Goal: Task Accomplishment & Management: Complete application form

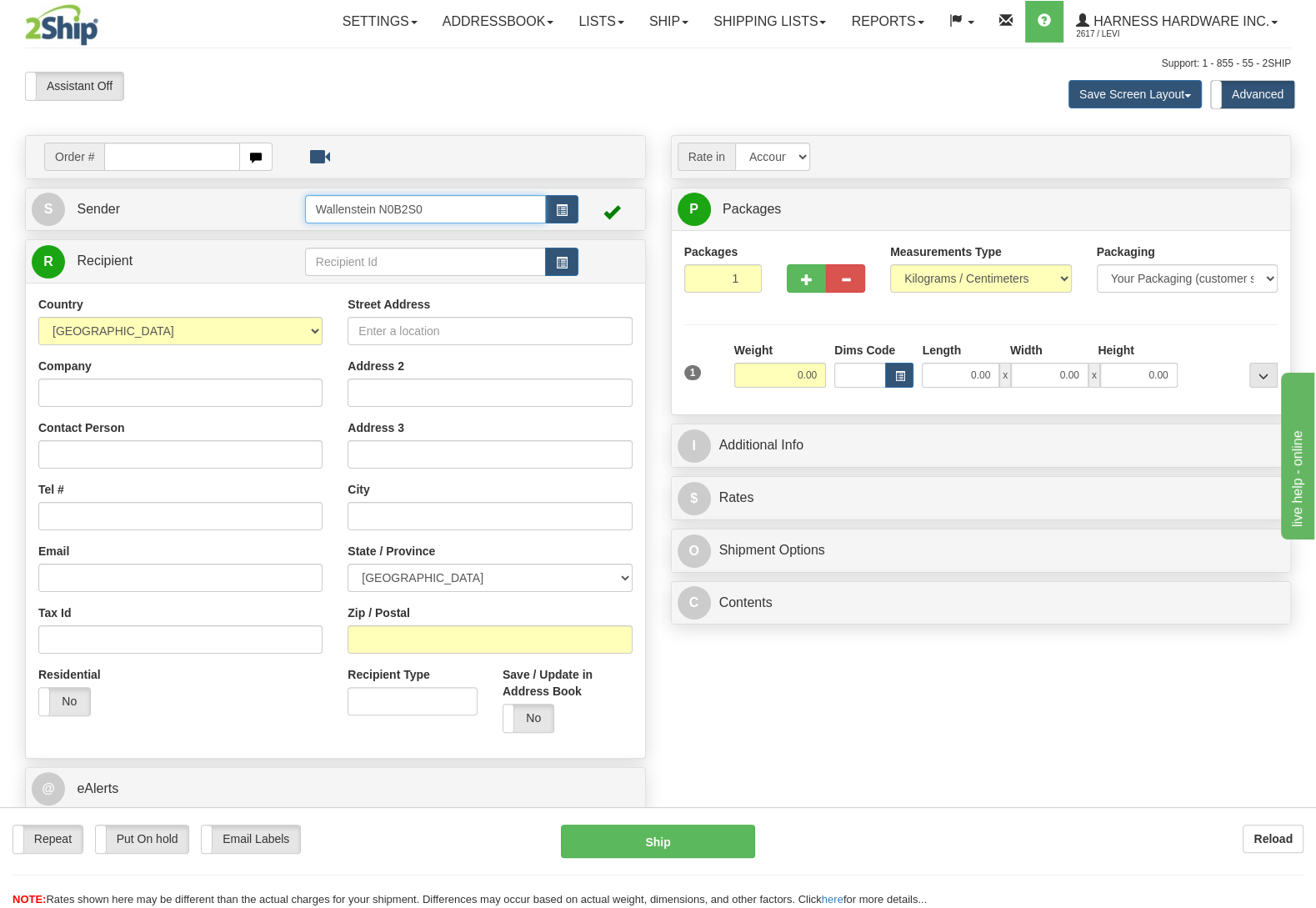
drag, startPoint x: 430, startPoint y: 213, endPoint x: 138, endPoint y: 207, distance: 292.1
click at [305, 207] on input "Wallenstein N0B2S0" at bounding box center [425, 209] width 241 height 29
click at [351, 232] on div "EASI" at bounding box center [420, 236] width 223 height 19
type input "EASI"
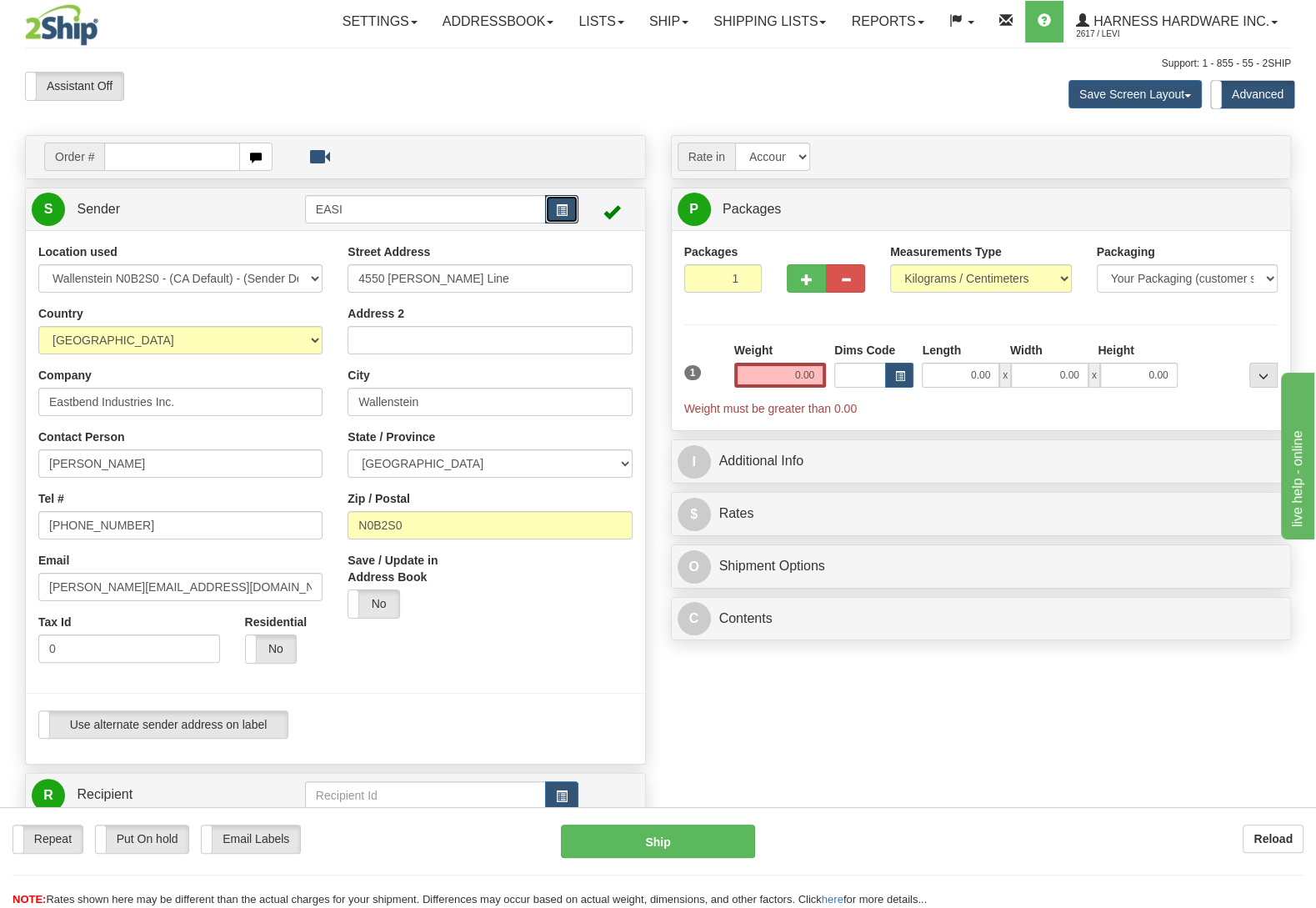
type input "WALLENSTEIN"
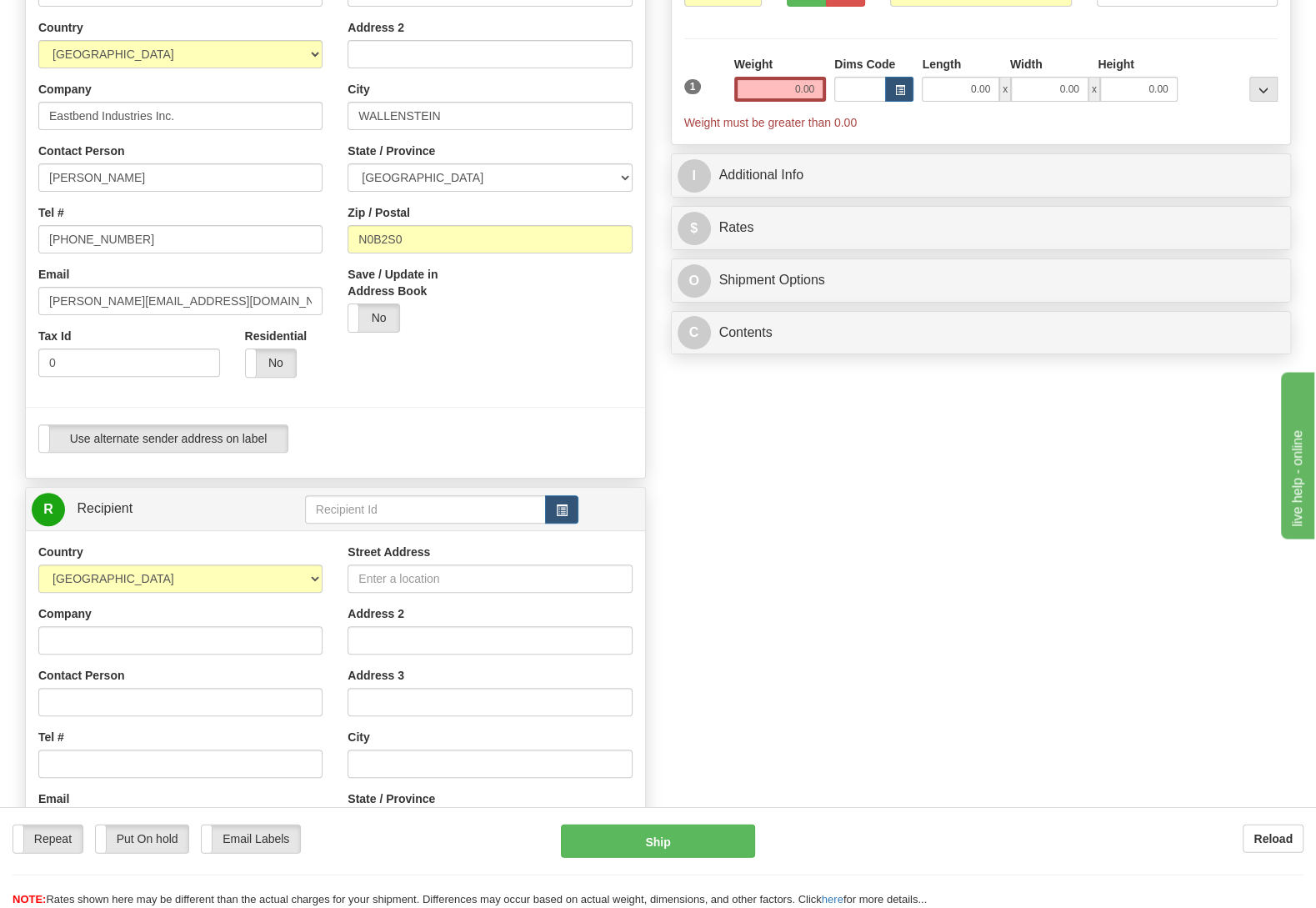
scroll to position [350, 0]
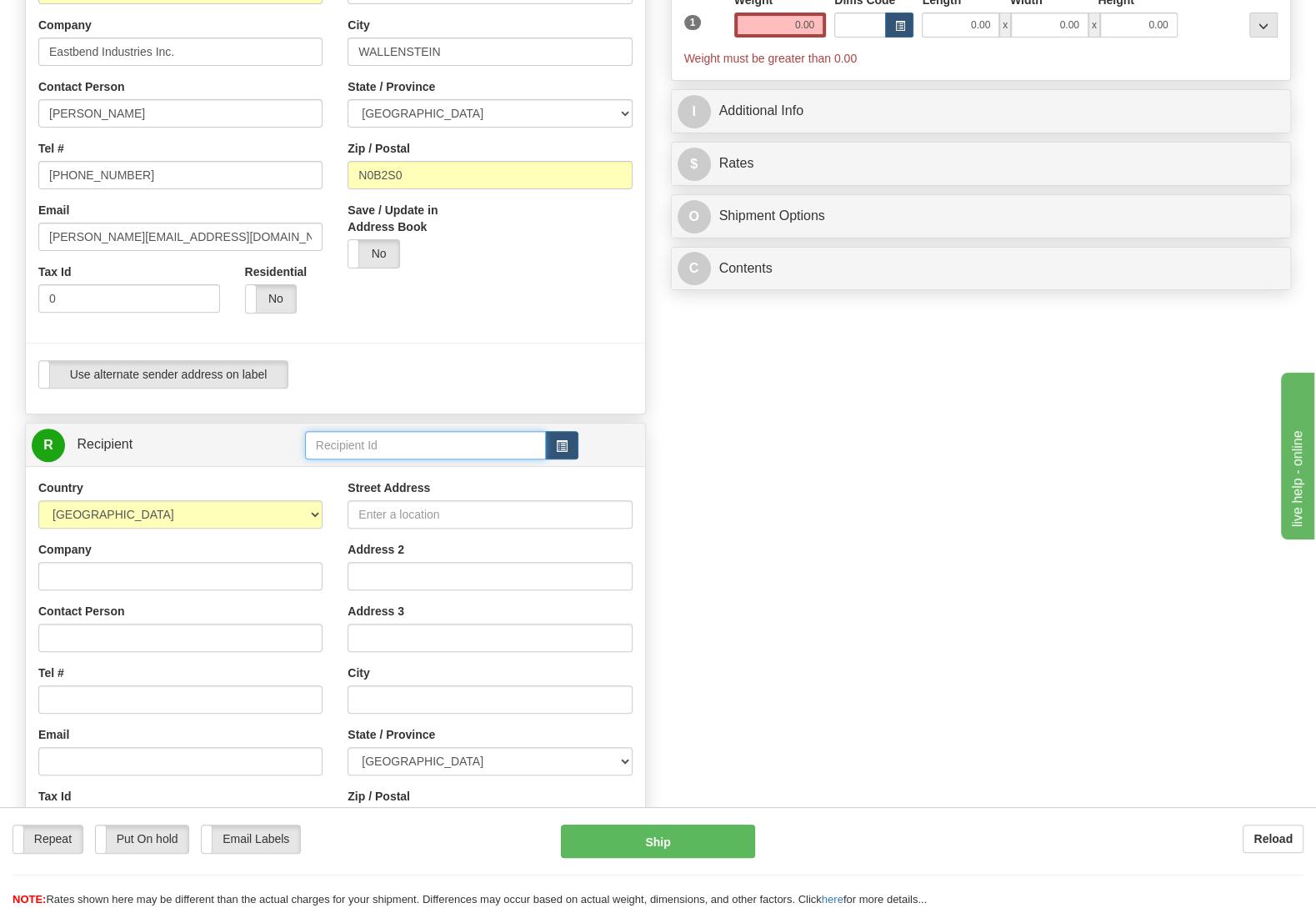
click at [370, 449] on input "text" at bounding box center [425, 445] width 241 height 29
type input "ICP"
click at [132, 574] on input "Company" at bounding box center [180, 576] width 284 height 29
paste input "ICP – International Custom Products Inc"
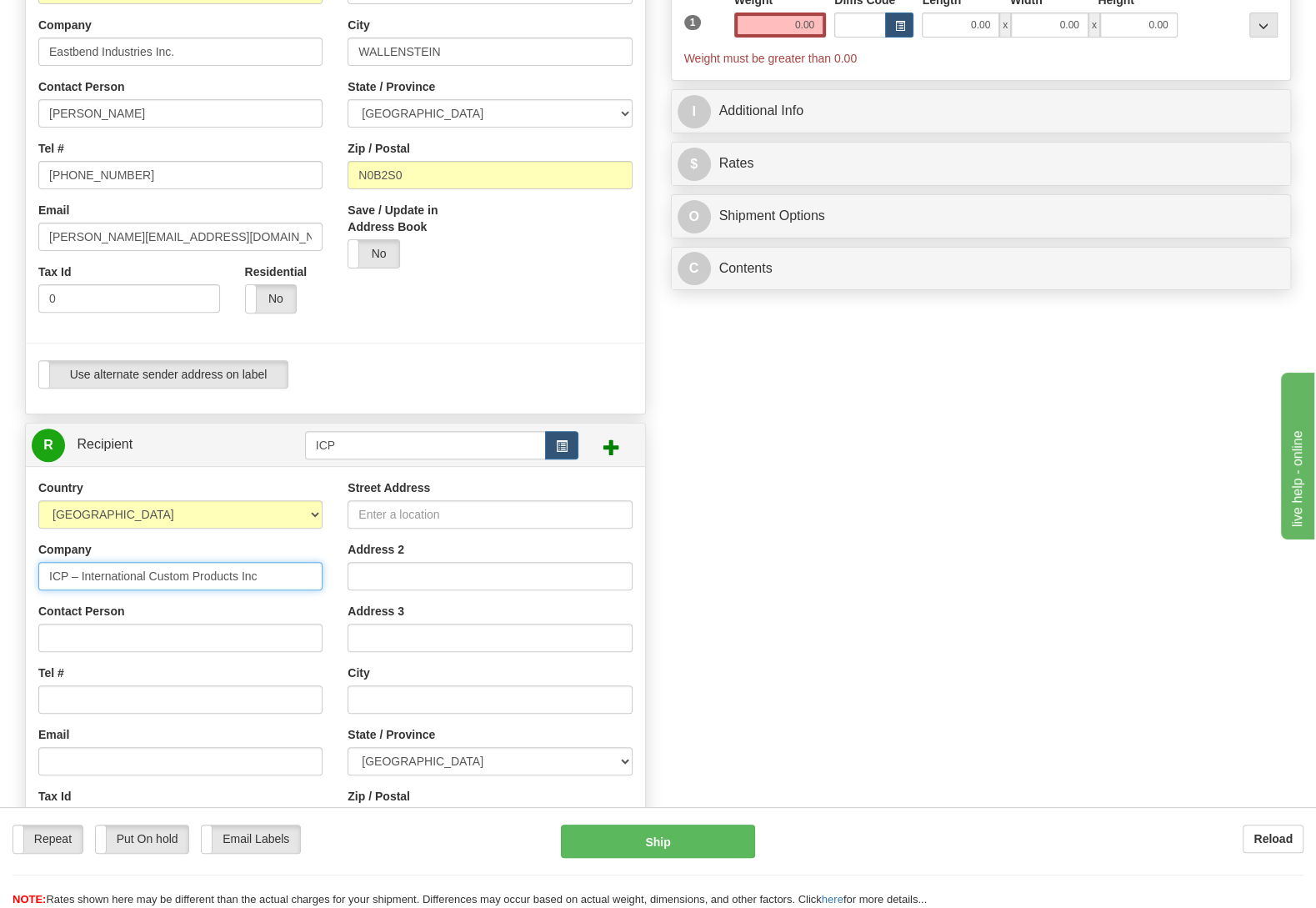
type input "ICP – International Custom Products Inc"
click at [121, 660] on div "Country AFGHANISTAN ALAND ISLANDS ALBANIA ALGERIA AMERICAN SAMOA ANDORRA ANGOLA…" at bounding box center [181, 696] width 309 height 433
click at [118, 645] on input "Contact Person" at bounding box center [180, 637] width 284 height 29
paste input "Hannah Tagos"
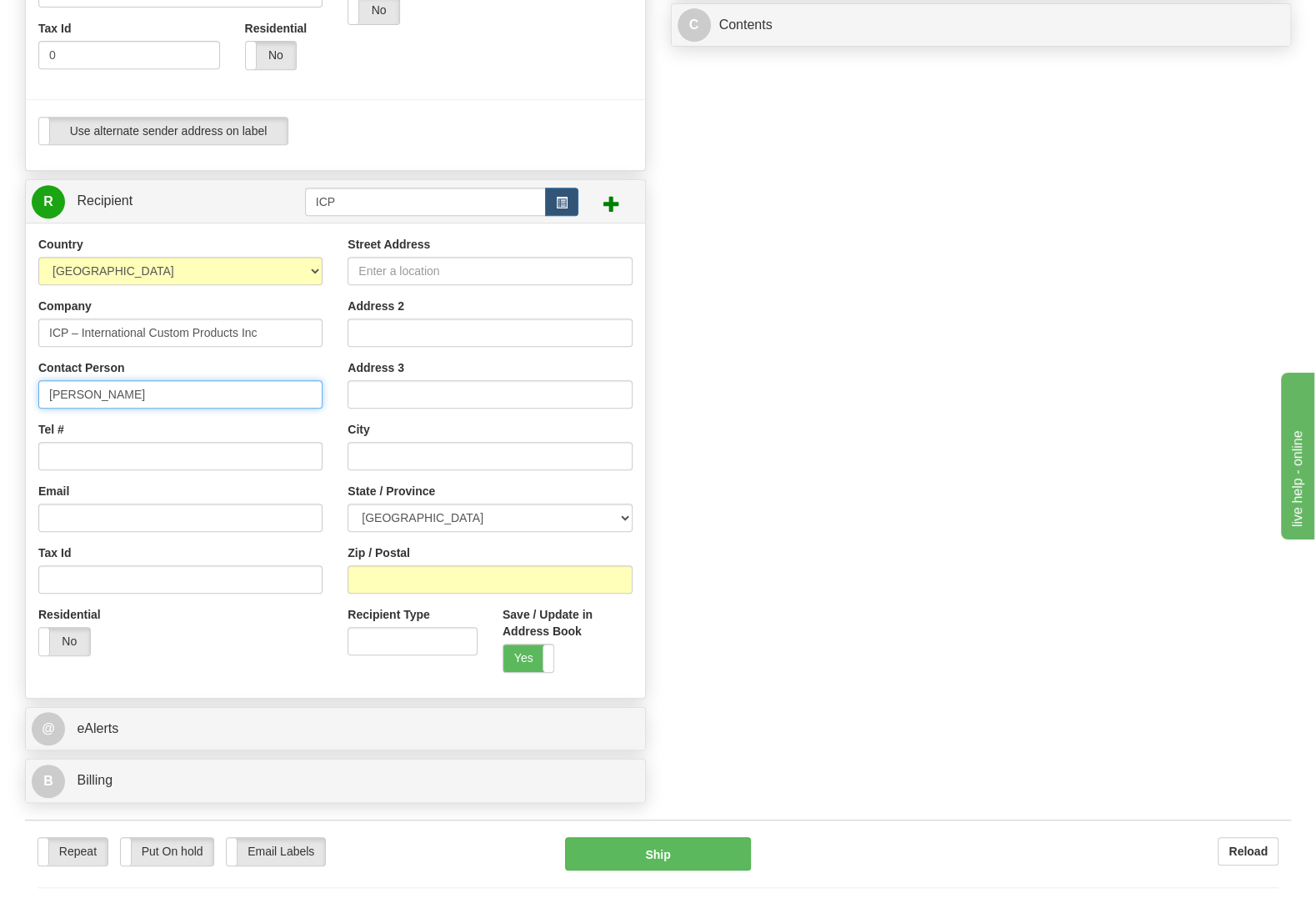
scroll to position [613, 0]
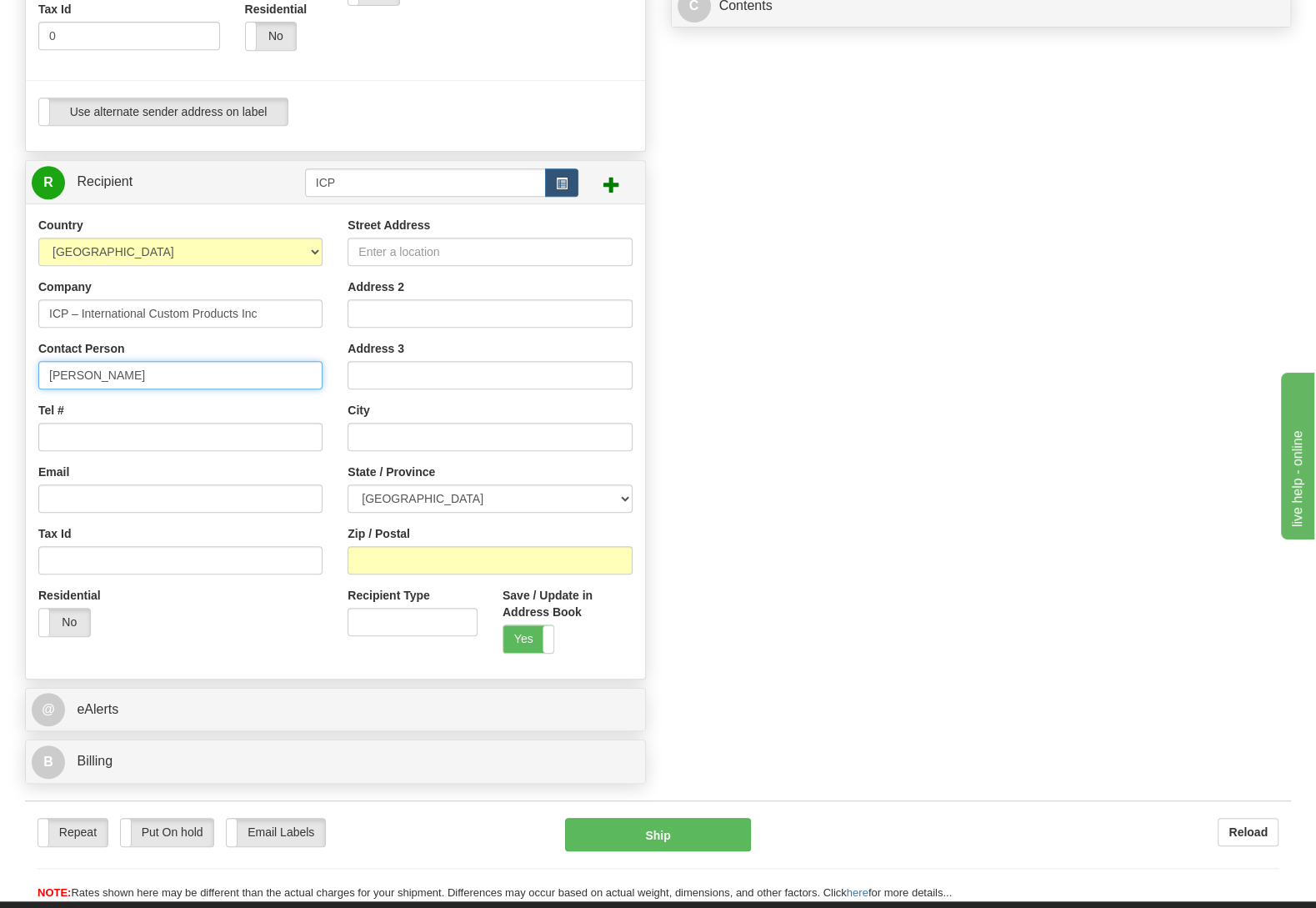
type input "Hannah Tagos"
click at [130, 433] on input "Tel #" at bounding box center [180, 436] width 284 height 29
paste input "416-285-4311 351"
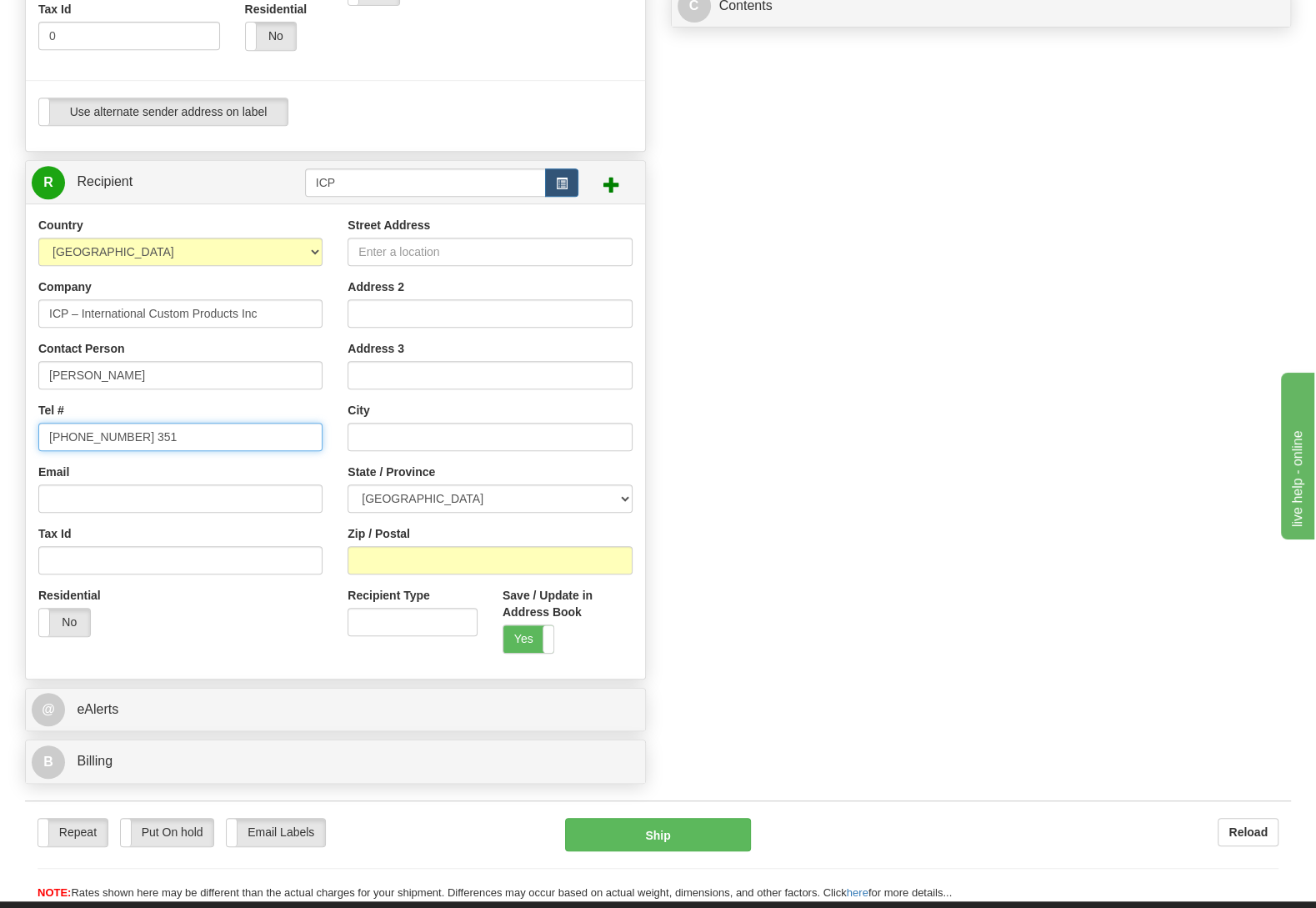
type input "416-285-4311 351"
click at [100, 490] on input "Email" at bounding box center [180, 498] width 284 height 29
paste input "htagos@icpinc.com"
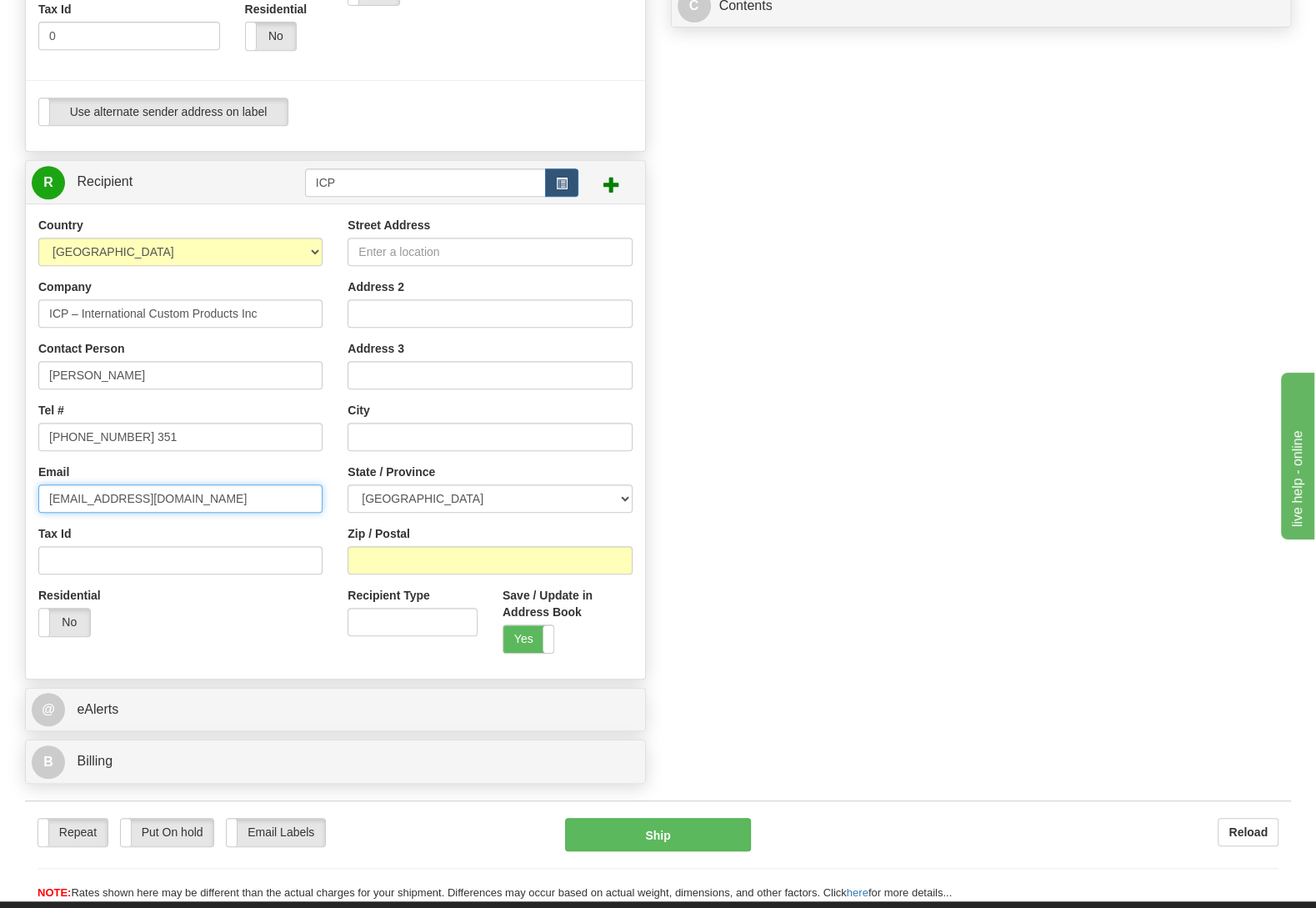
type input "htagos@icpinc.com"
click at [379, 255] on input "Street Address" at bounding box center [489, 252] width 284 height 29
paste input "49 Howden Road"
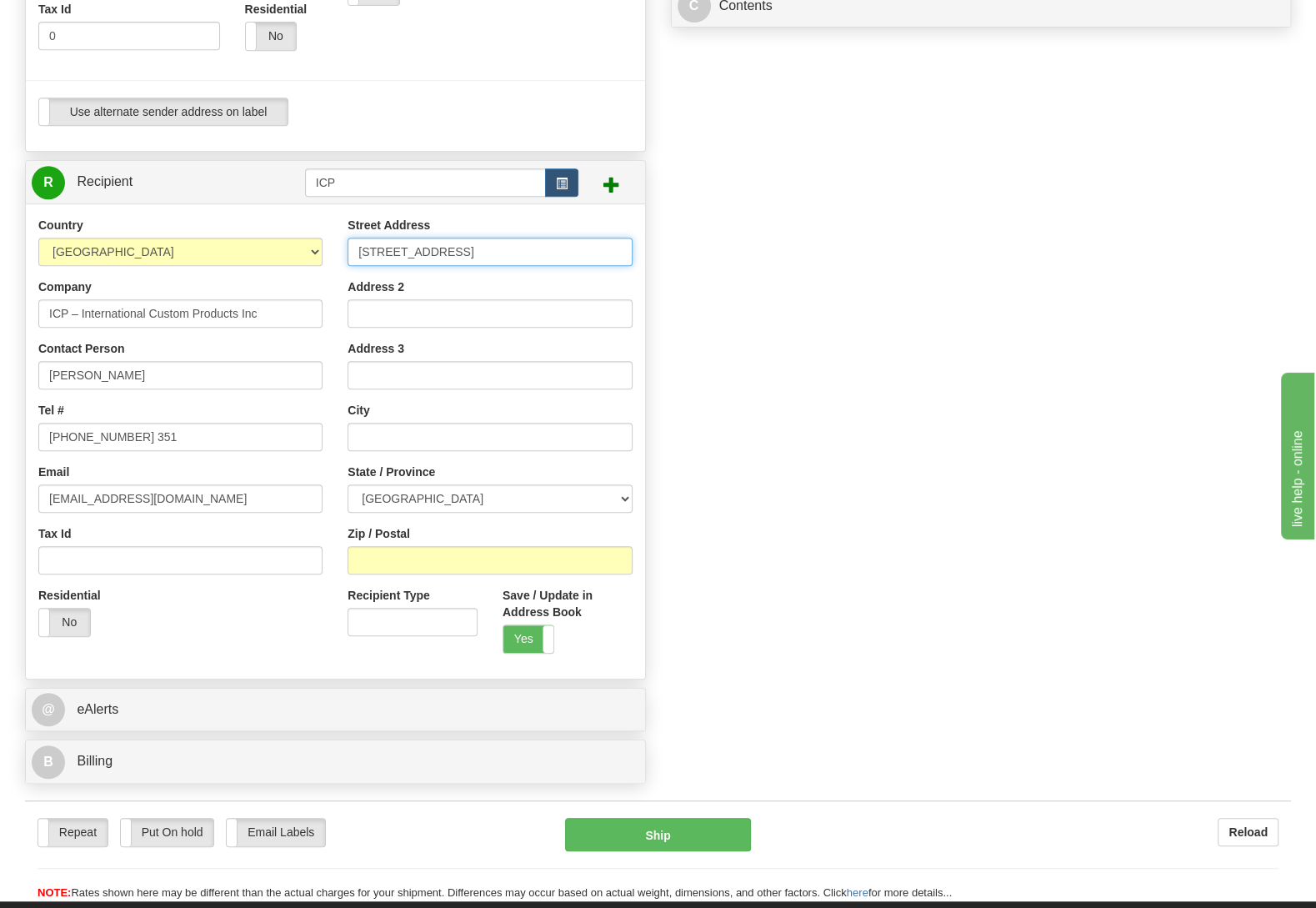
type input "49 Howden Road"
click at [382, 561] on input "Zip / Postal" at bounding box center [489, 561] width 284 height 29
paste input "M1R 3C7"
type input "M1R 3C7"
type input "SCARBOROUGH"
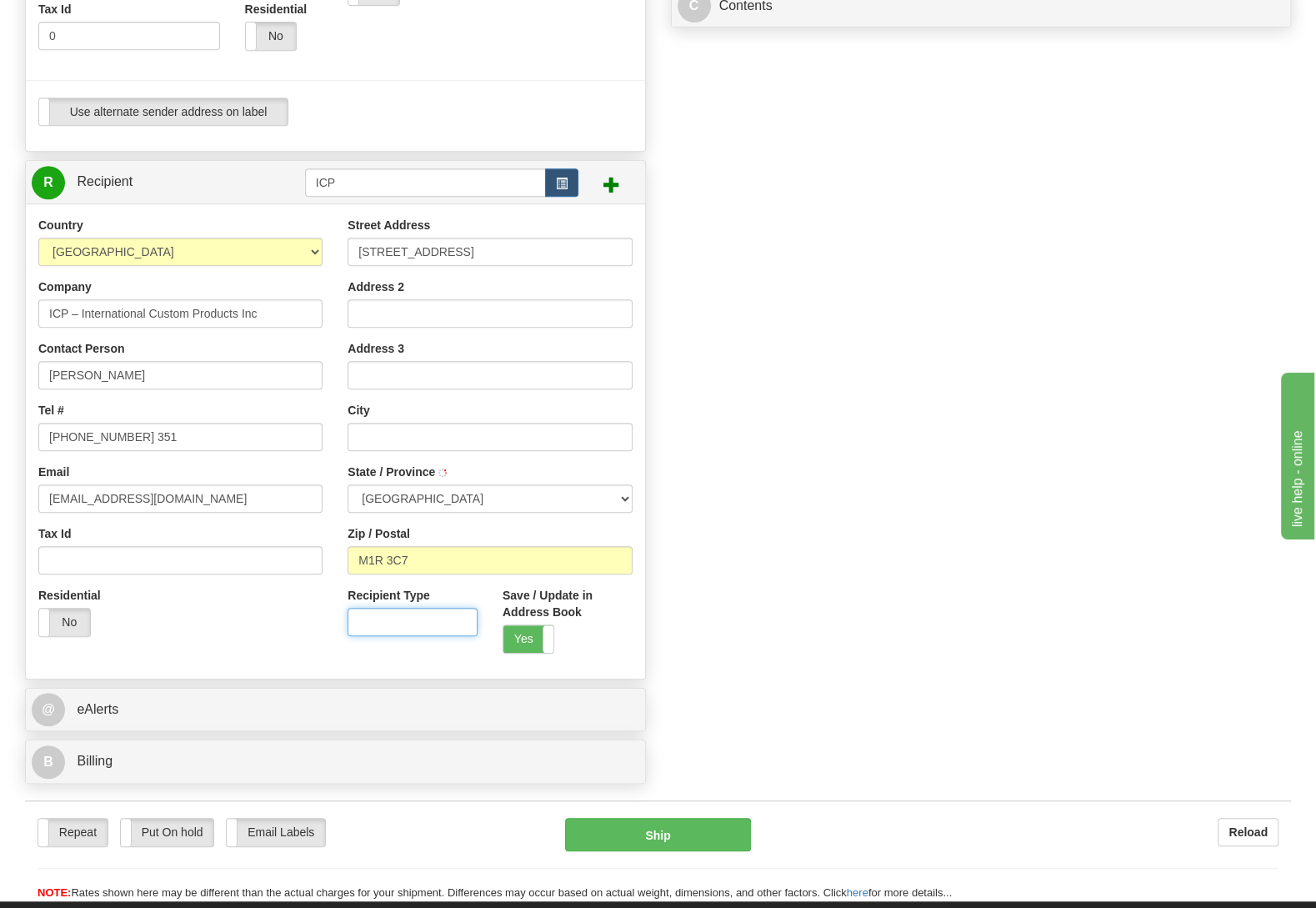
select select "ON"
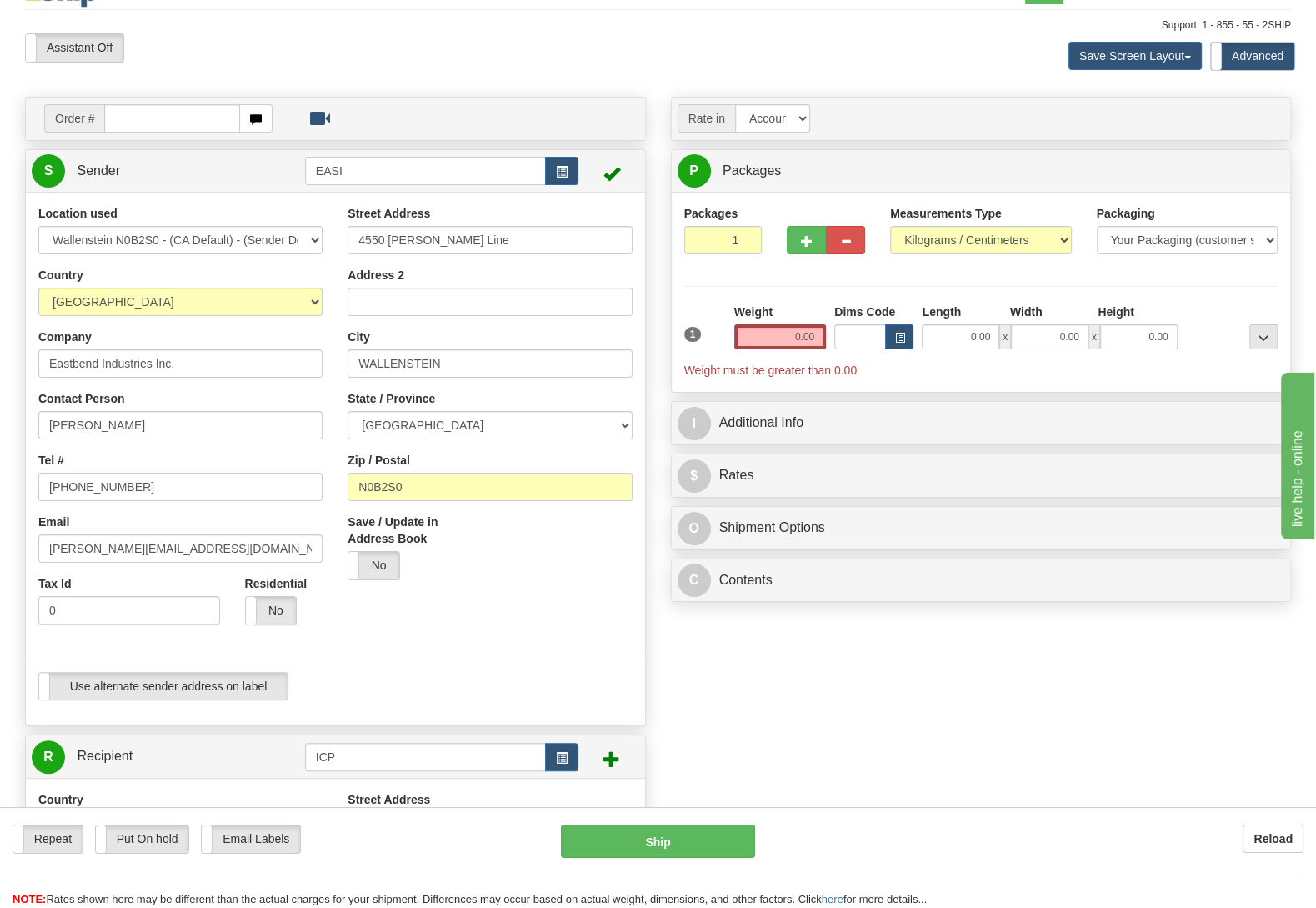
scroll to position [0, 0]
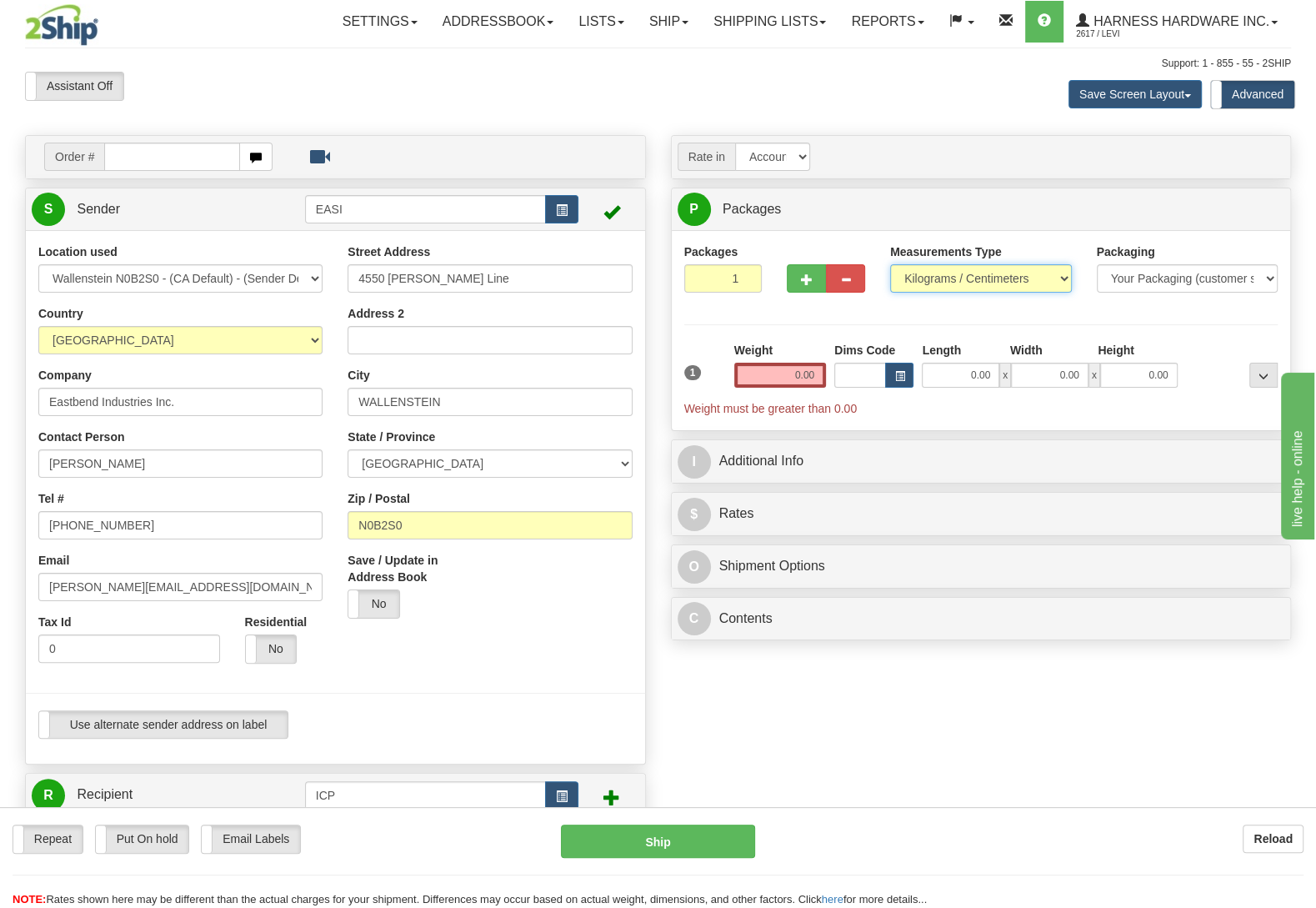
select select "0"
click option "Pounds / Inches" at bounding box center [0, 0] width 0 height 0
drag, startPoint x: 780, startPoint y: 385, endPoint x: 888, endPoint y: 383, distance: 108.0
click at [826, 382] on input "0.00" at bounding box center [780, 375] width 92 height 25
type input "5.00"
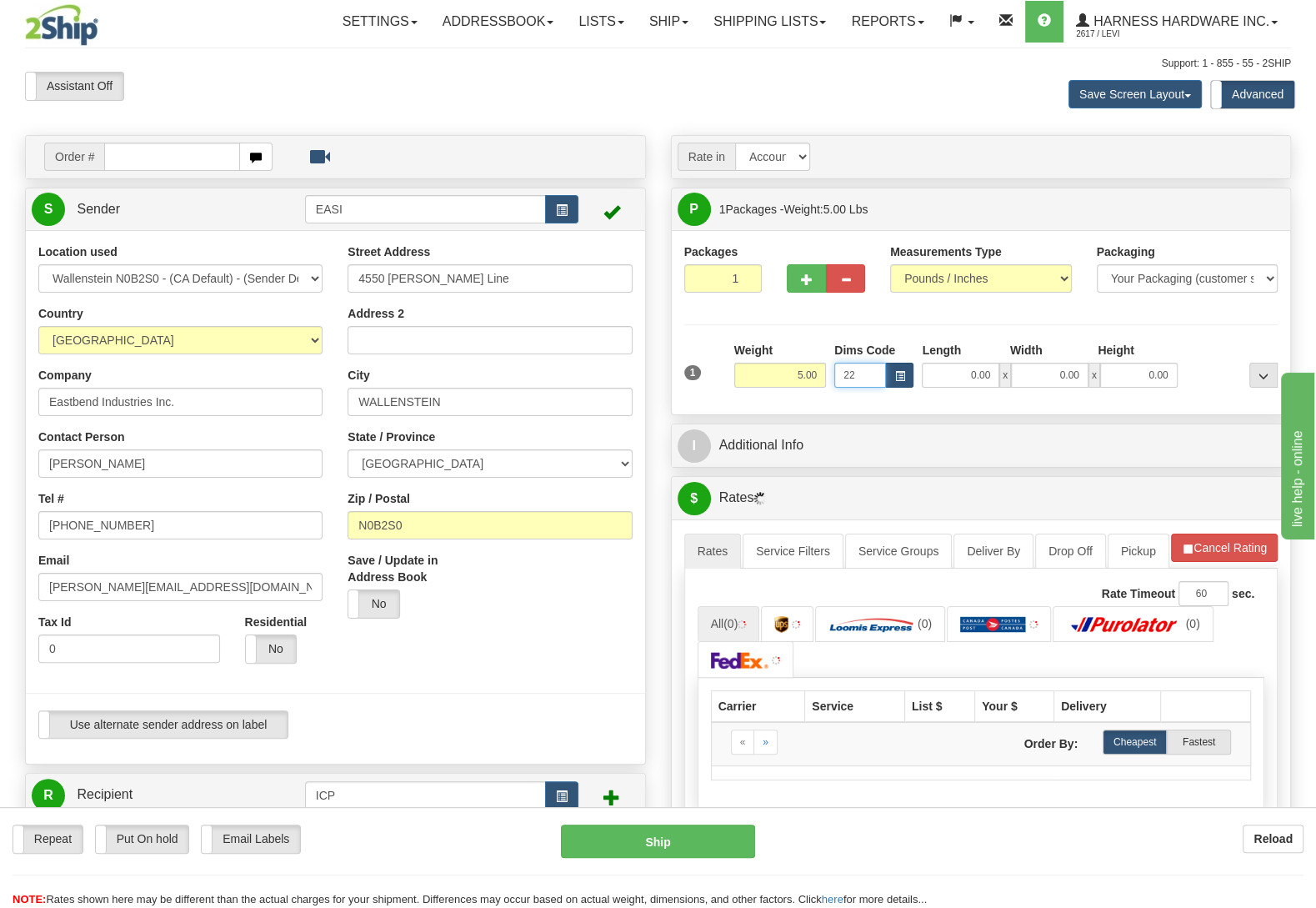
type input "22"
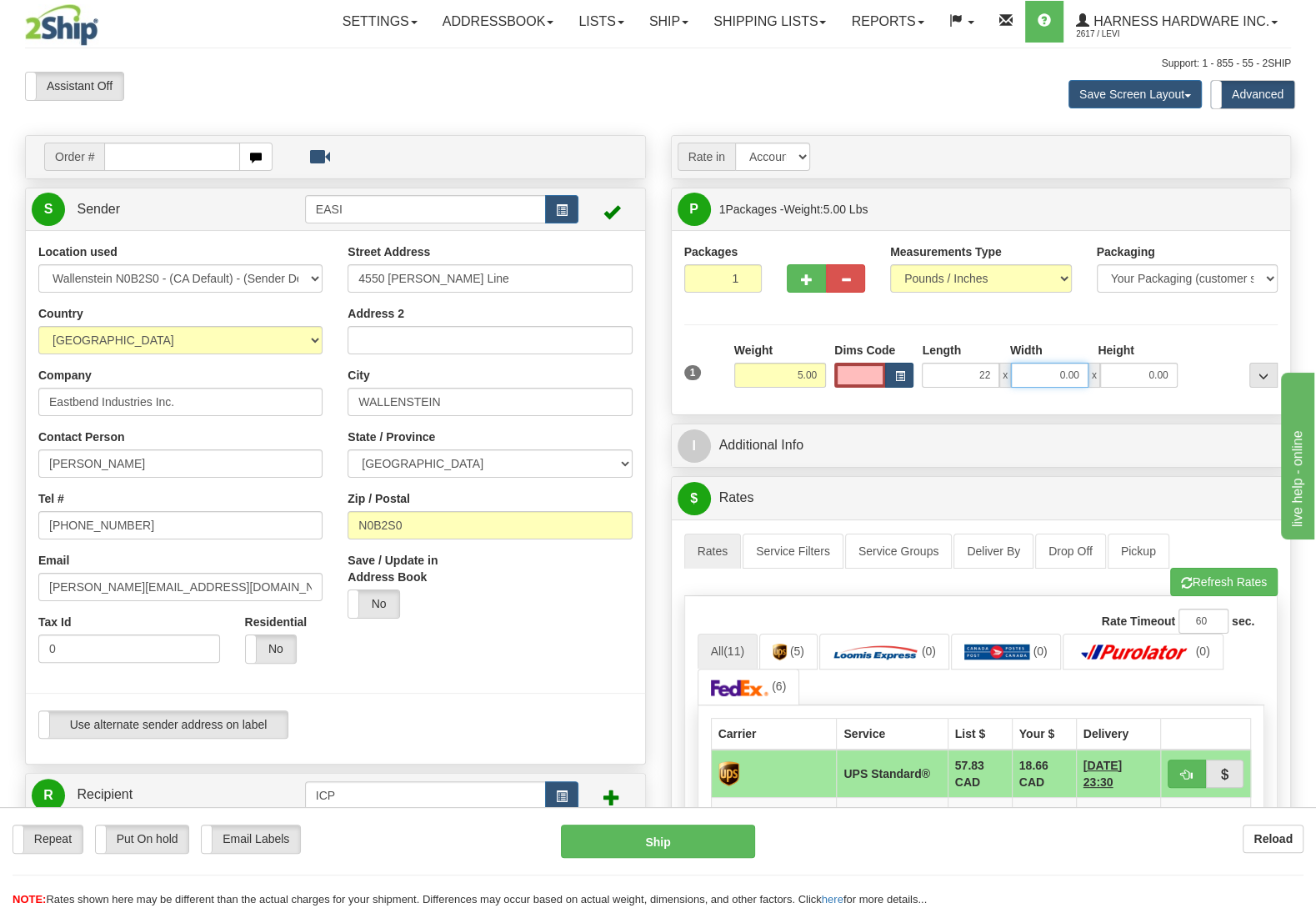
type input "22.00"
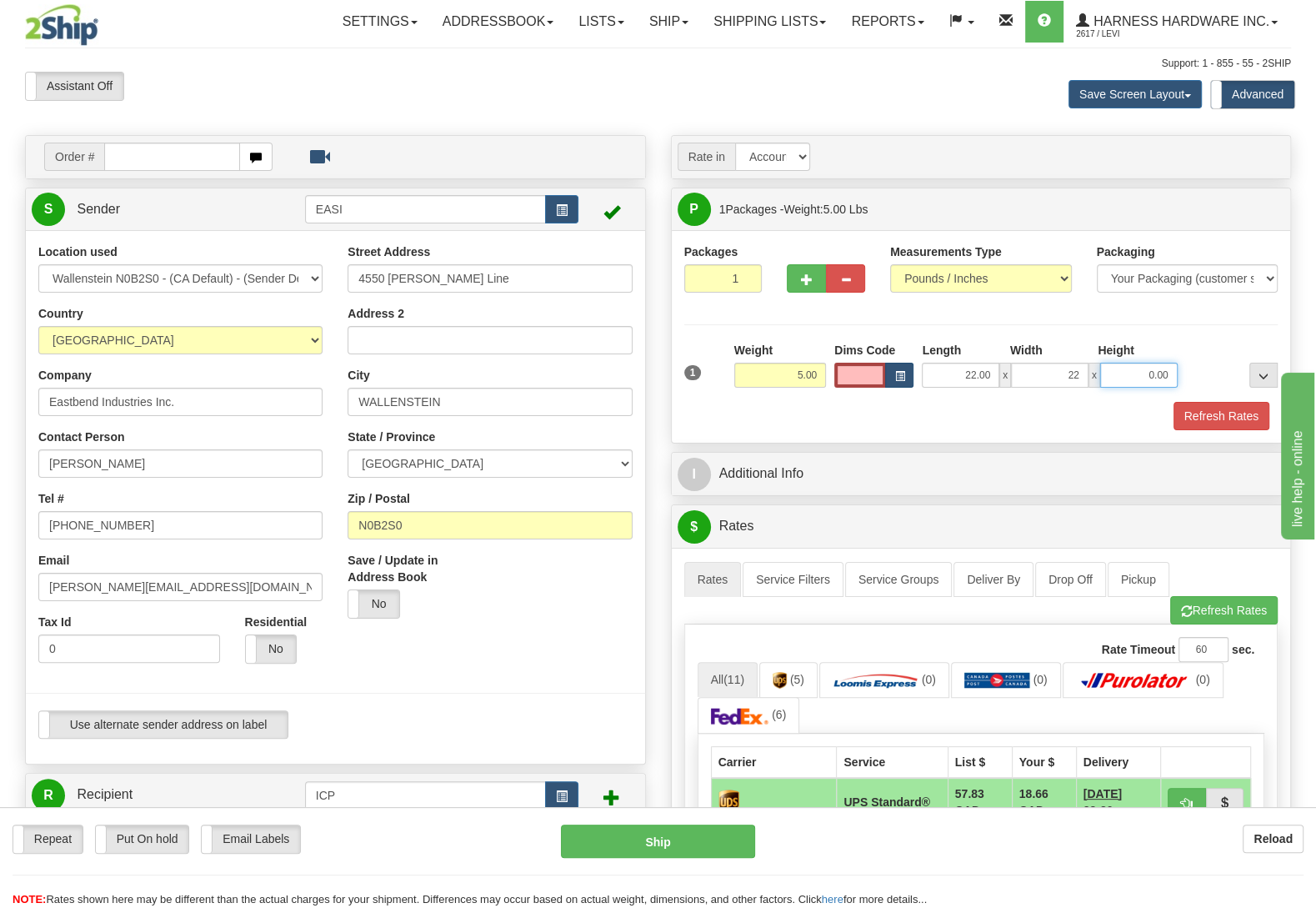
type input "22.00"
type input "3"
type input "13.00"
click at [1226, 420] on button "Refresh Rates" at bounding box center [1222, 416] width 96 height 29
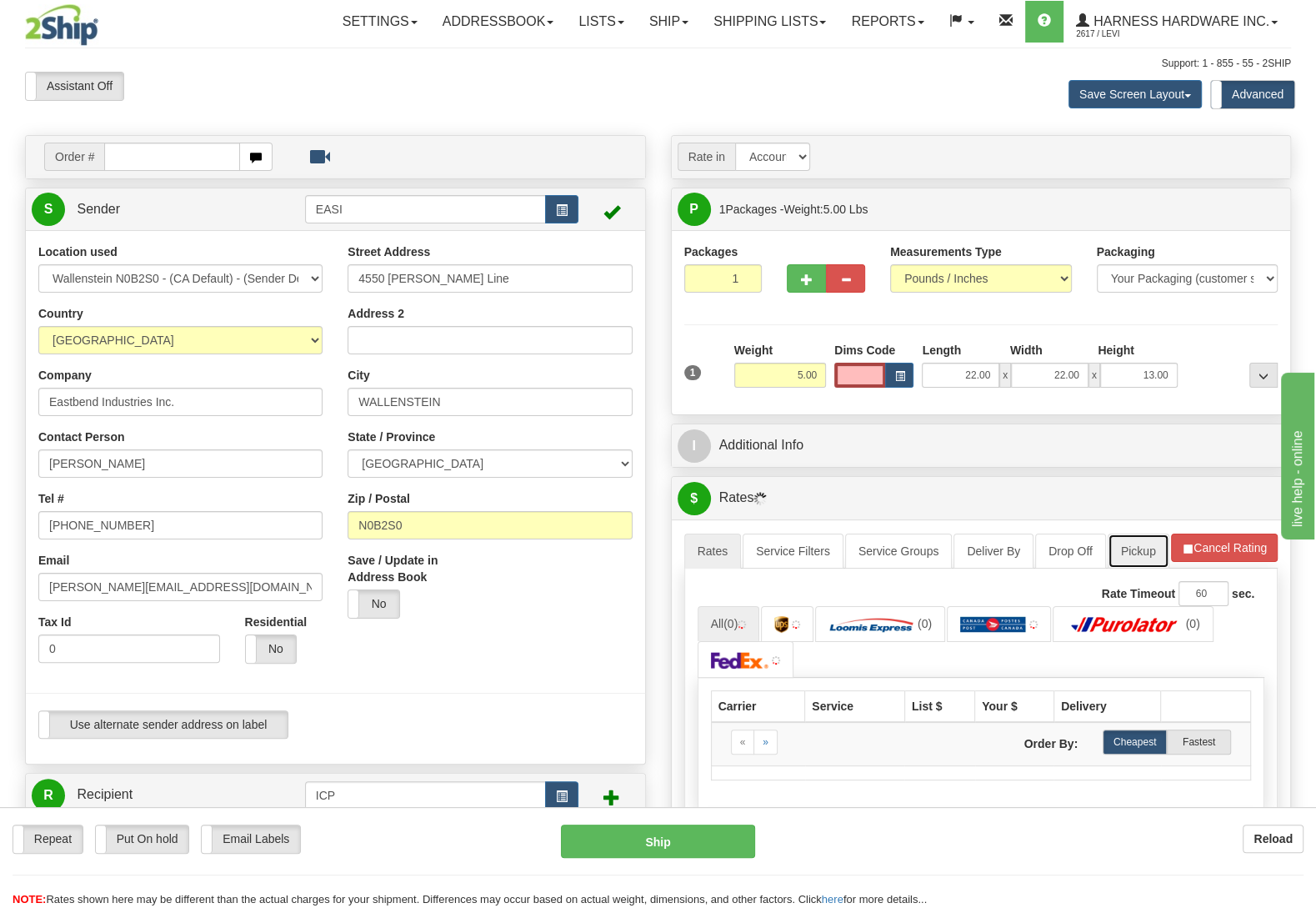
click at [1148, 549] on link "Pickup" at bounding box center [1138, 551] width 62 height 35
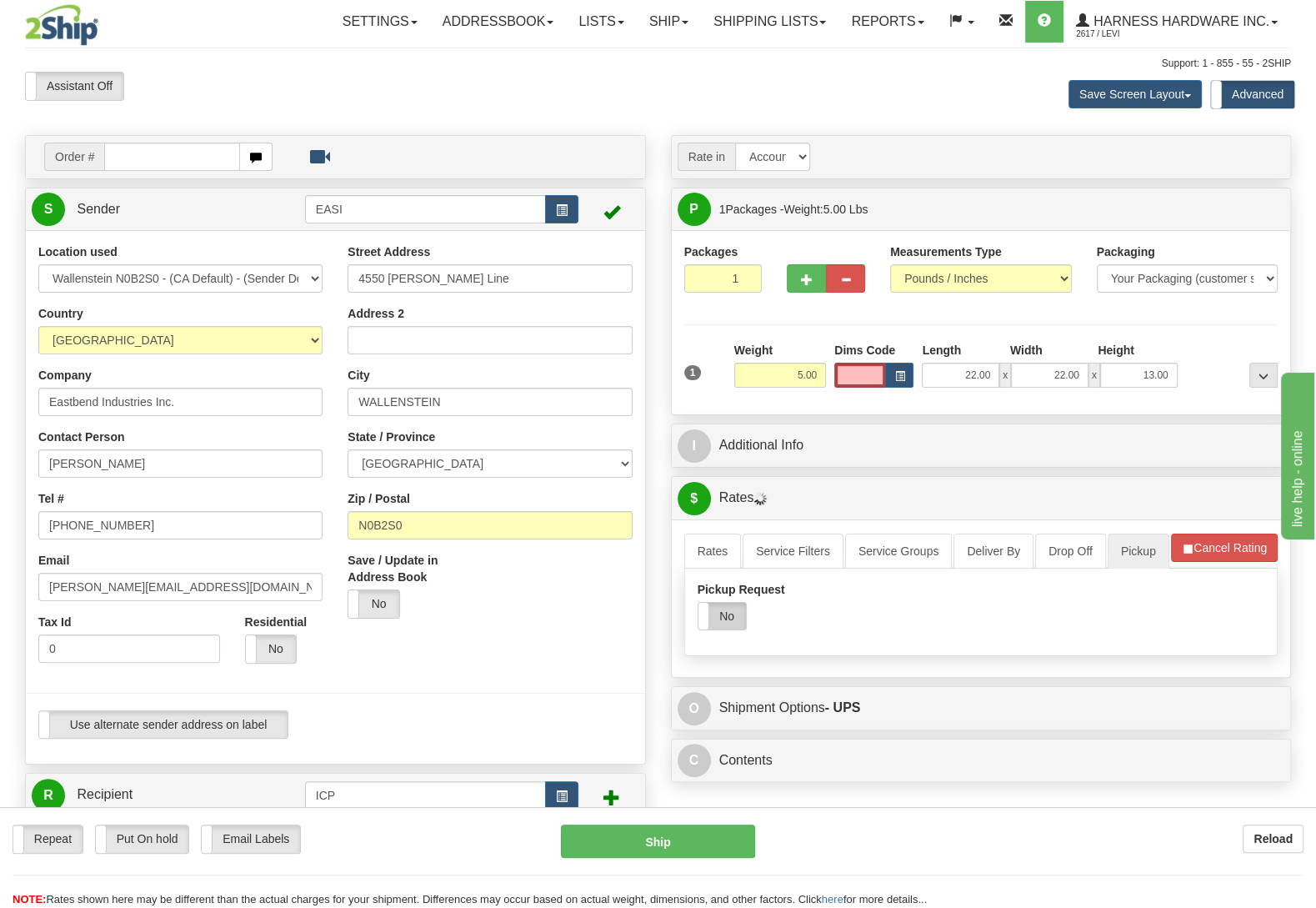
click at [733, 630] on label "No" at bounding box center [721, 616] width 47 height 27
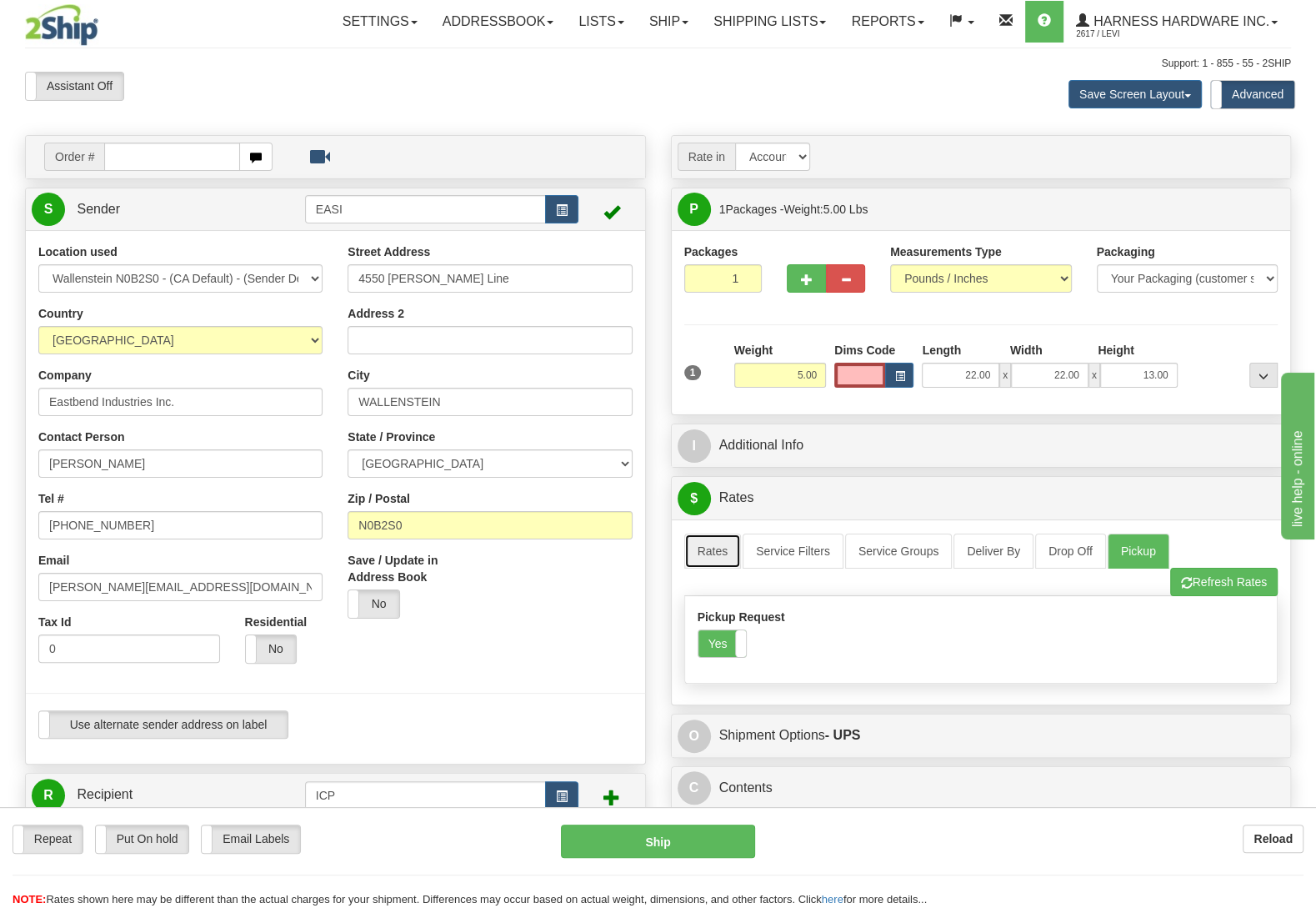
click at [703, 550] on link "Rates" at bounding box center [713, 551] width 57 height 35
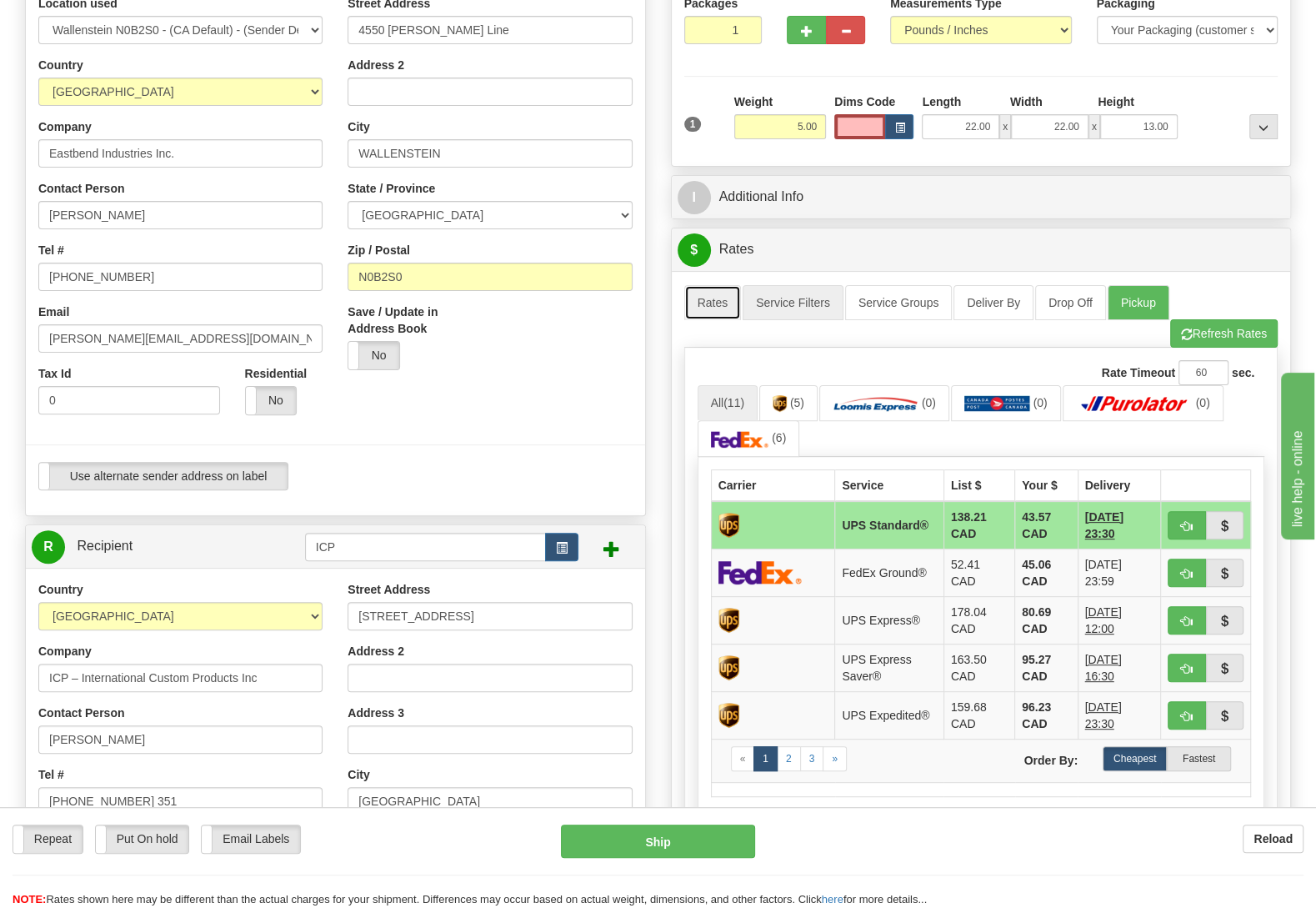
scroll to position [263, 0]
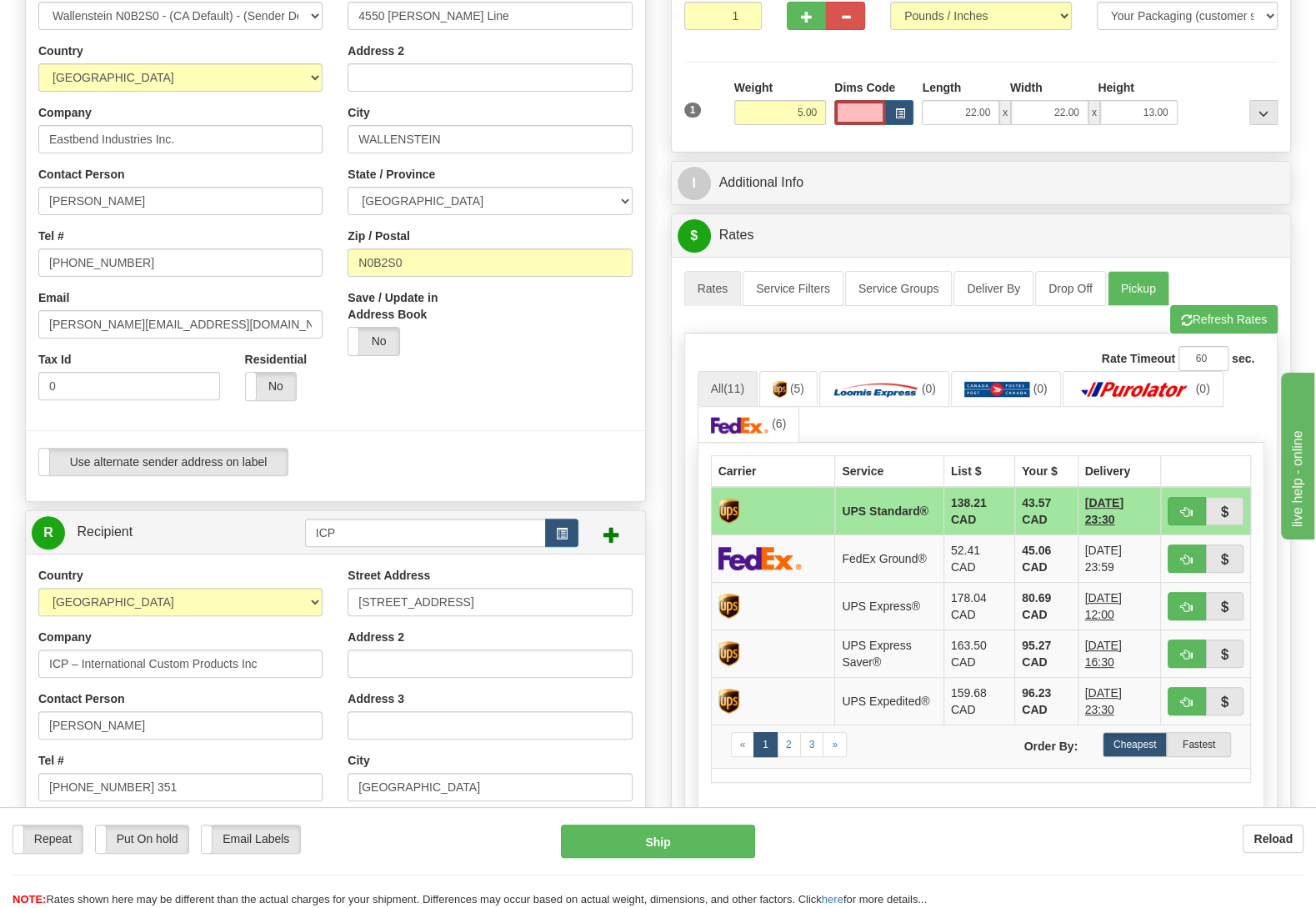
click at [874, 372] on div "Rate Timeout 60 sec." at bounding box center [981, 359] width 568 height 25
click at [884, 392] on img at bounding box center [875, 389] width 86 height 17
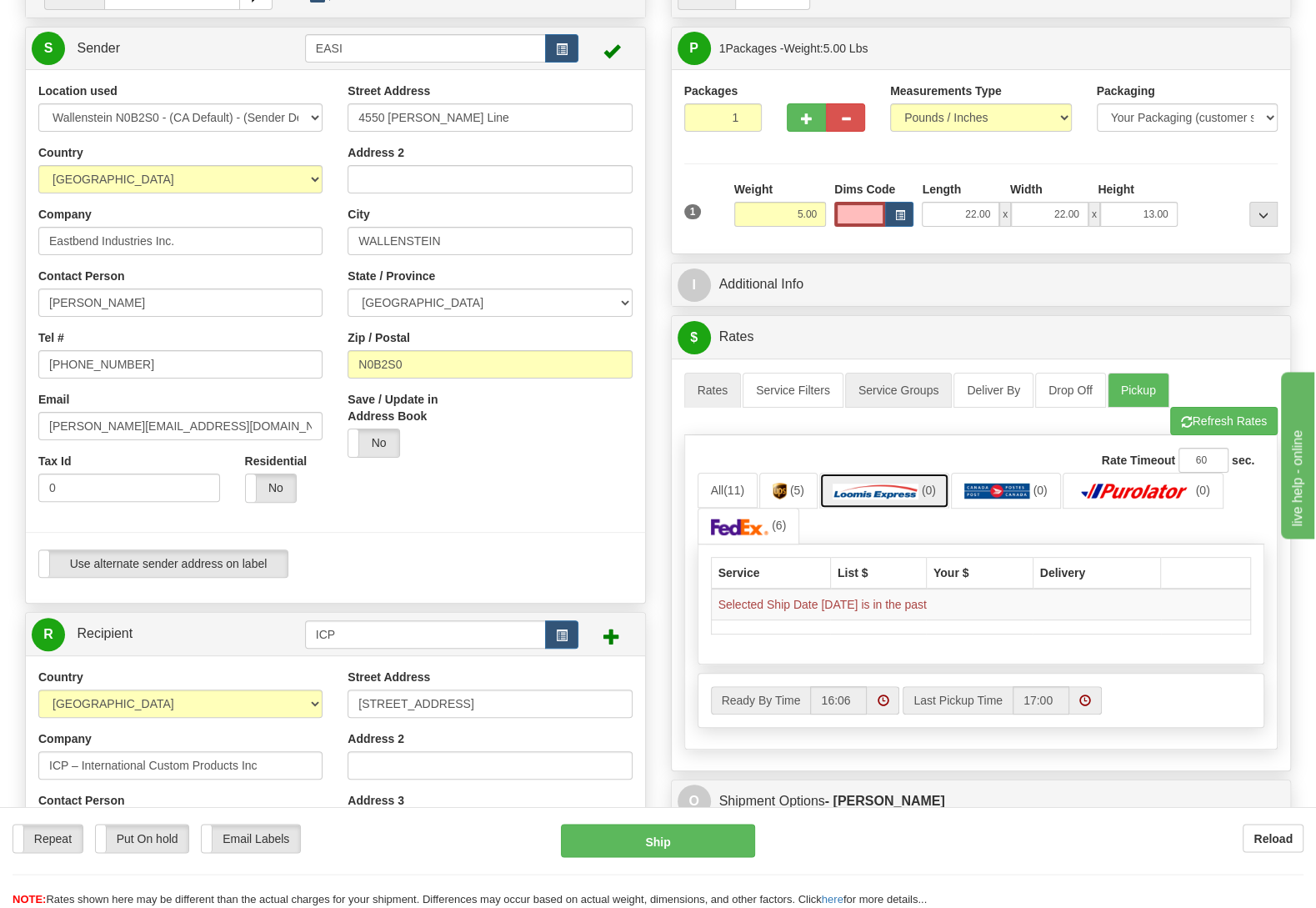
scroll to position [0, 0]
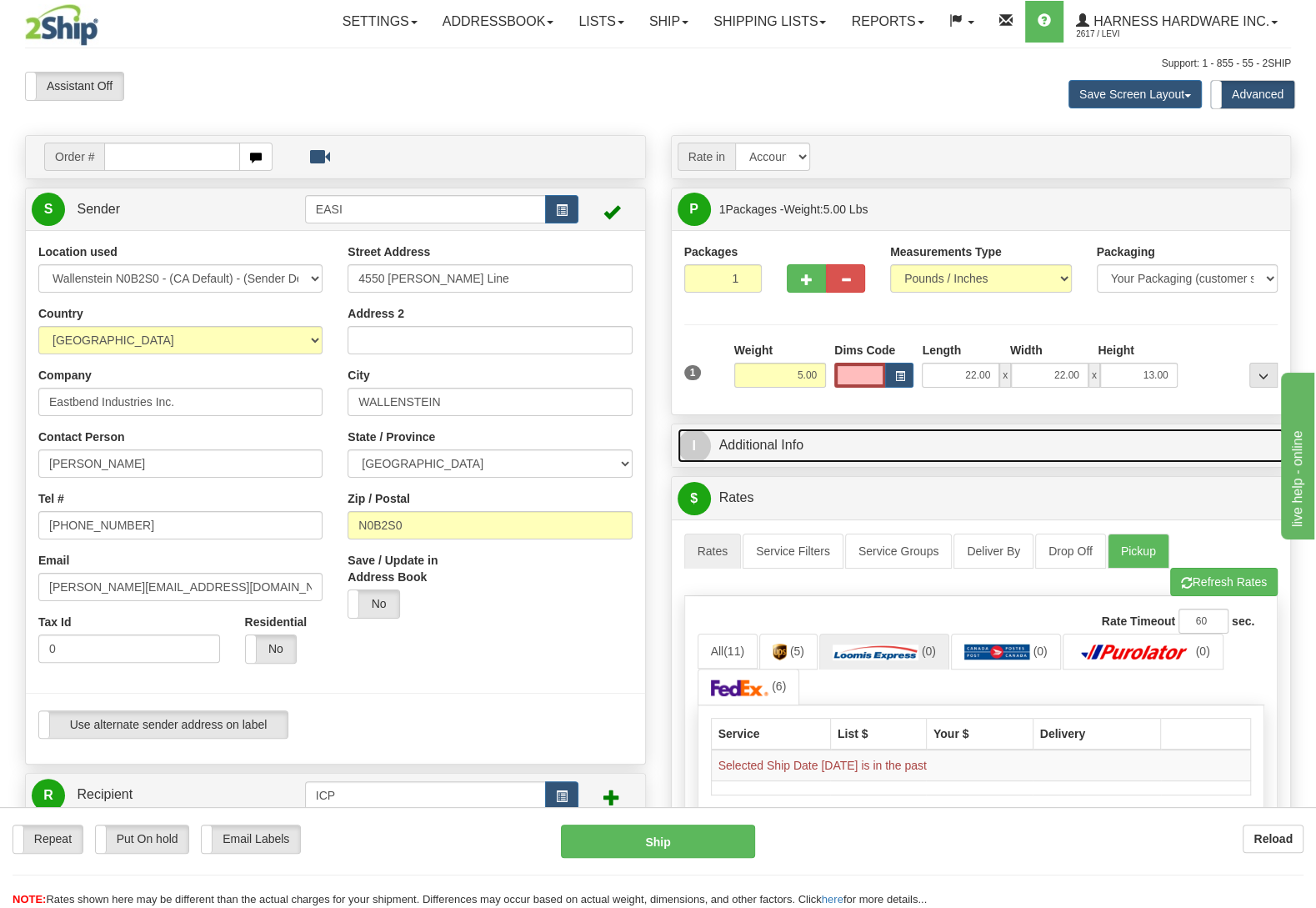
click at [874, 462] on link "I Additional Info" at bounding box center [982, 446] width 608 height 34
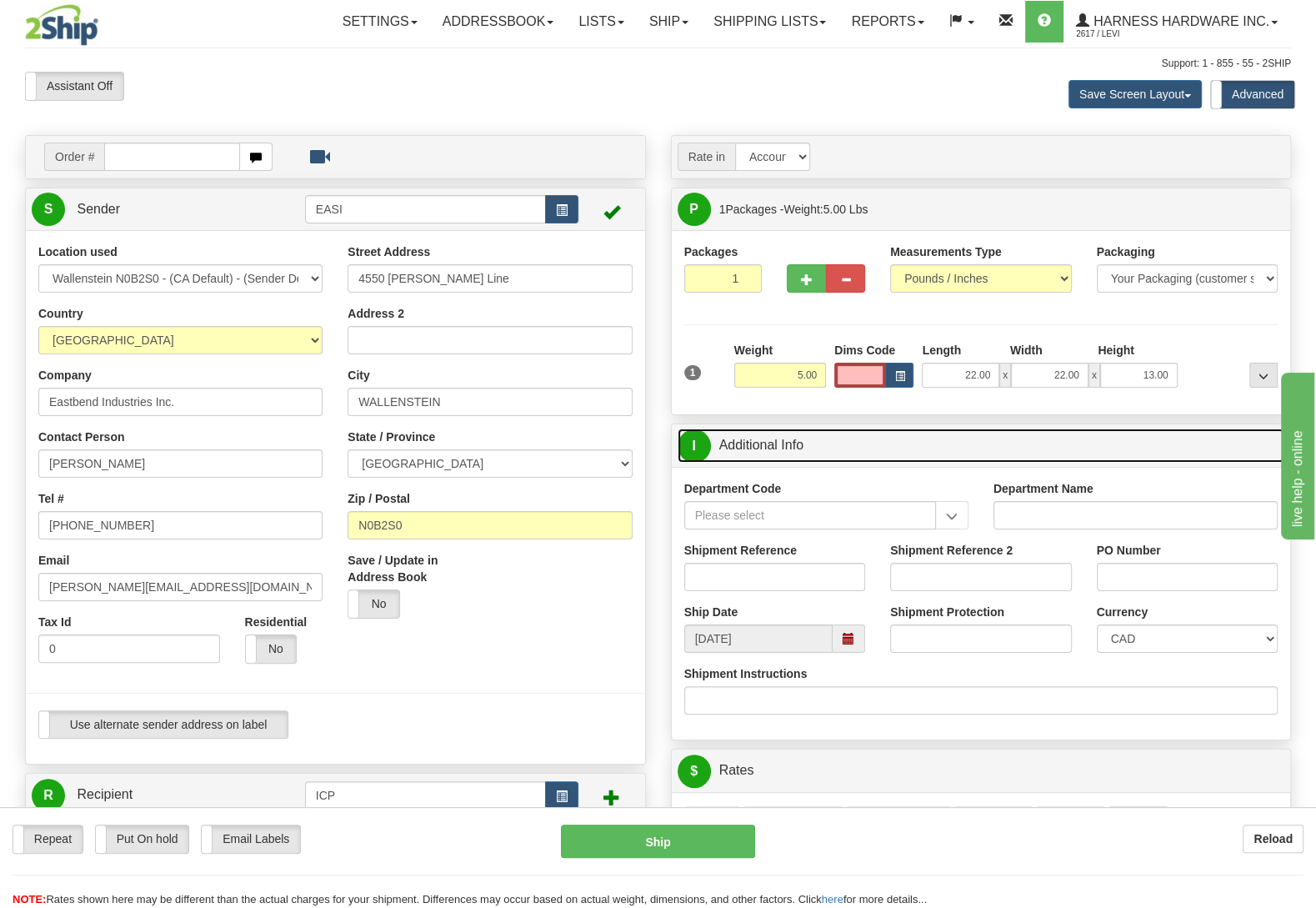
click at [845, 645] on span at bounding box center [848, 638] width 12 height 12
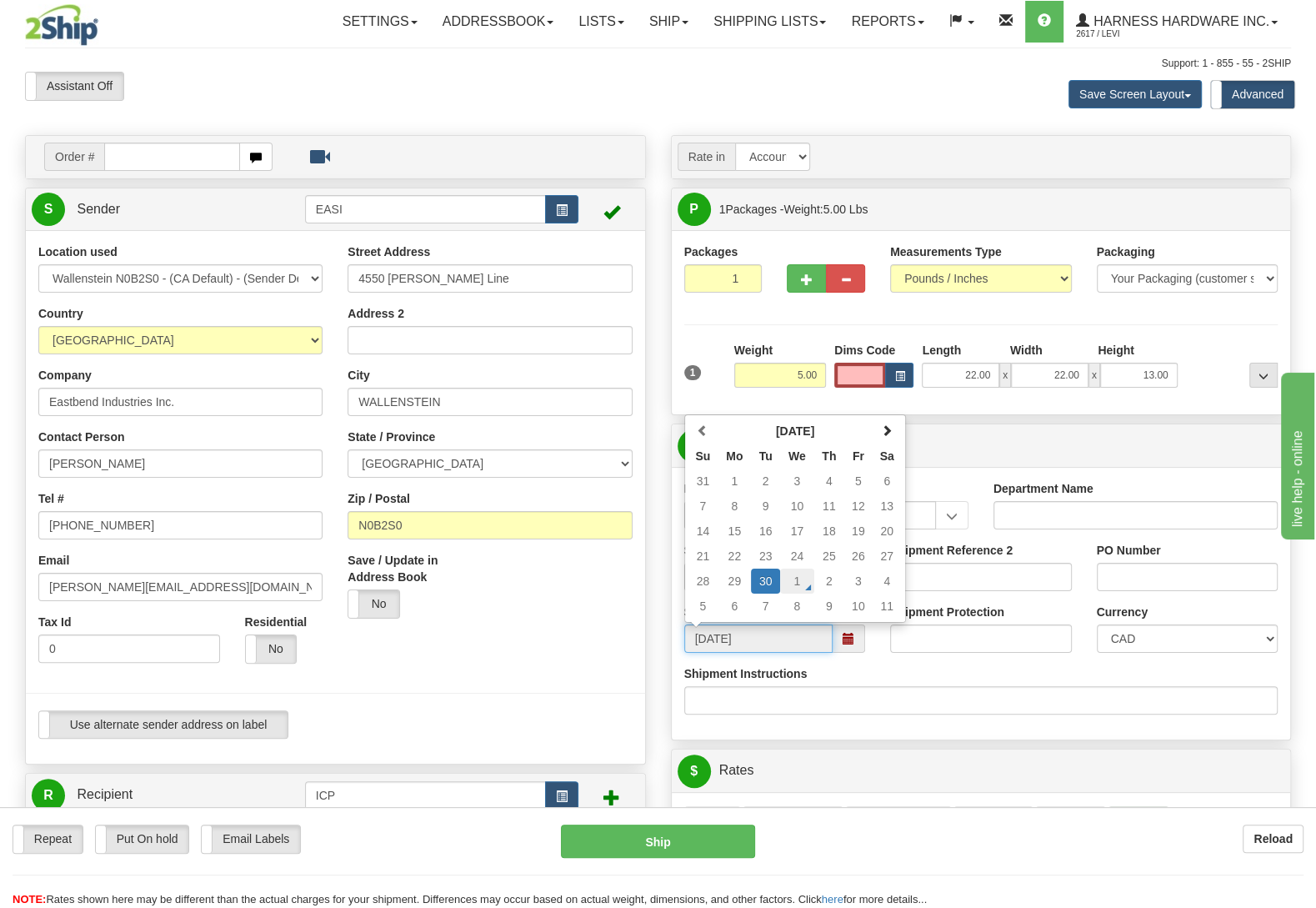
click at [804, 580] on td "1" at bounding box center [796, 581] width 34 height 25
type input "[DATE]"
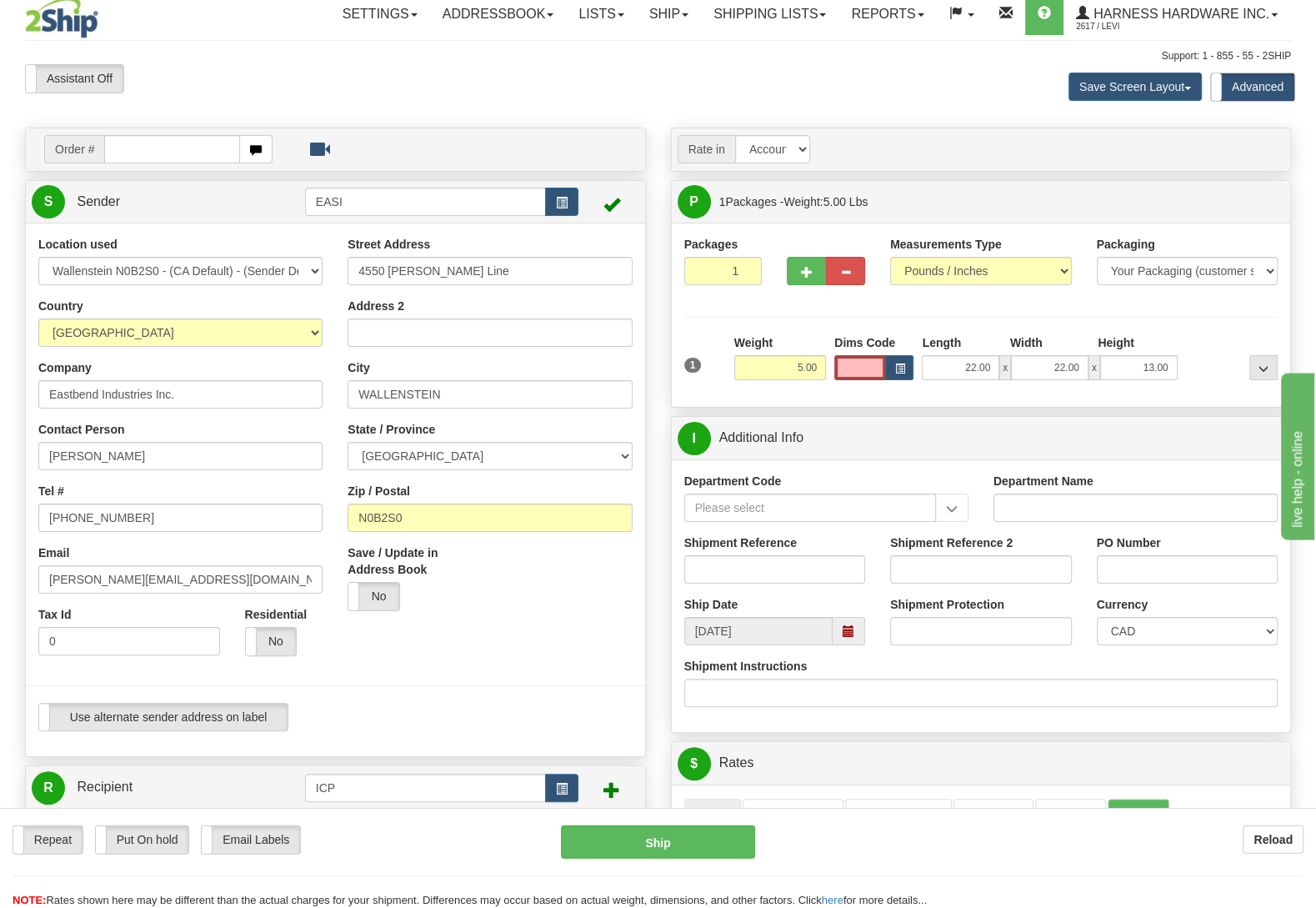
scroll to position [350, 0]
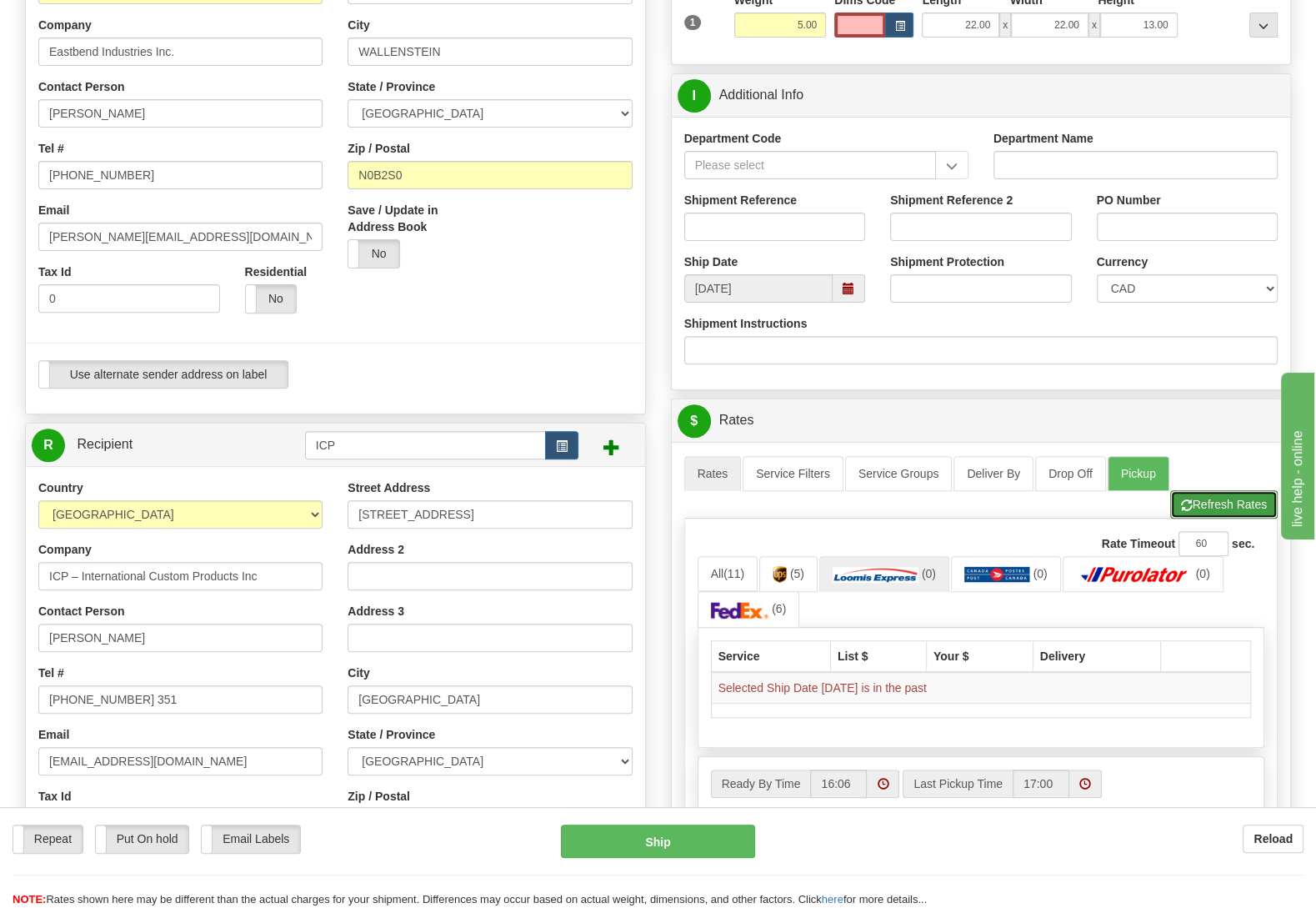
click at [1236, 508] on button "Refresh Rates" at bounding box center [1224, 504] width 107 height 29
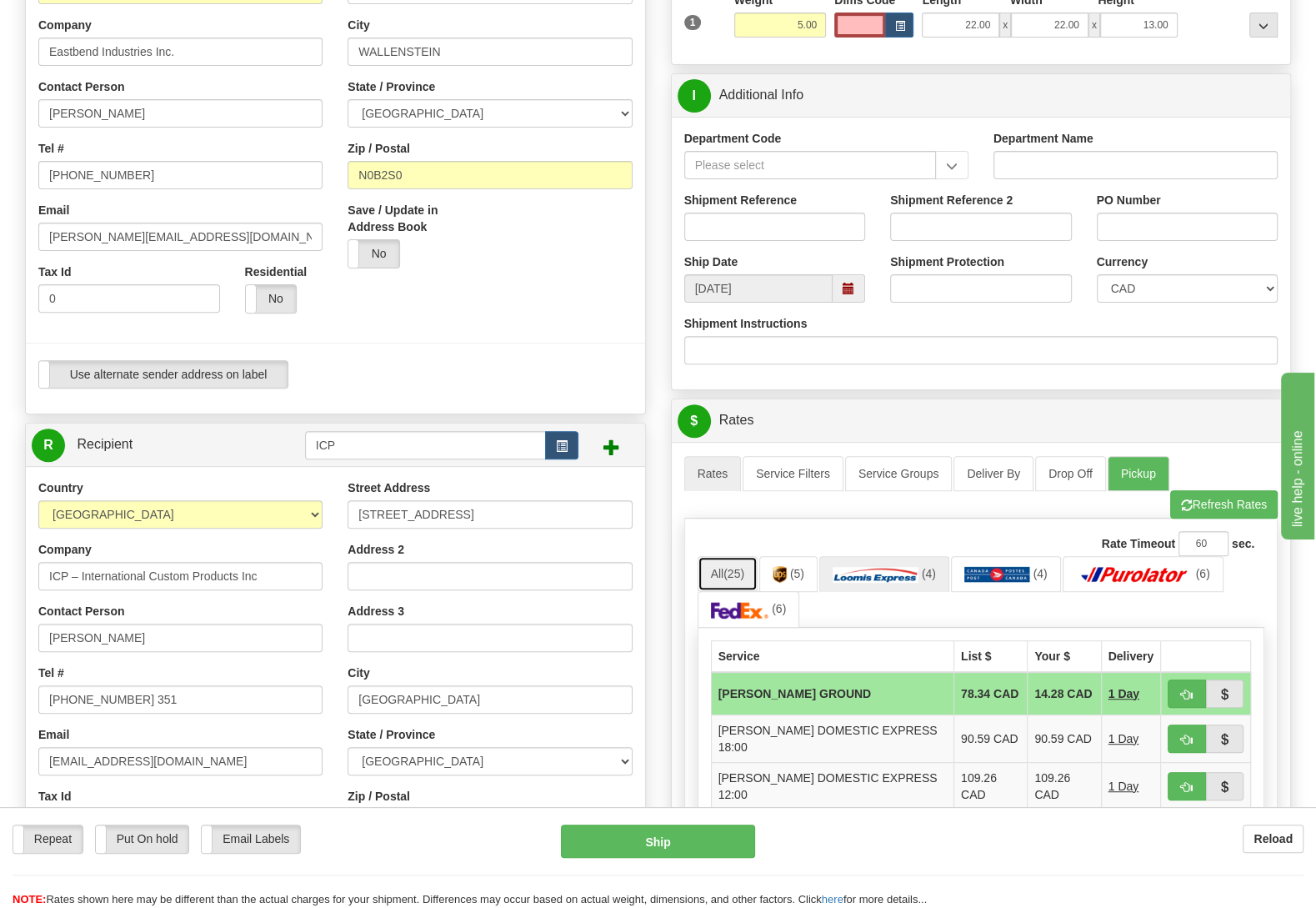
click at [730, 579] on span "(25)" at bounding box center [733, 574] width 21 height 13
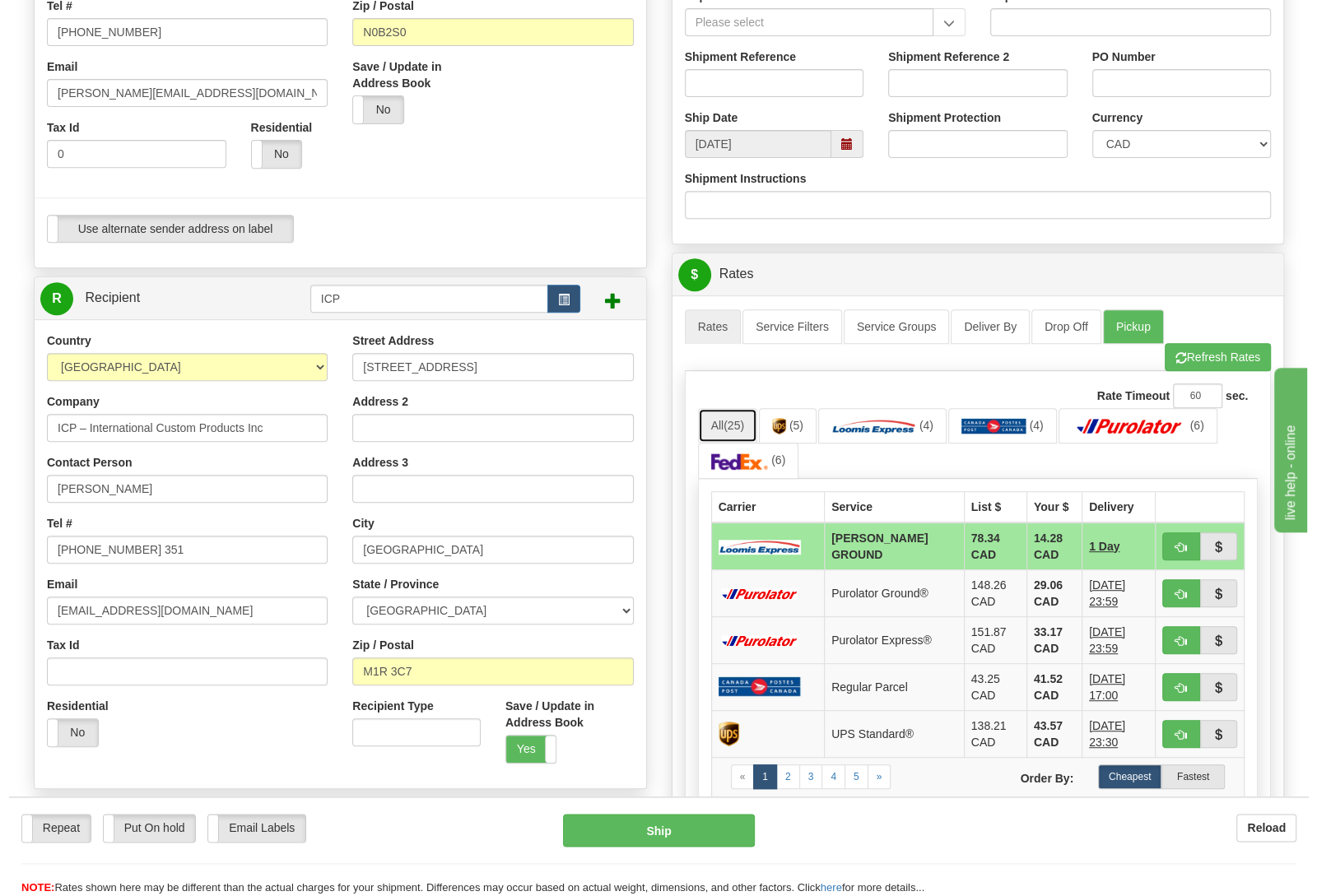
scroll to position [518, 0]
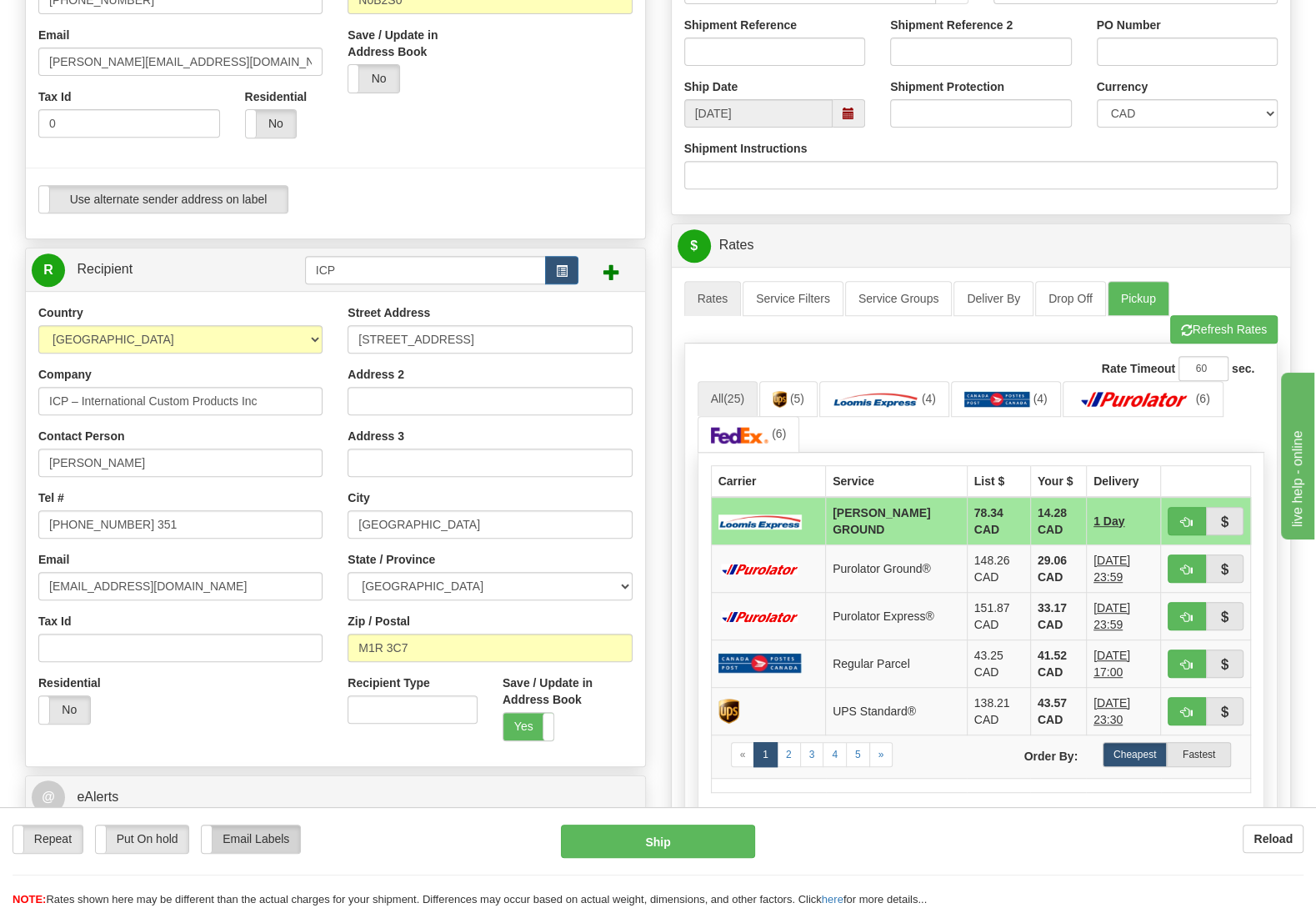
click at [270, 830] on label "Email Labels" at bounding box center [251, 839] width 98 height 28
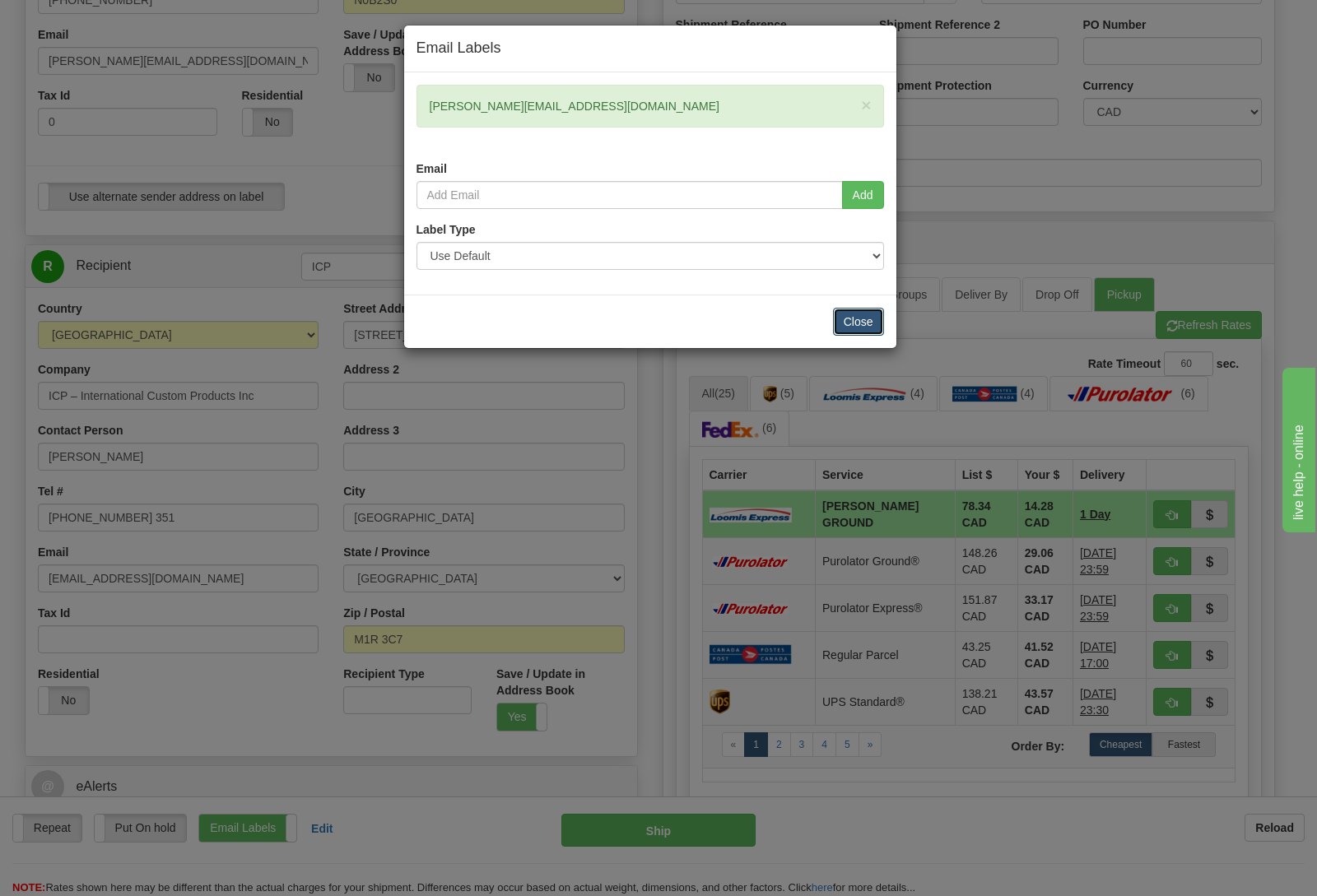
click at [851, 317] on button "Close" at bounding box center [859, 322] width 51 height 28
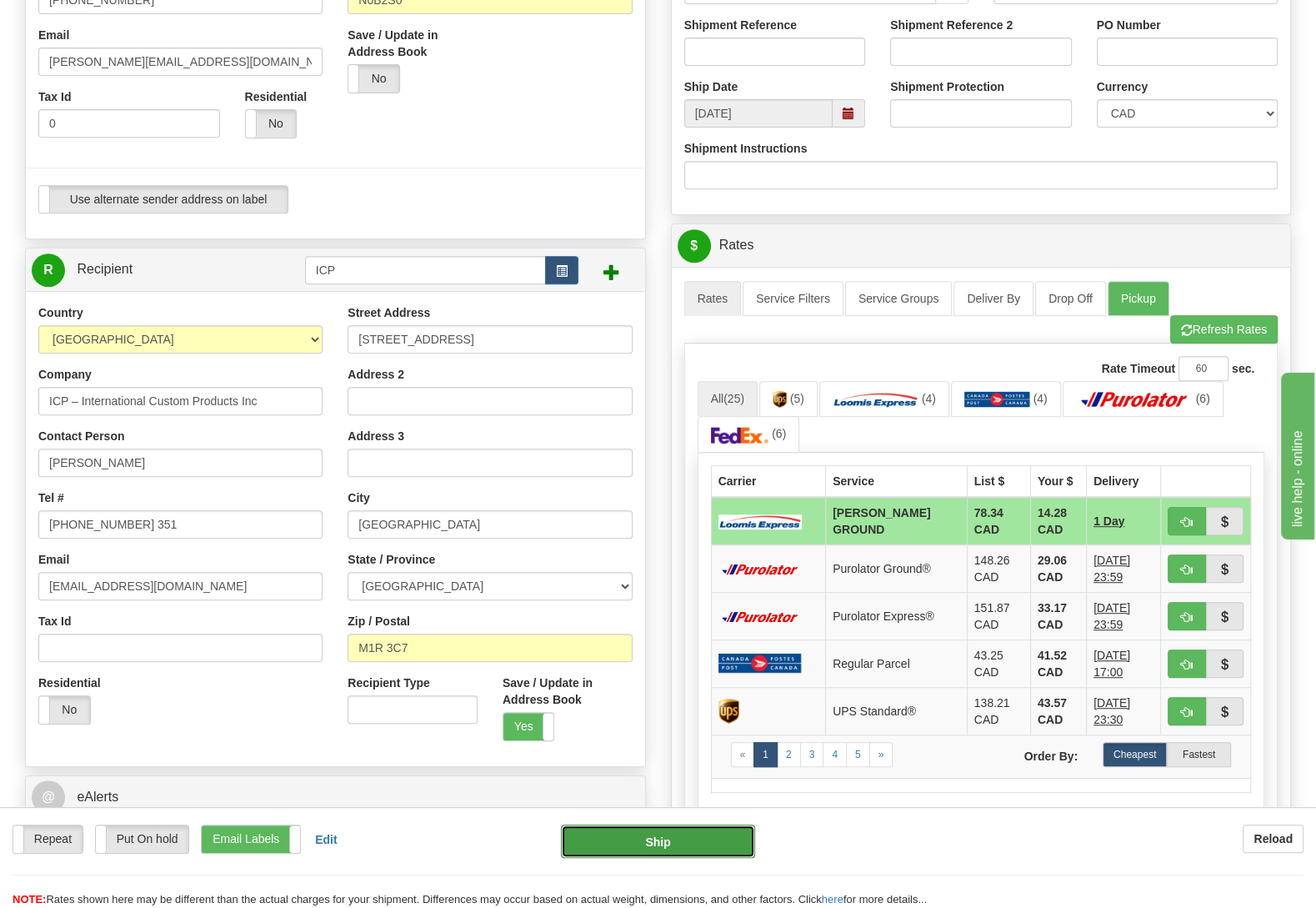
click at [630, 847] on button "Ship" at bounding box center [658, 841] width 194 height 33
type input "DD"
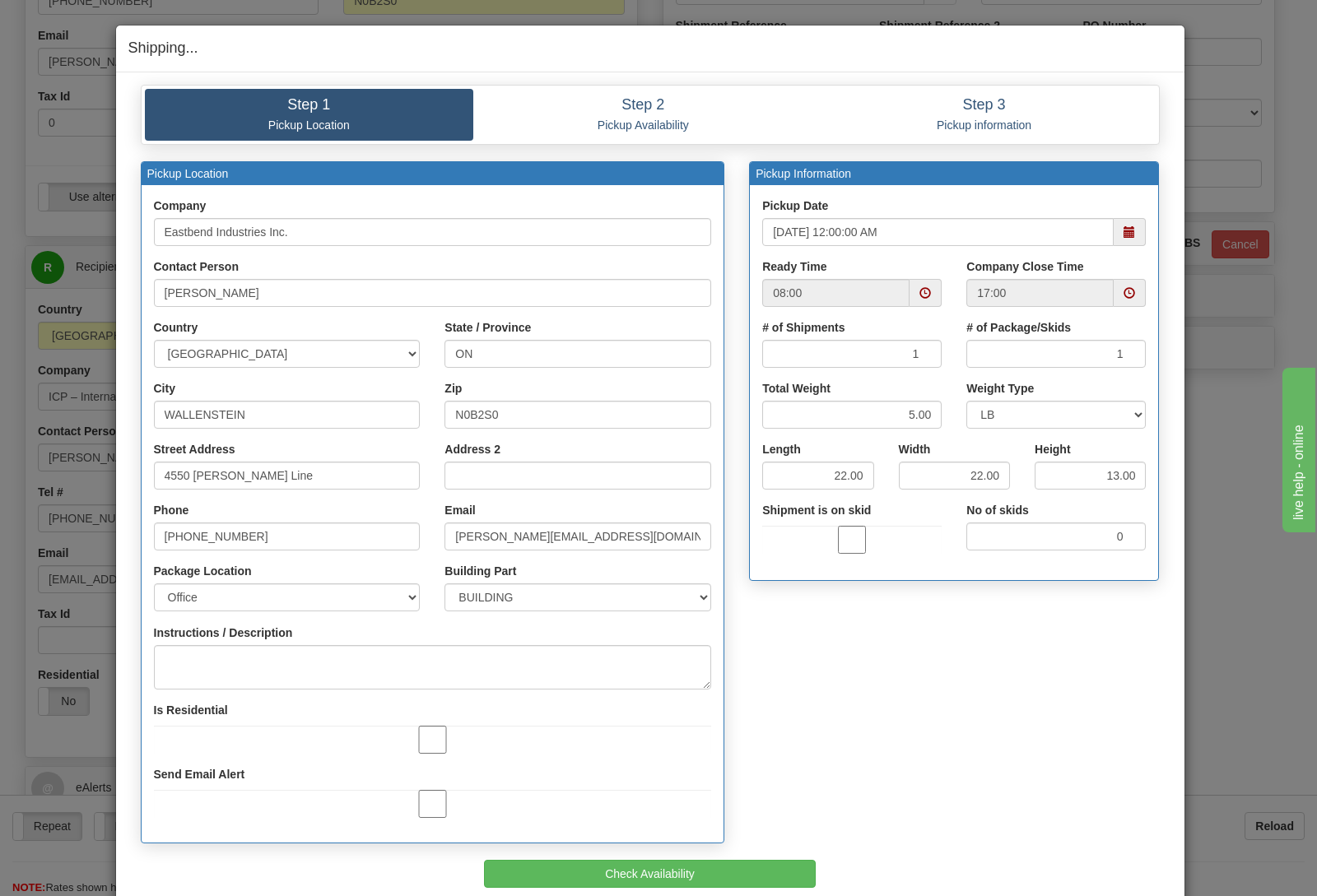
type input "[DATE]"
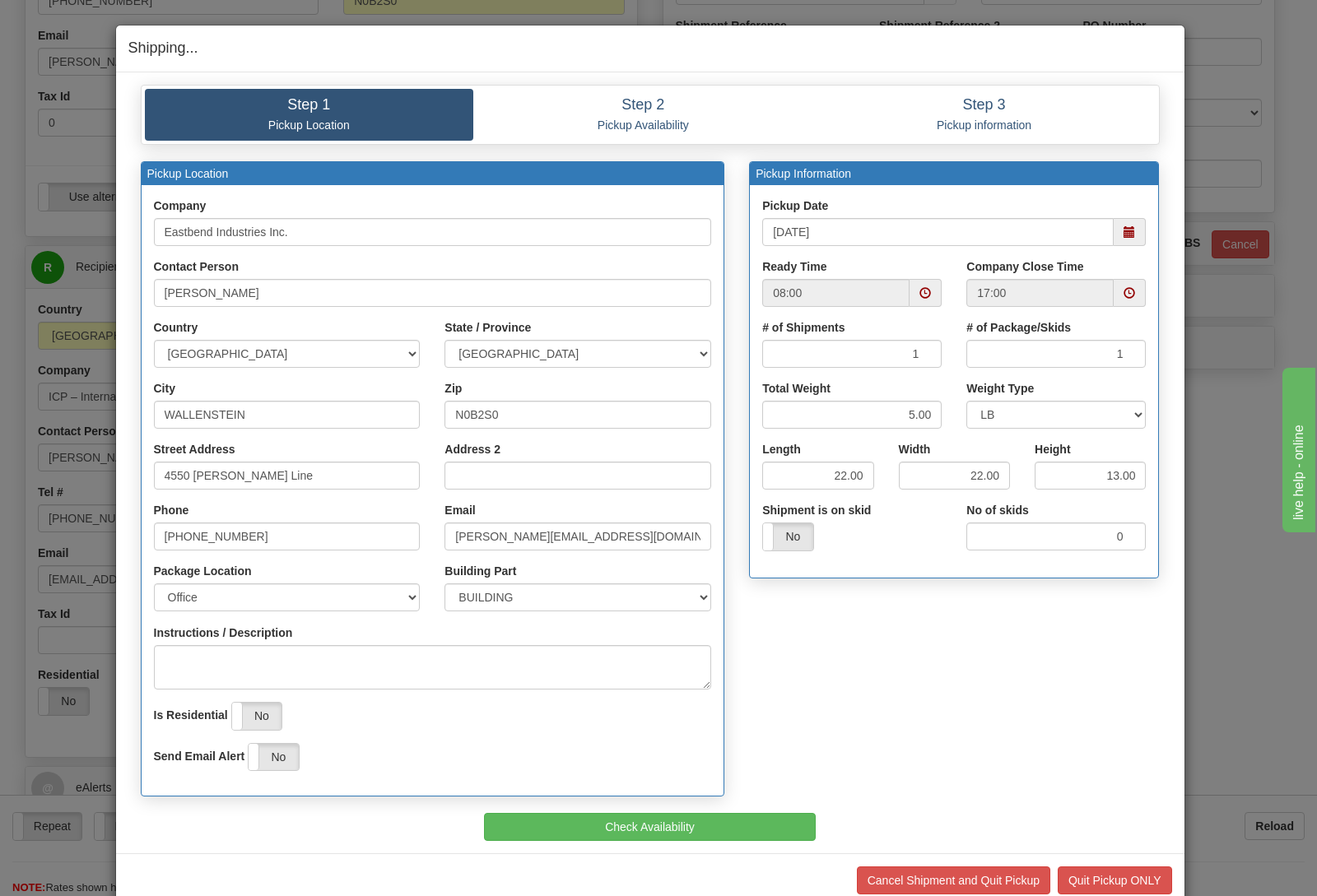
click at [613, 810] on div "Pickup Location Company Eastbend Industries Inc. Contact Person Owen" at bounding box center [433, 487] width 609 height 653
click at [618, 819] on button "Check Availability" at bounding box center [649, 827] width 332 height 28
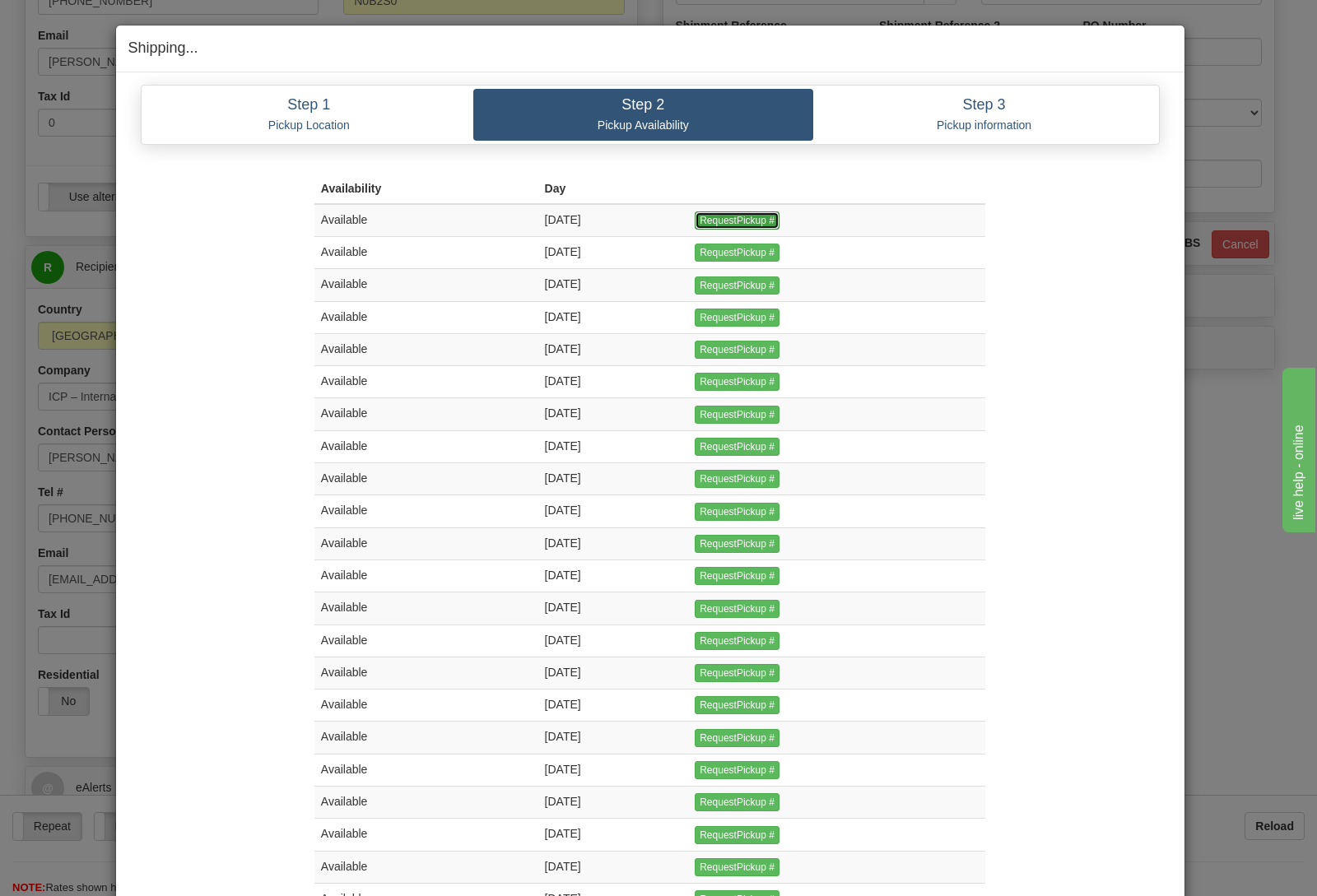
click at [766, 225] on input "RequestPickup #" at bounding box center [737, 220] width 85 height 18
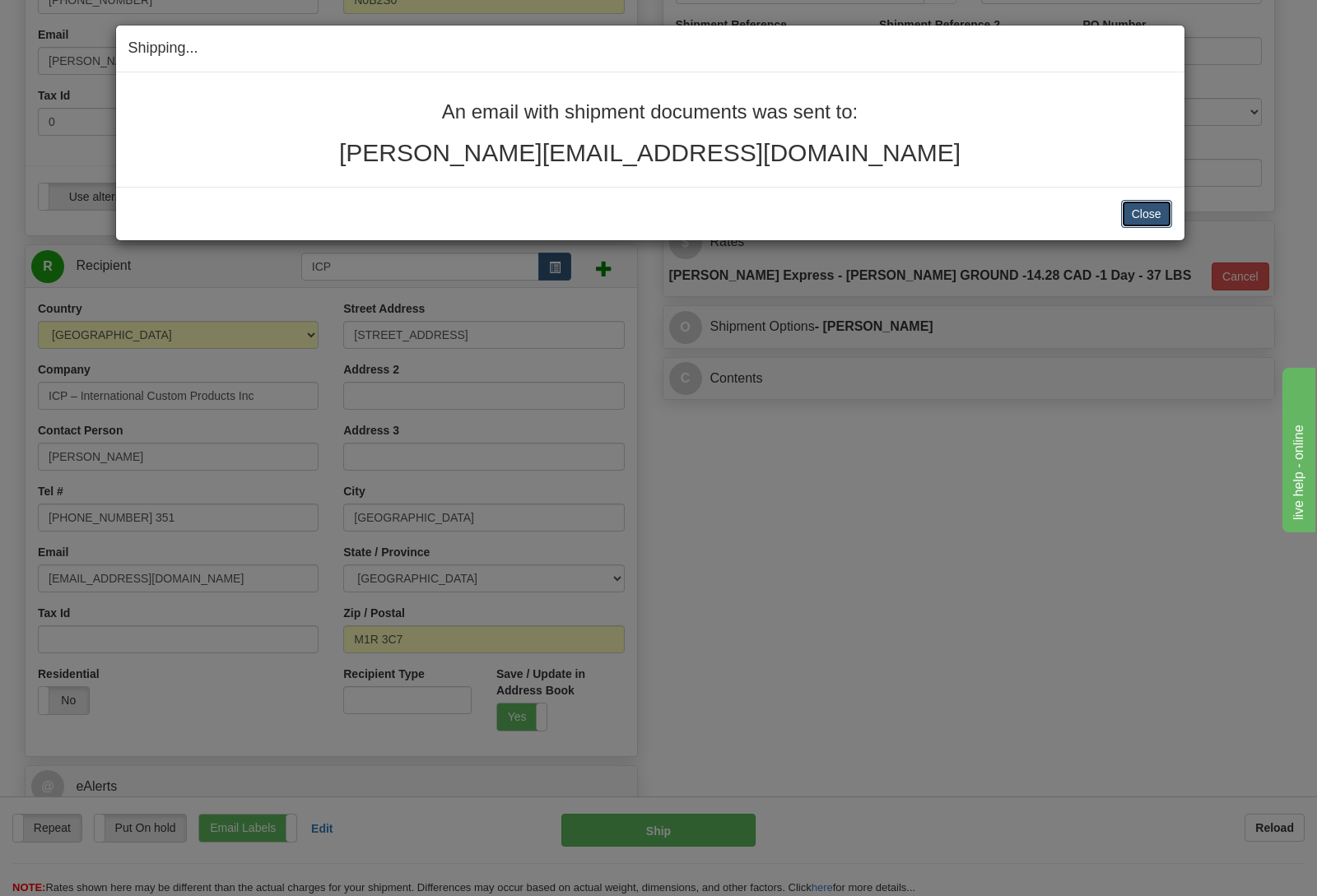
click at [1137, 210] on button "Close" at bounding box center [1147, 214] width 51 height 28
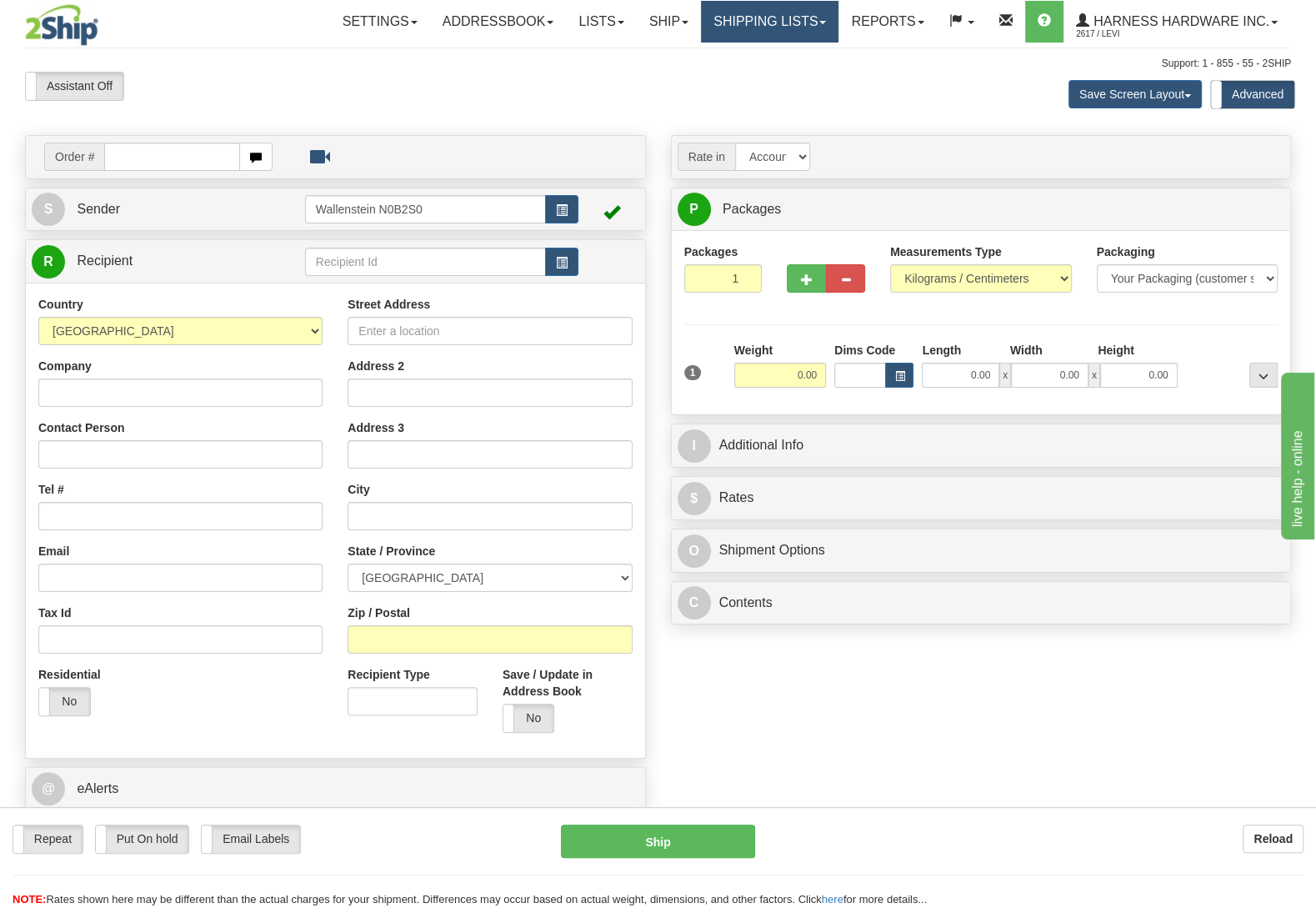
click at [732, 5] on link "Shipping lists" at bounding box center [770, 21] width 138 height 42
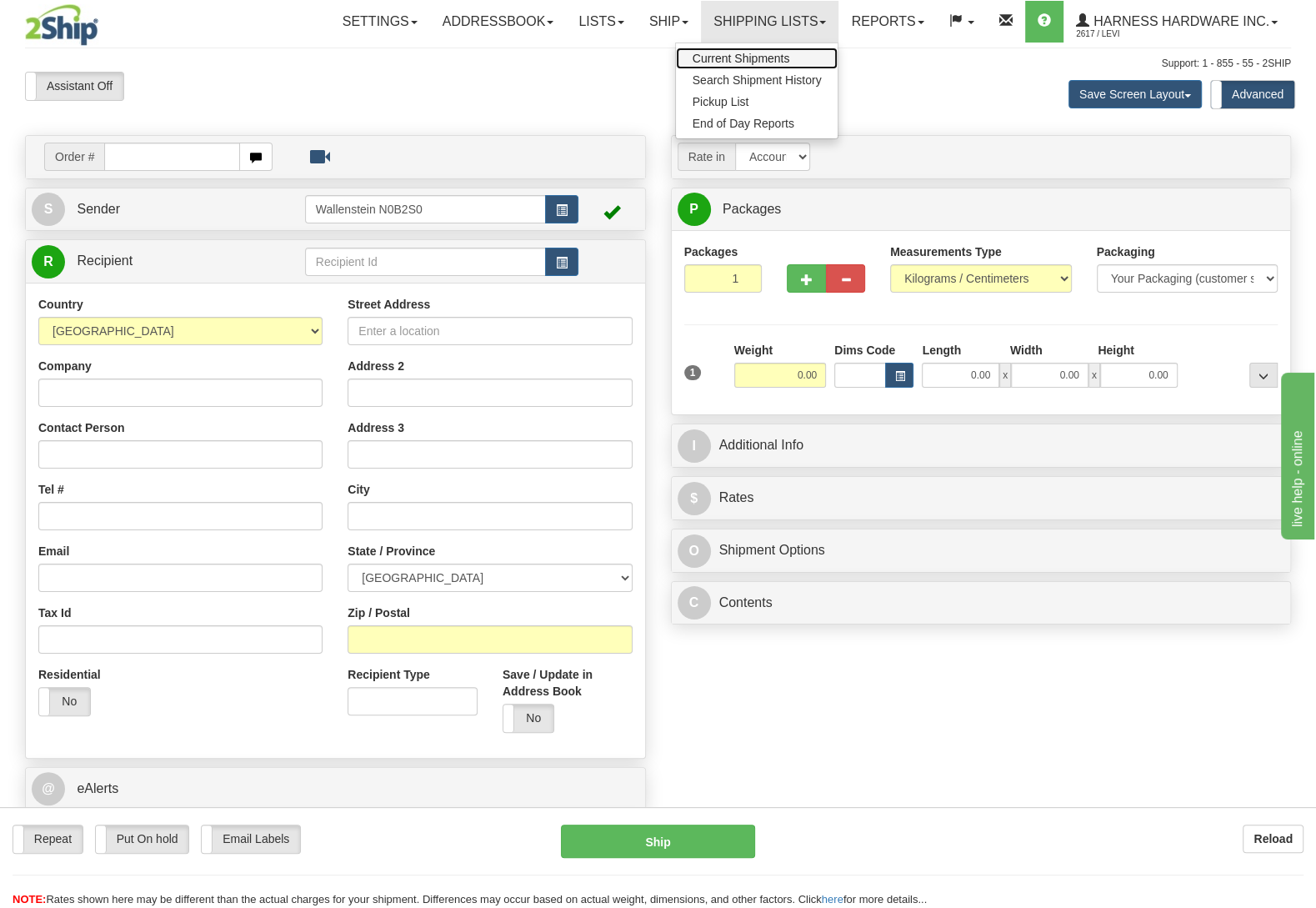
click at [750, 62] on span "Current Shipments" at bounding box center [741, 58] width 97 height 13
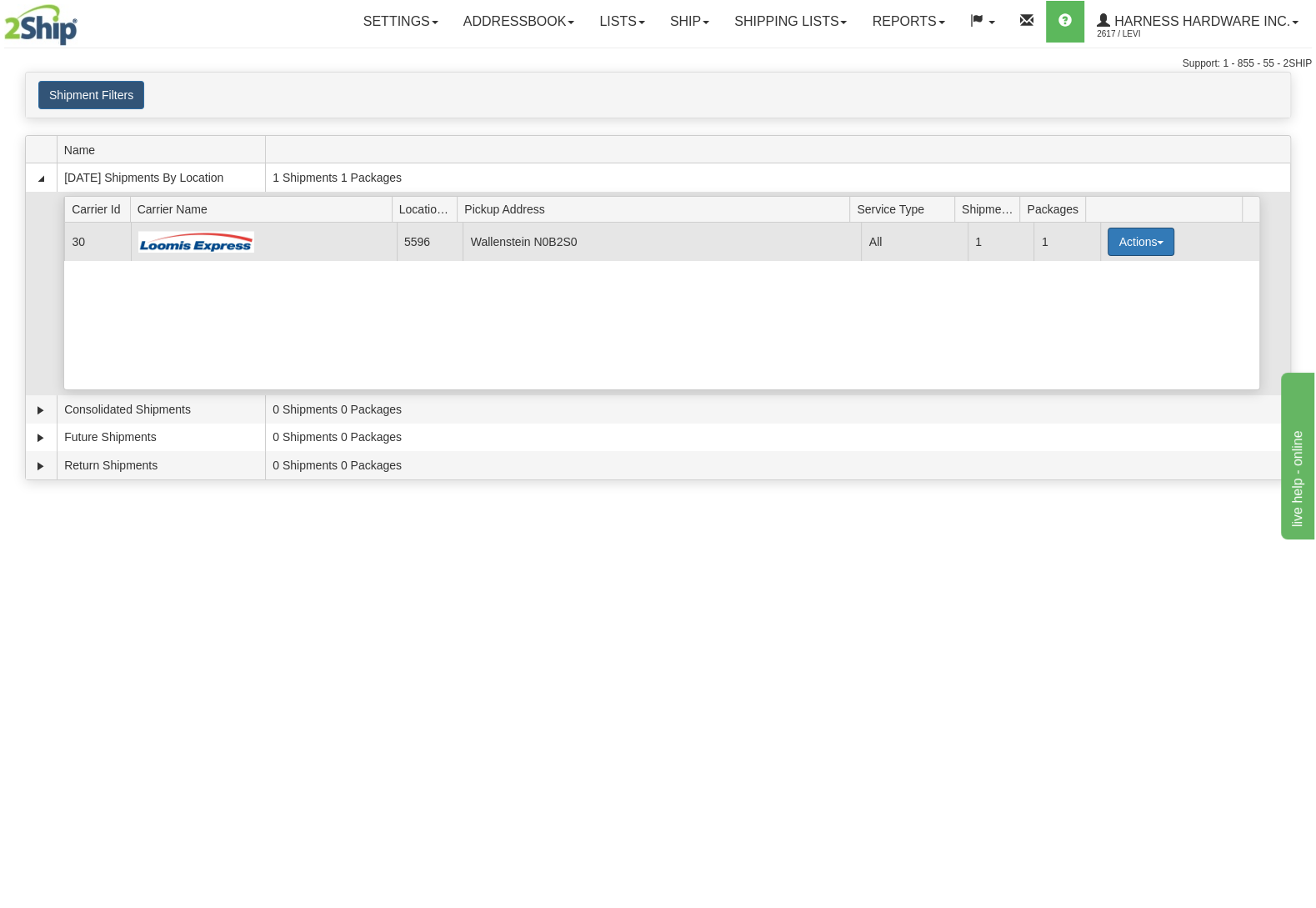
click at [1117, 238] on button "Actions" at bounding box center [1141, 242] width 67 height 29
click at [1108, 279] on link "Details" at bounding box center [1107, 273] width 133 height 21
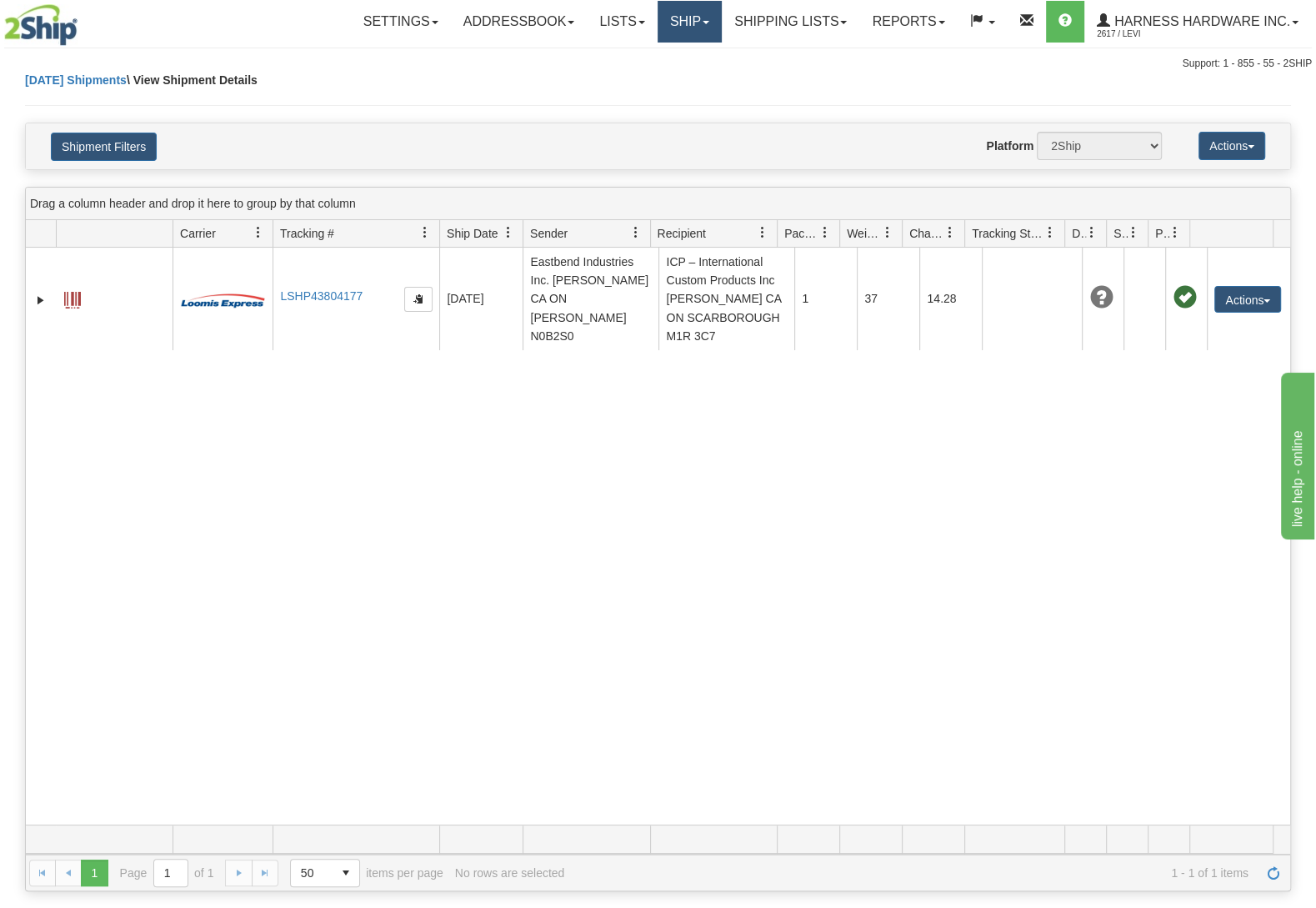
click at [693, 21] on link "Ship" at bounding box center [689, 21] width 64 height 42
click at [671, 61] on link "Ship Screen" at bounding box center [645, 57] width 151 height 21
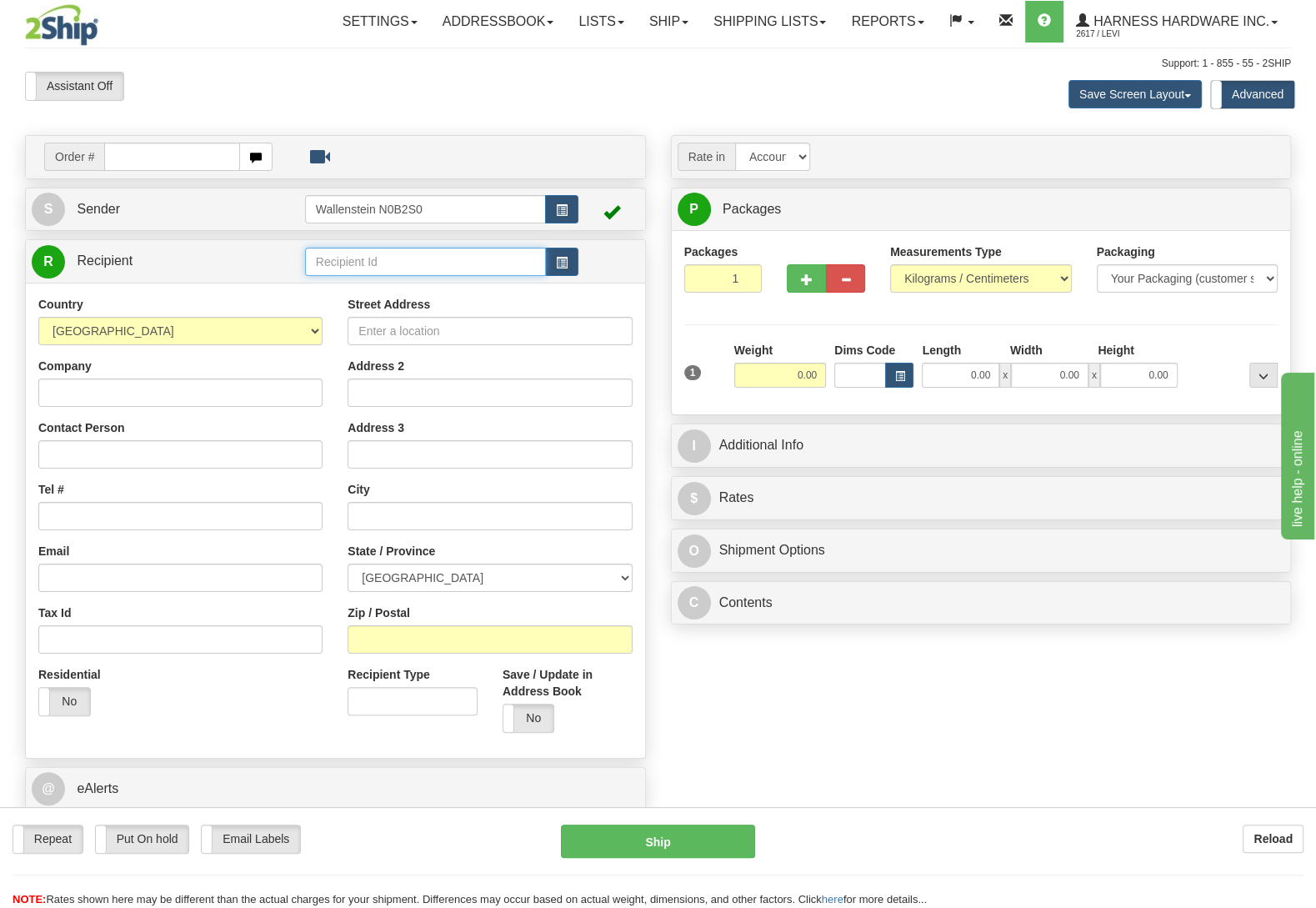
click at [361, 255] on input "text" at bounding box center [425, 261] width 241 height 29
type input "wor19"
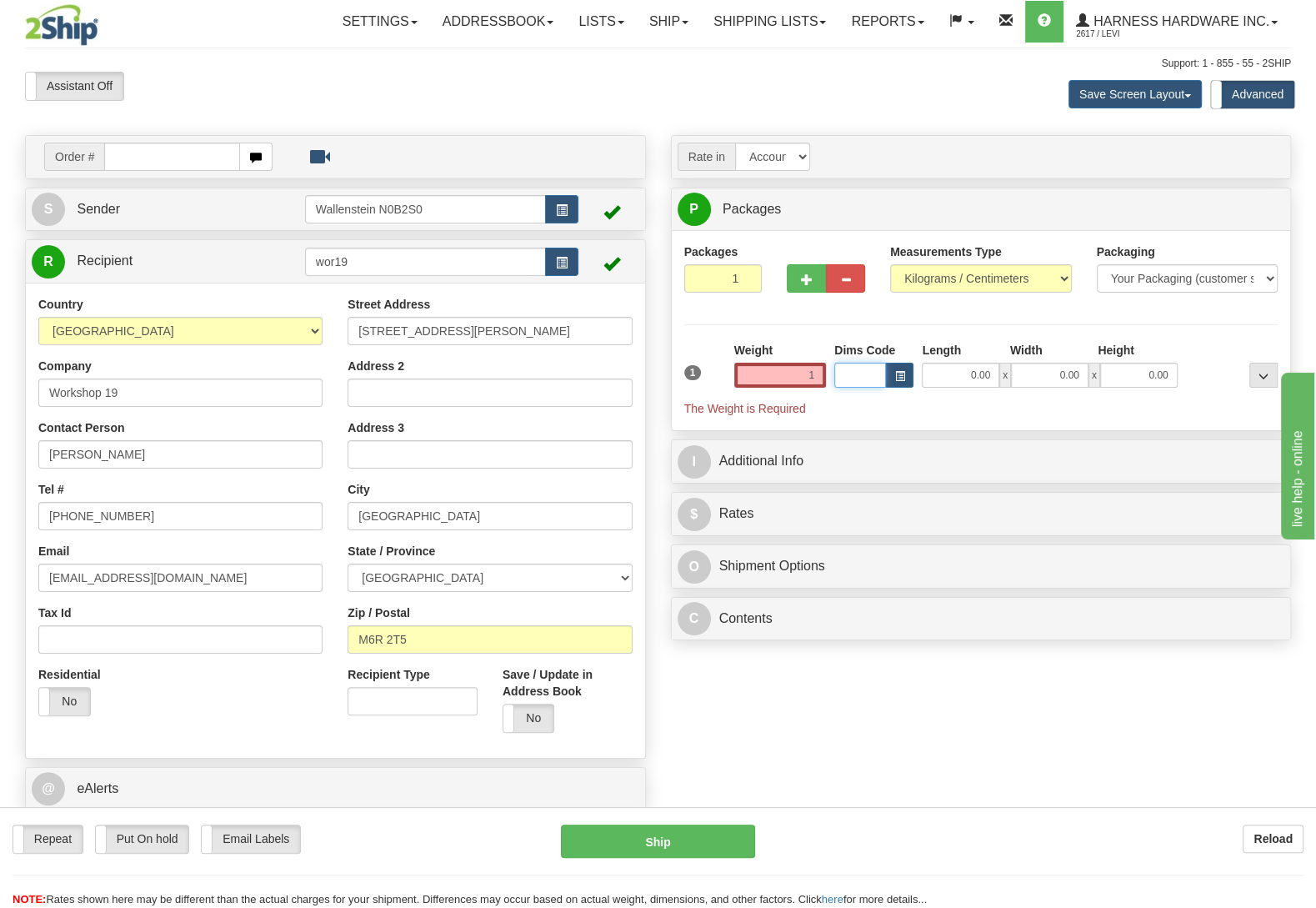
type input "1.00"
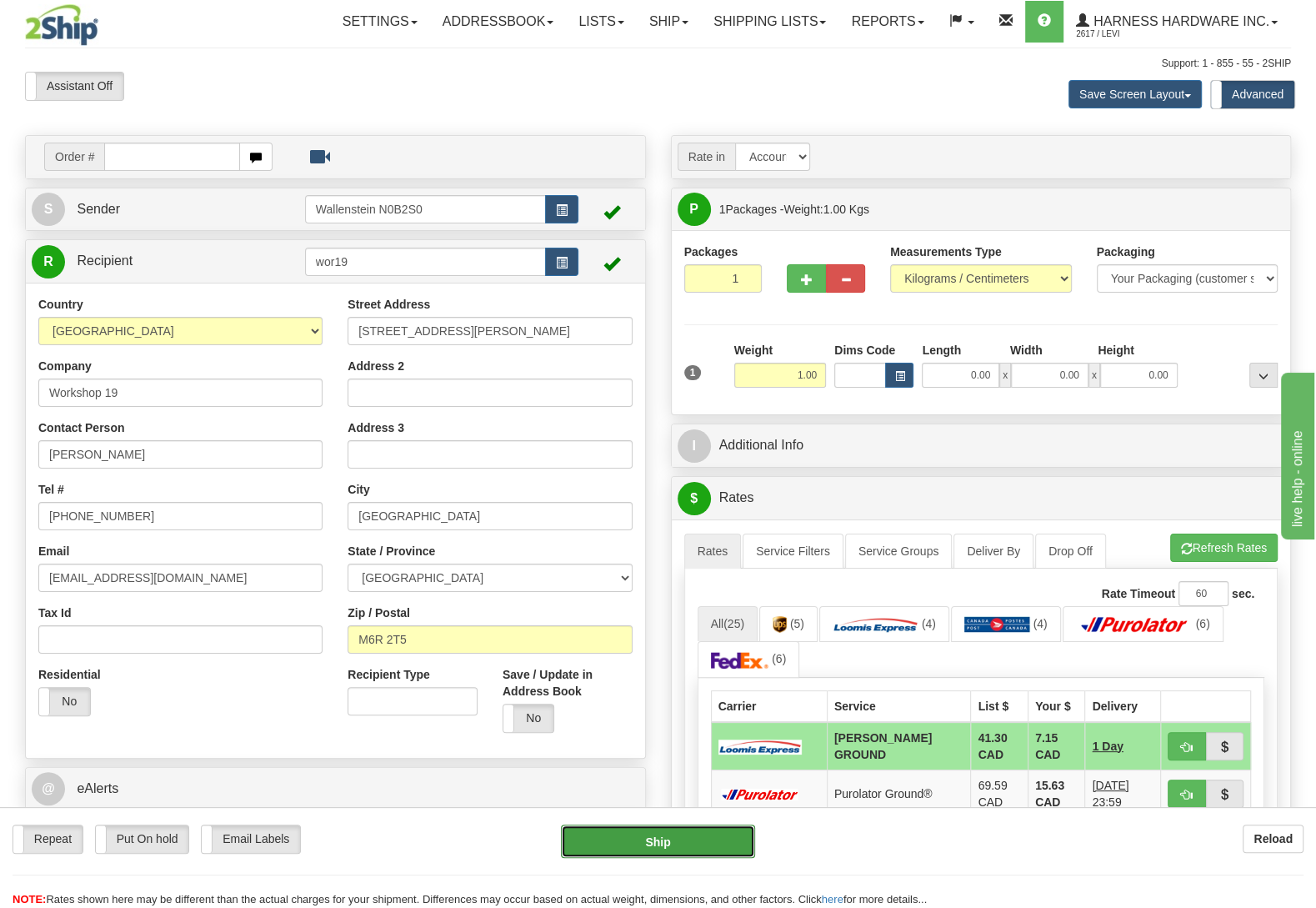
click at [680, 841] on button "Ship" at bounding box center [658, 841] width 194 height 33
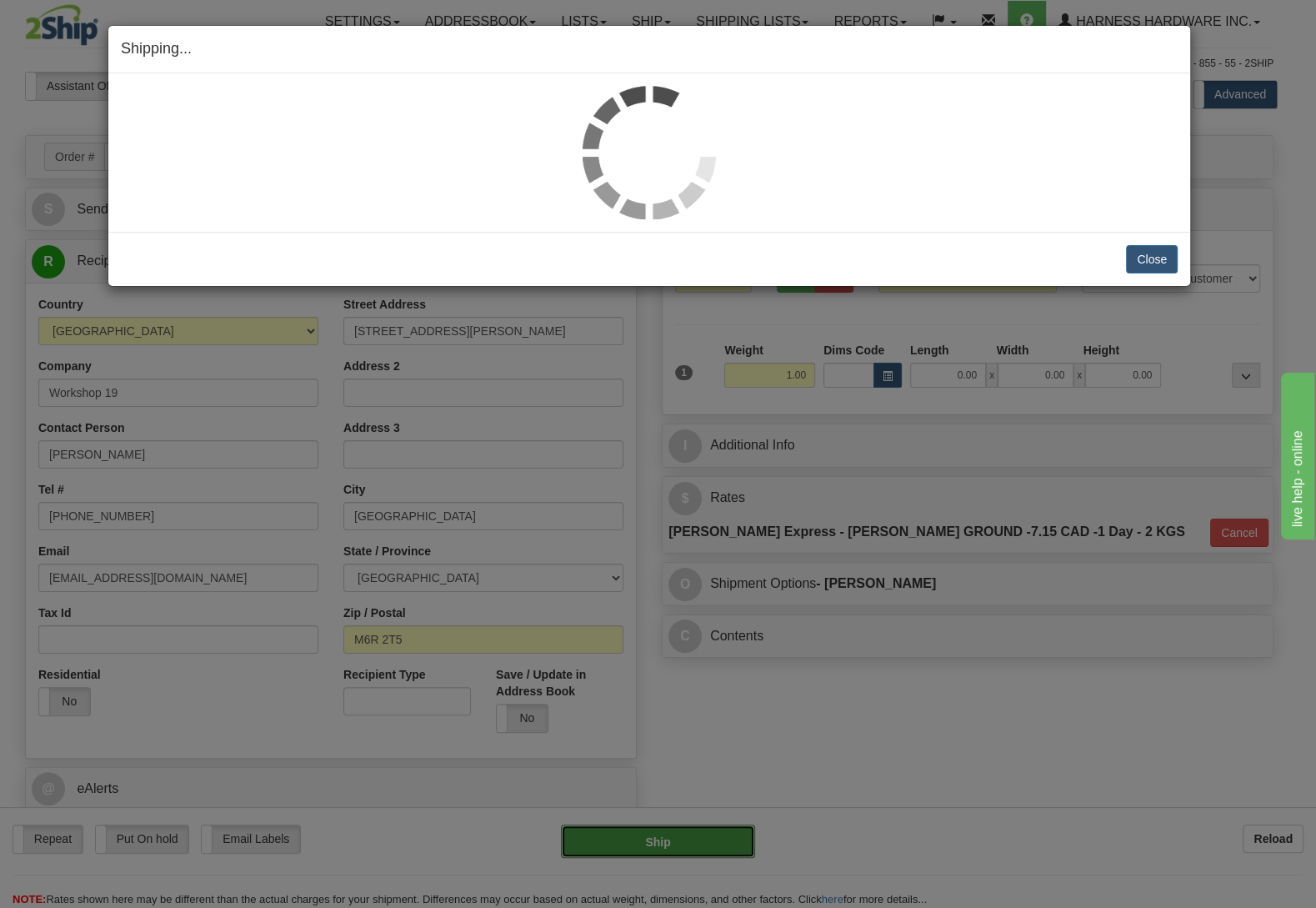
type input "DD"
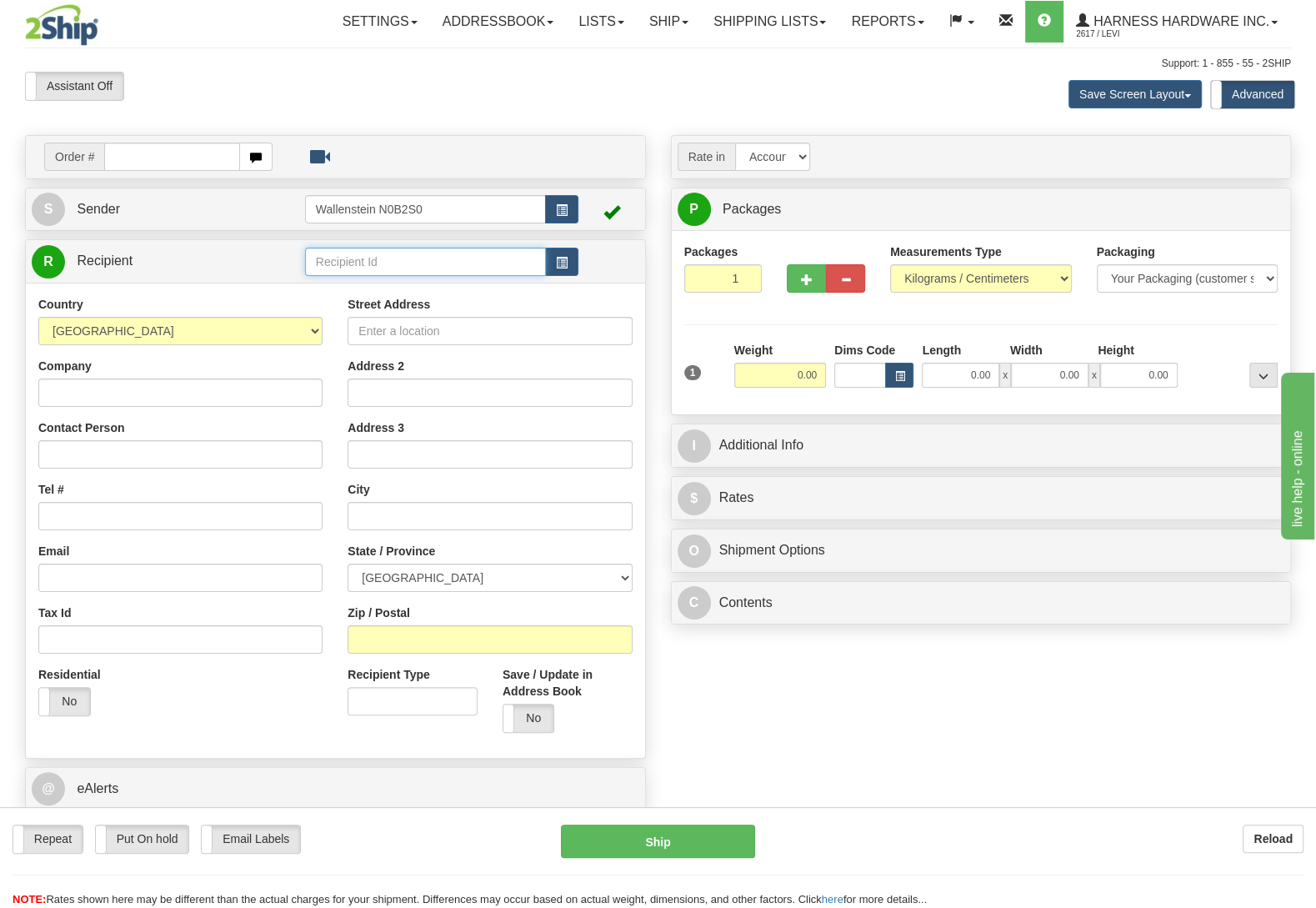
click at [366, 263] on input "text" at bounding box center [425, 261] width 241 height 29
type input "eliby"
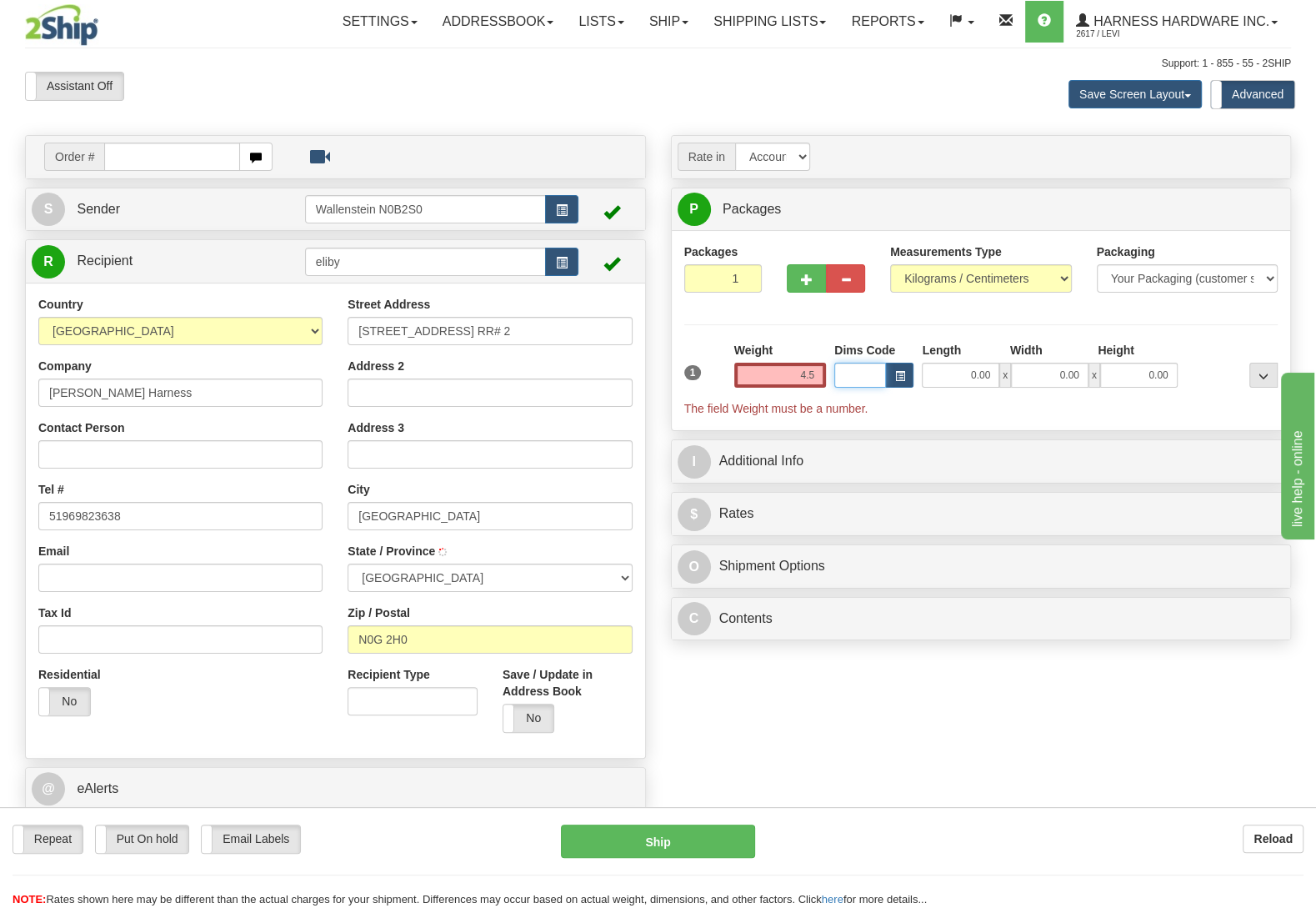
type input "4.50"
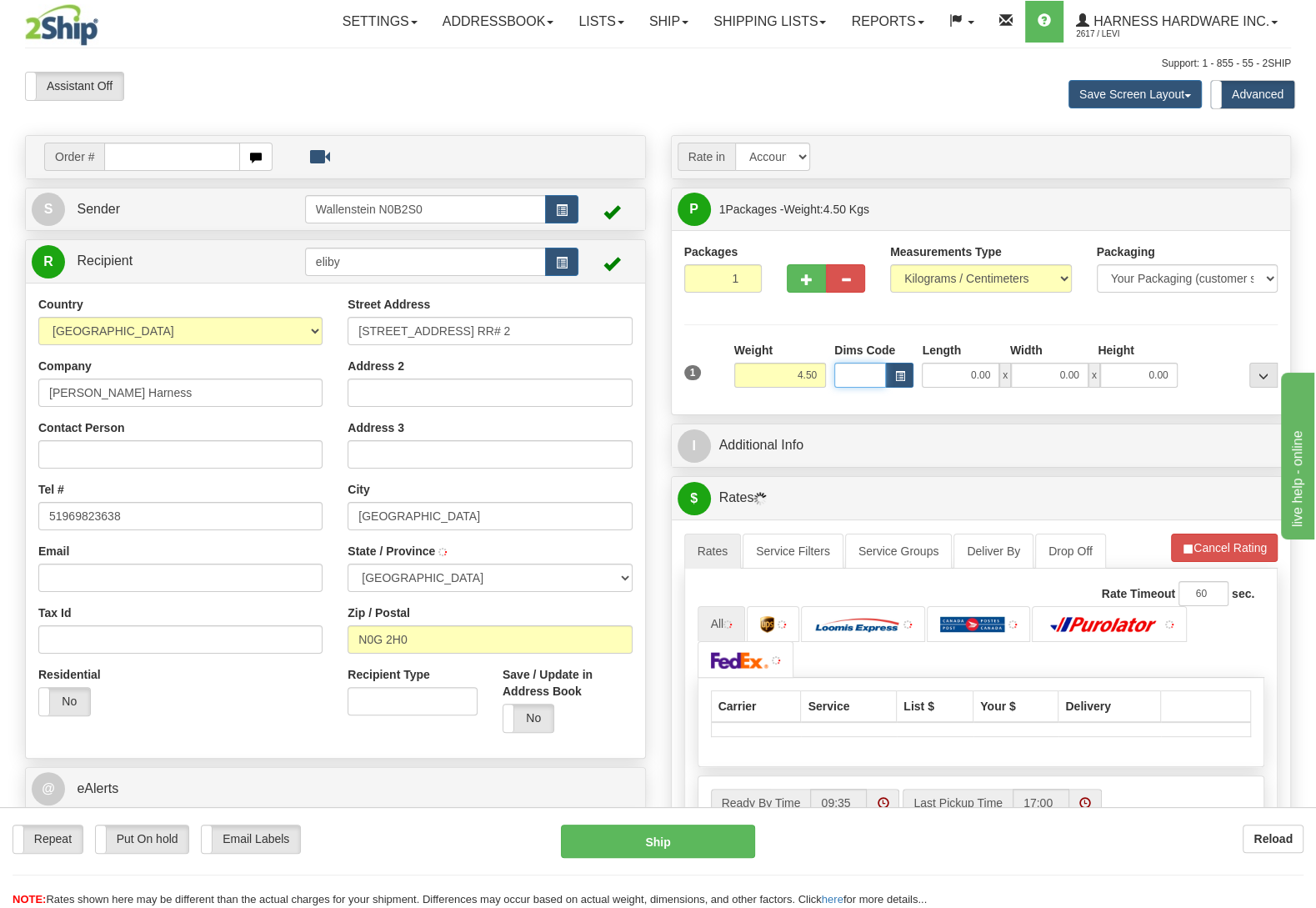
type input "LUCKNOW"
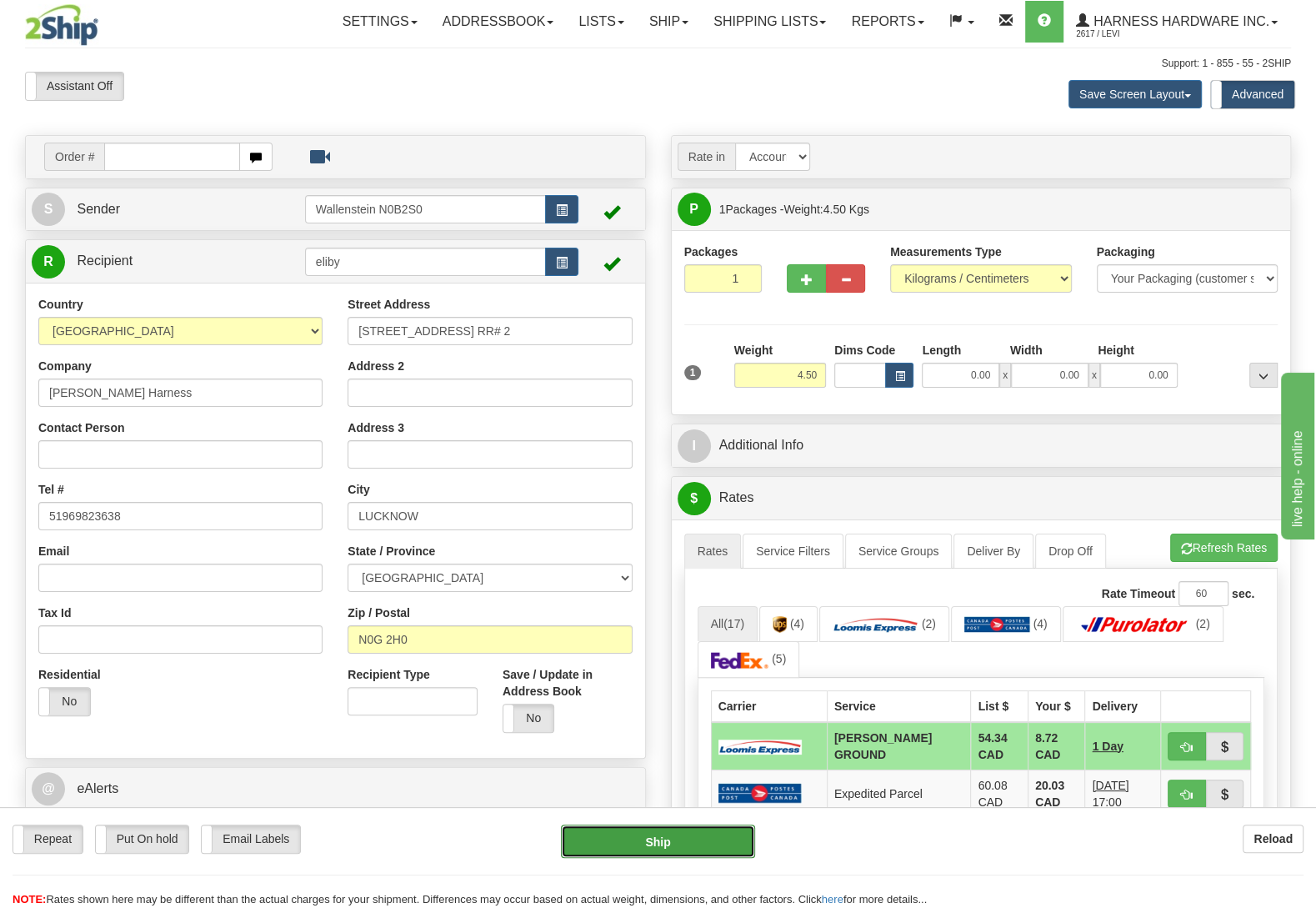
click at [668, 834] on button "Ship" at bounding box center [658, 841] width 194 height 33
type input "DD"
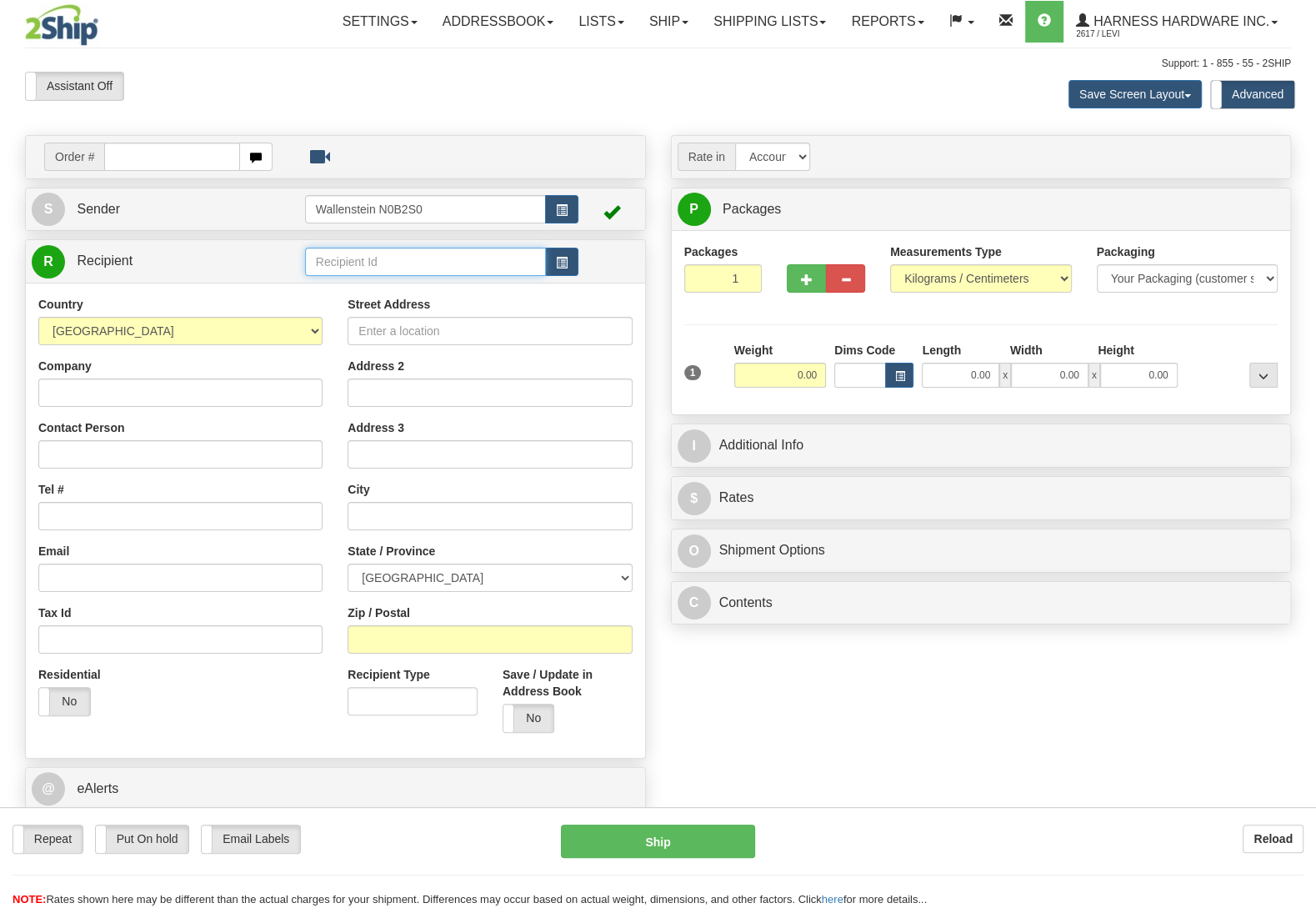
click at [383, 266] on input "text" at bounding box center [425, 261] width 241 height 29
type input "ygc"
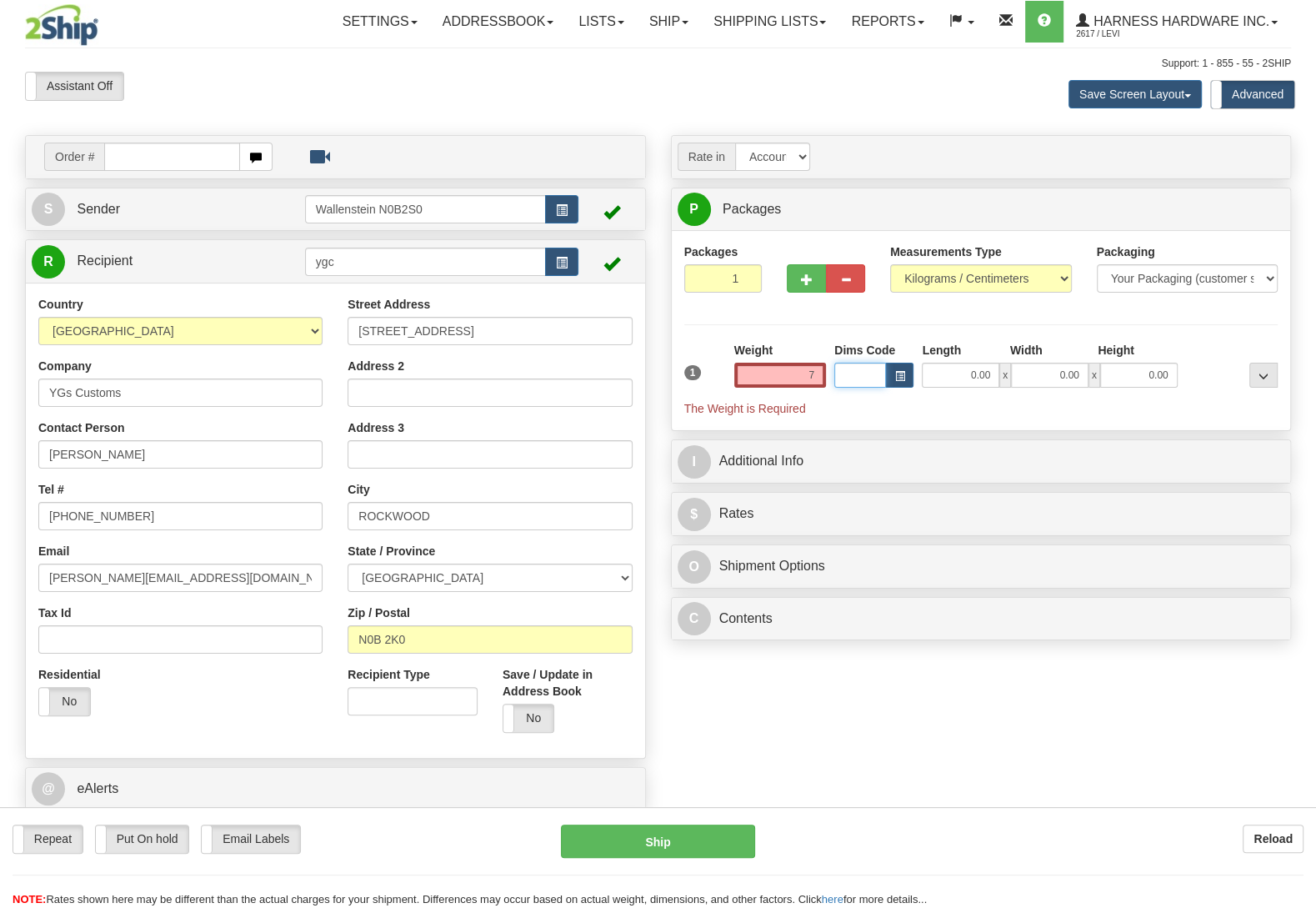
type input "7.00"
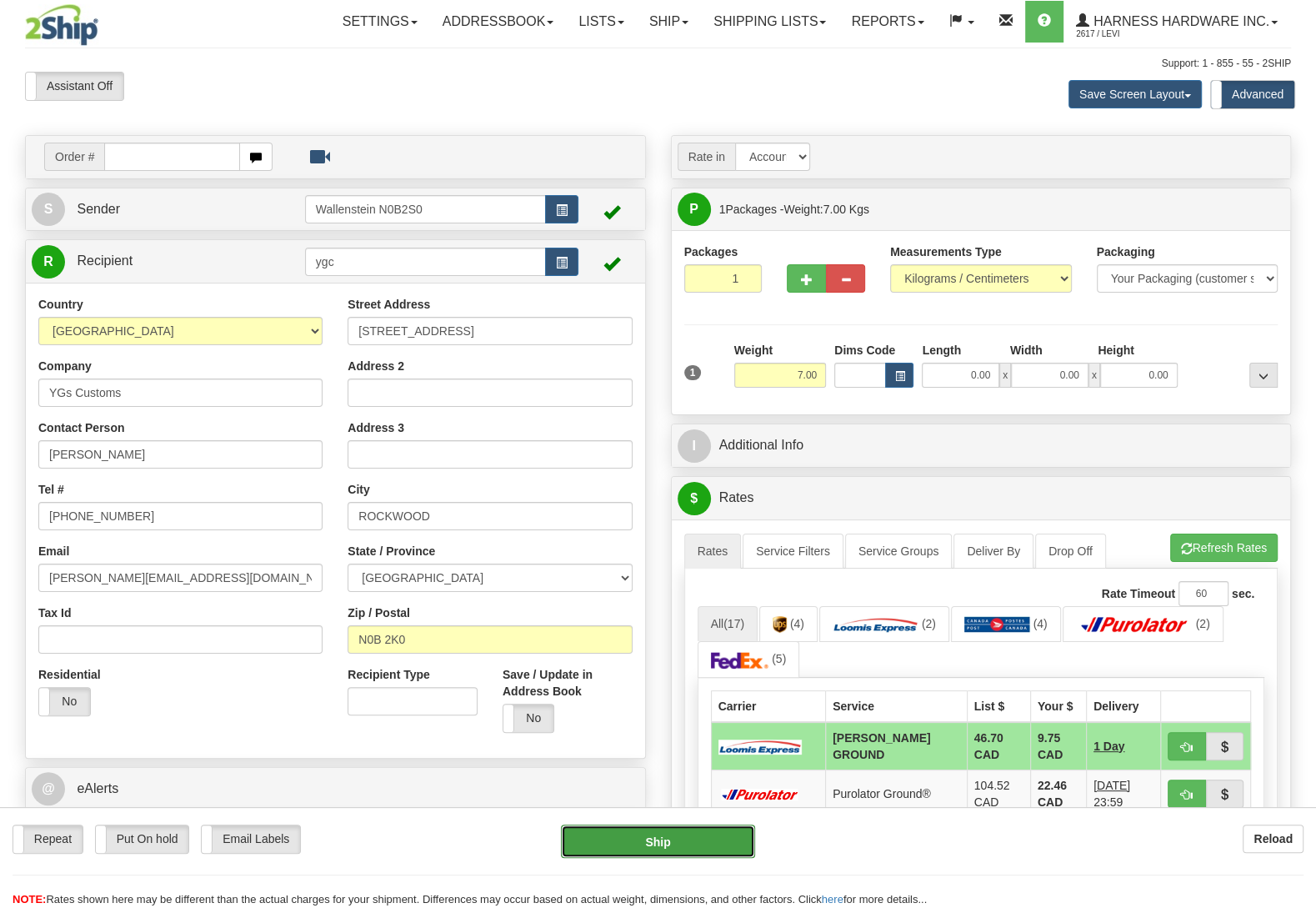
click at [701, 841] on button "Ship" at bounding box center [658, 841] width 194 height 33
type input "DD"
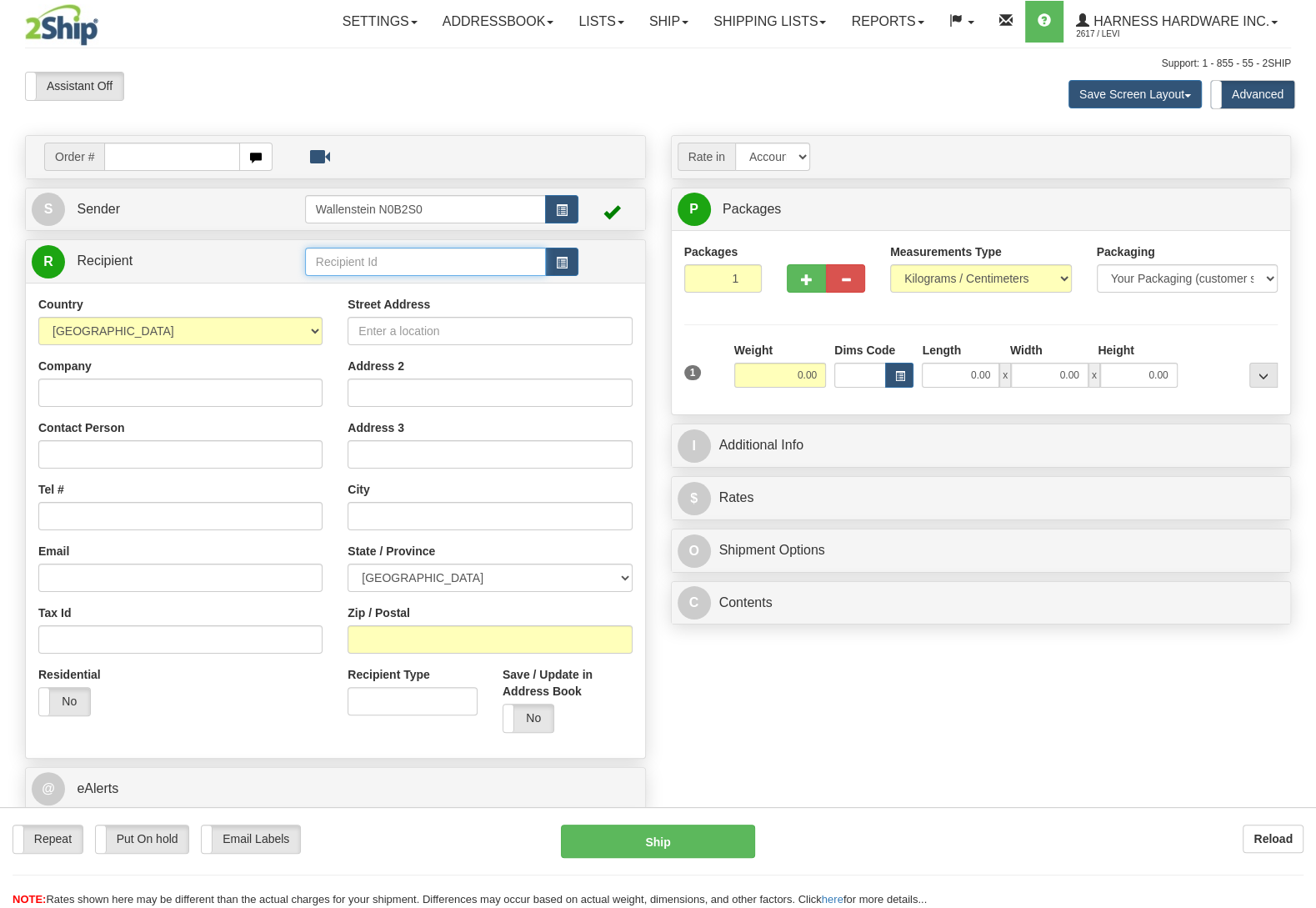
click at [388, 271] on input "text" at bounding box center [425, 261] width 241 height 29
type input "enom"
click button "Delete" at bounding box center [0, 0] width 0 height 0
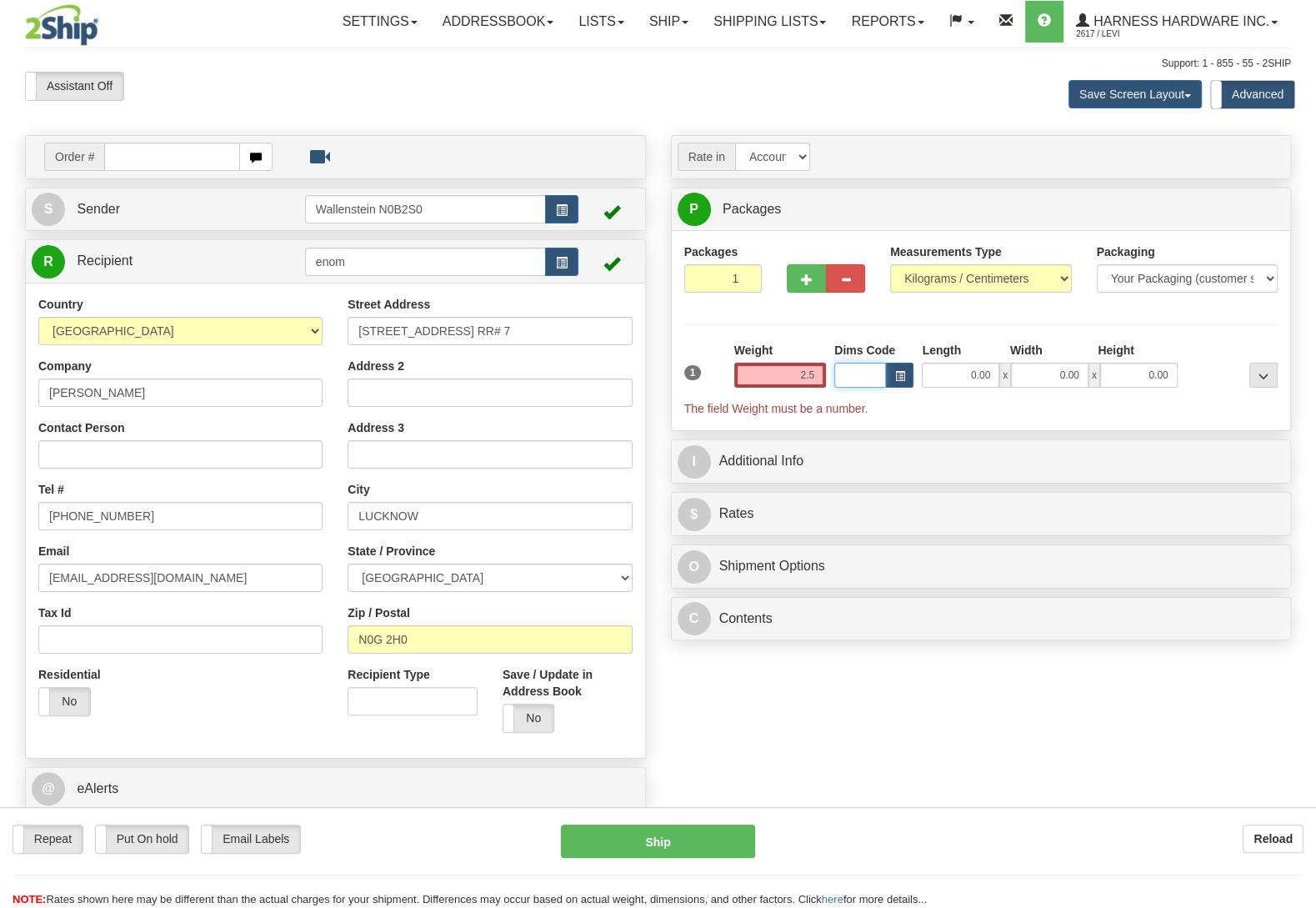
type input "2.50"
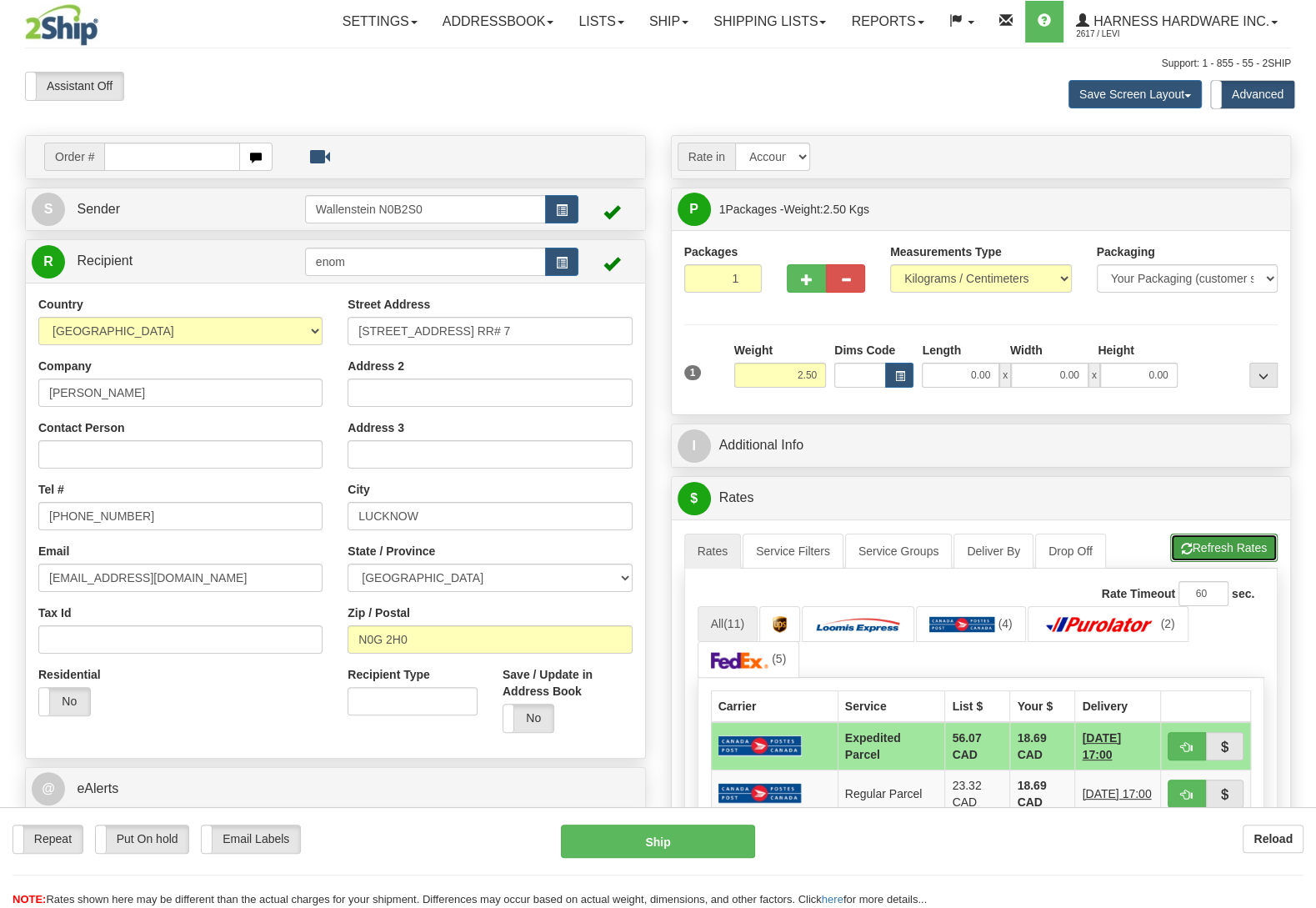
click at [1246, 546] on button "Refresh Rates" at bounding box center [1224, 548] width 107 height 29
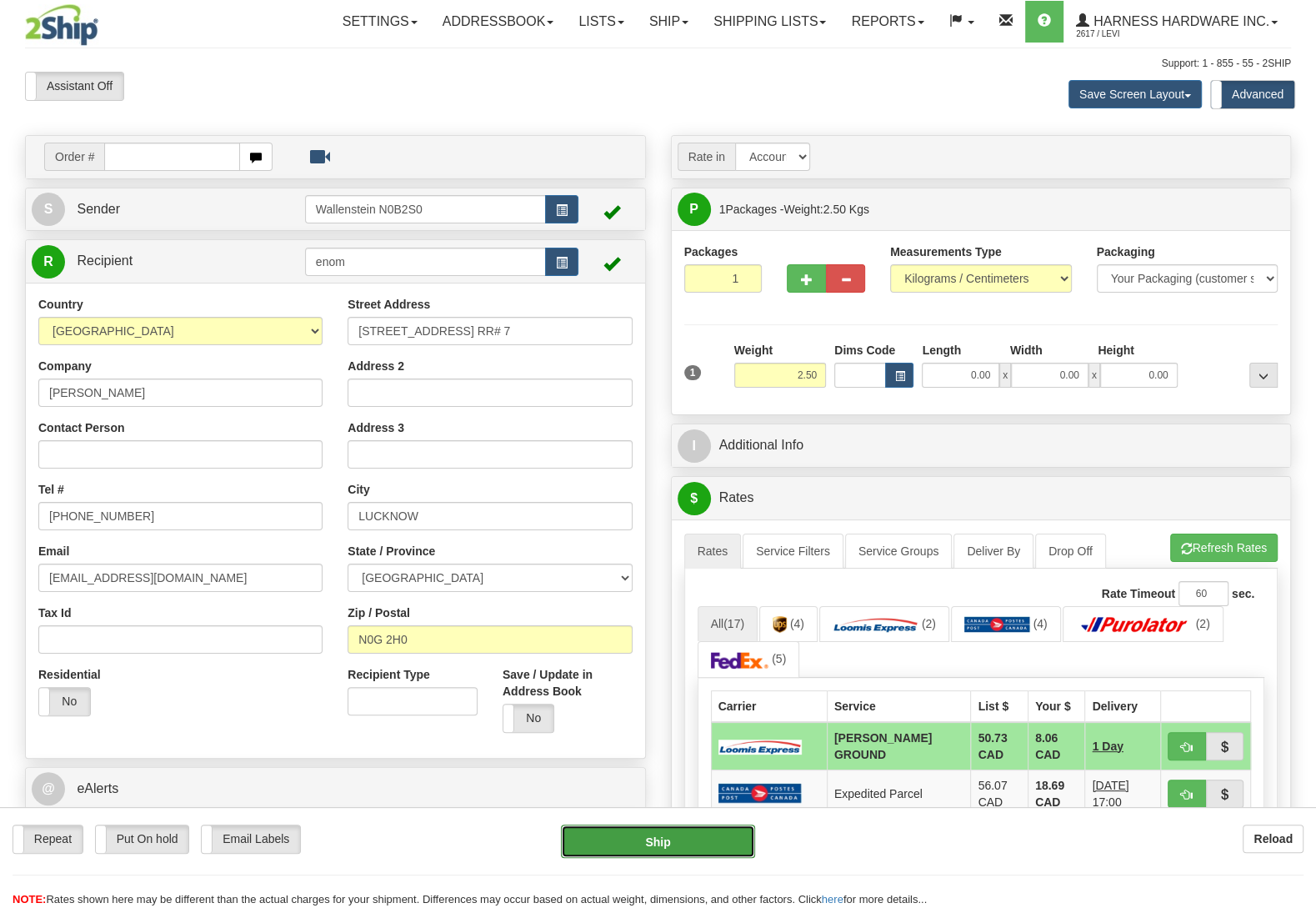
click at [654, 833] on button "Ship" at bounding box center [658, 841] width 194 height 33
type input "DD"
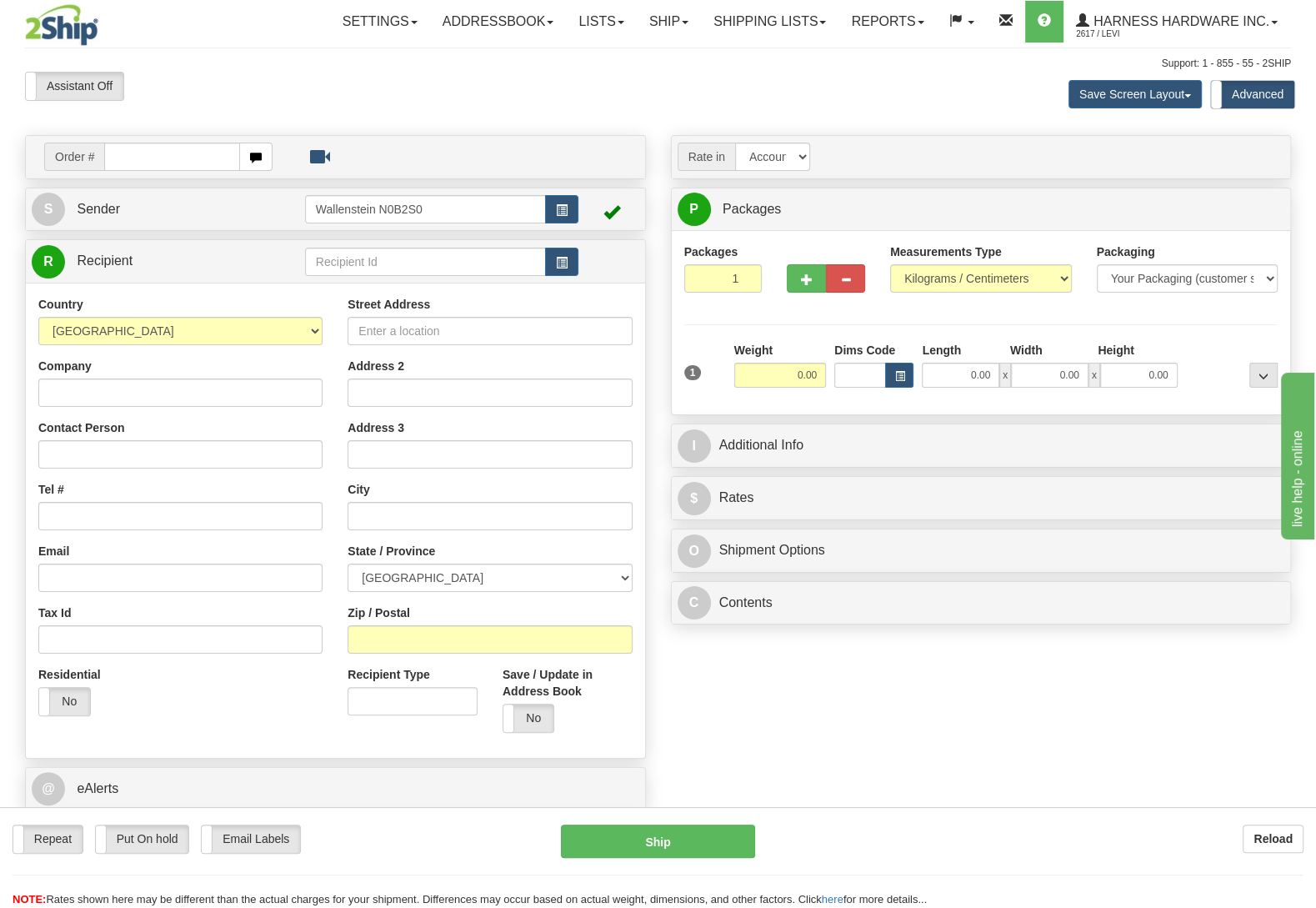
click at [1015, 795] on div "Order # S Sender" at bounding box center [658, 504] width 1291 height 738
click at [400, 251] on input "text" at bounding box center [425, 261] width 241 height 29
type input "leas"
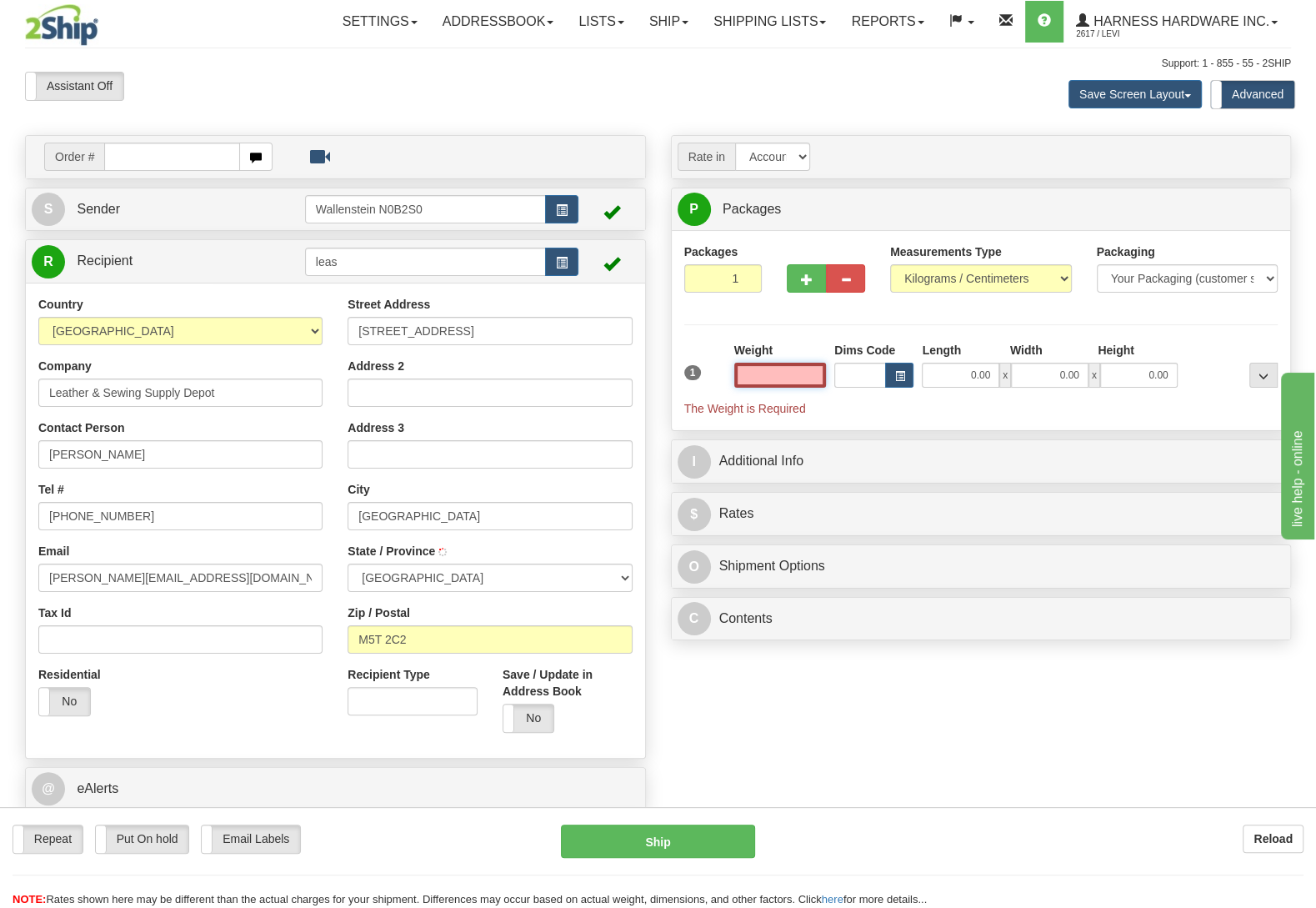
type input "[GEOGRAPHIC_DATA]"
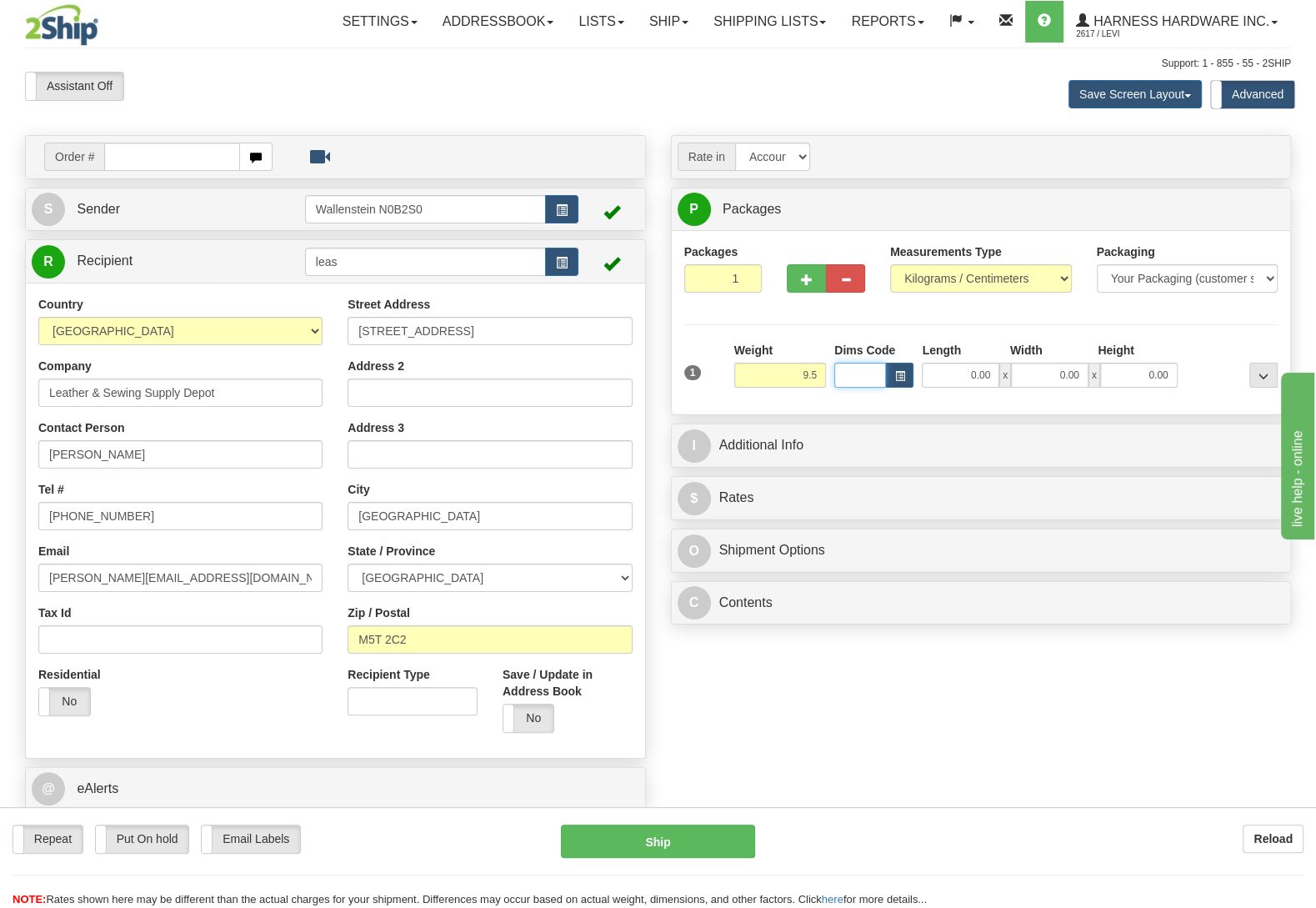
type input "9.50"
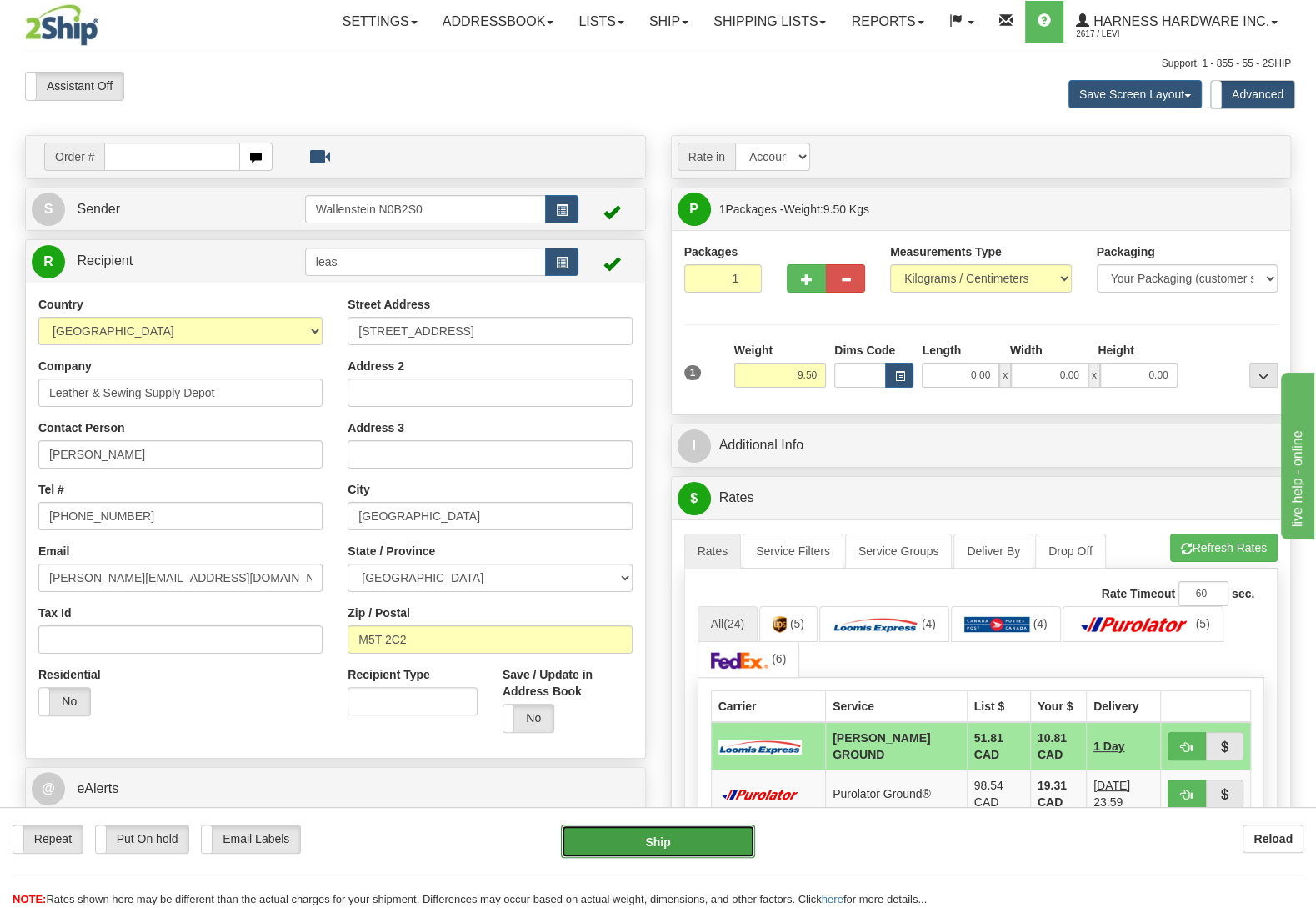
click at [717, 838] on button "Ship" at bounding box center [658, 841] width 194 height 33
type input "DD"
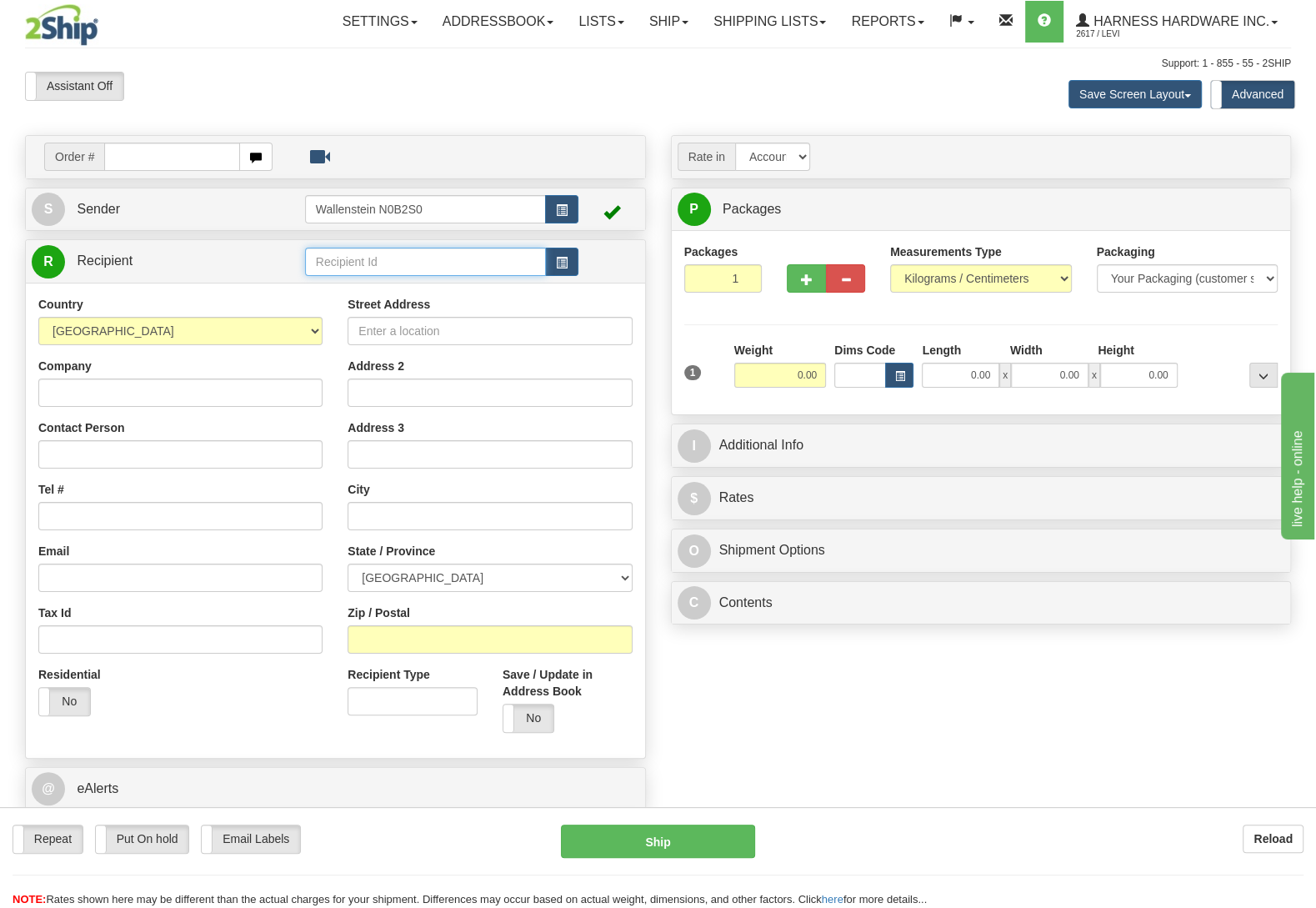
click at [390, 259] on input "text" at bounding box center [425, 261] width 241 height 29
type input "brocs"
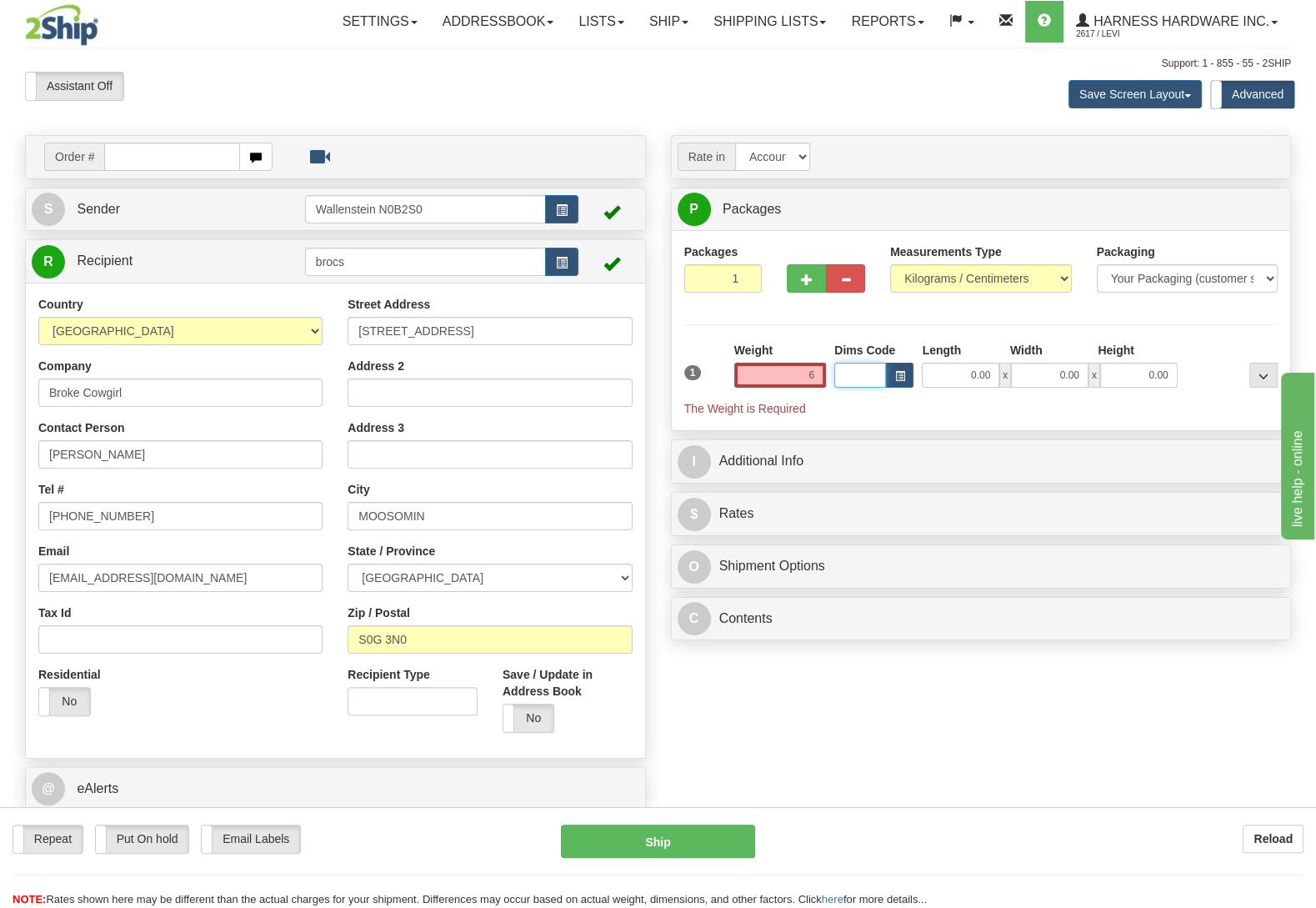
type input "6.00"
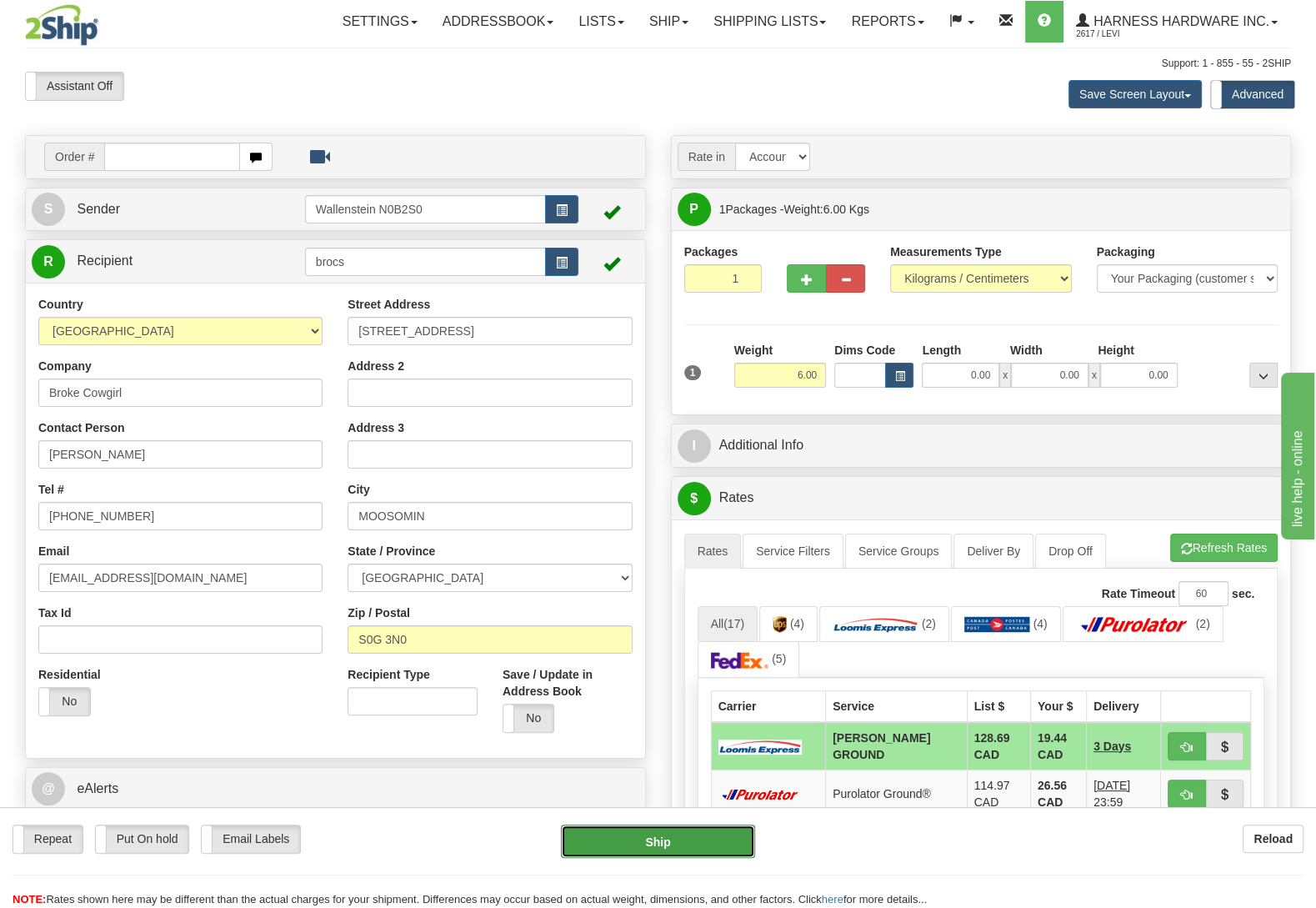
click at [657, 837] on button "Ship" at bounding box center [658, 841] width 194 height 33
type input "DD"
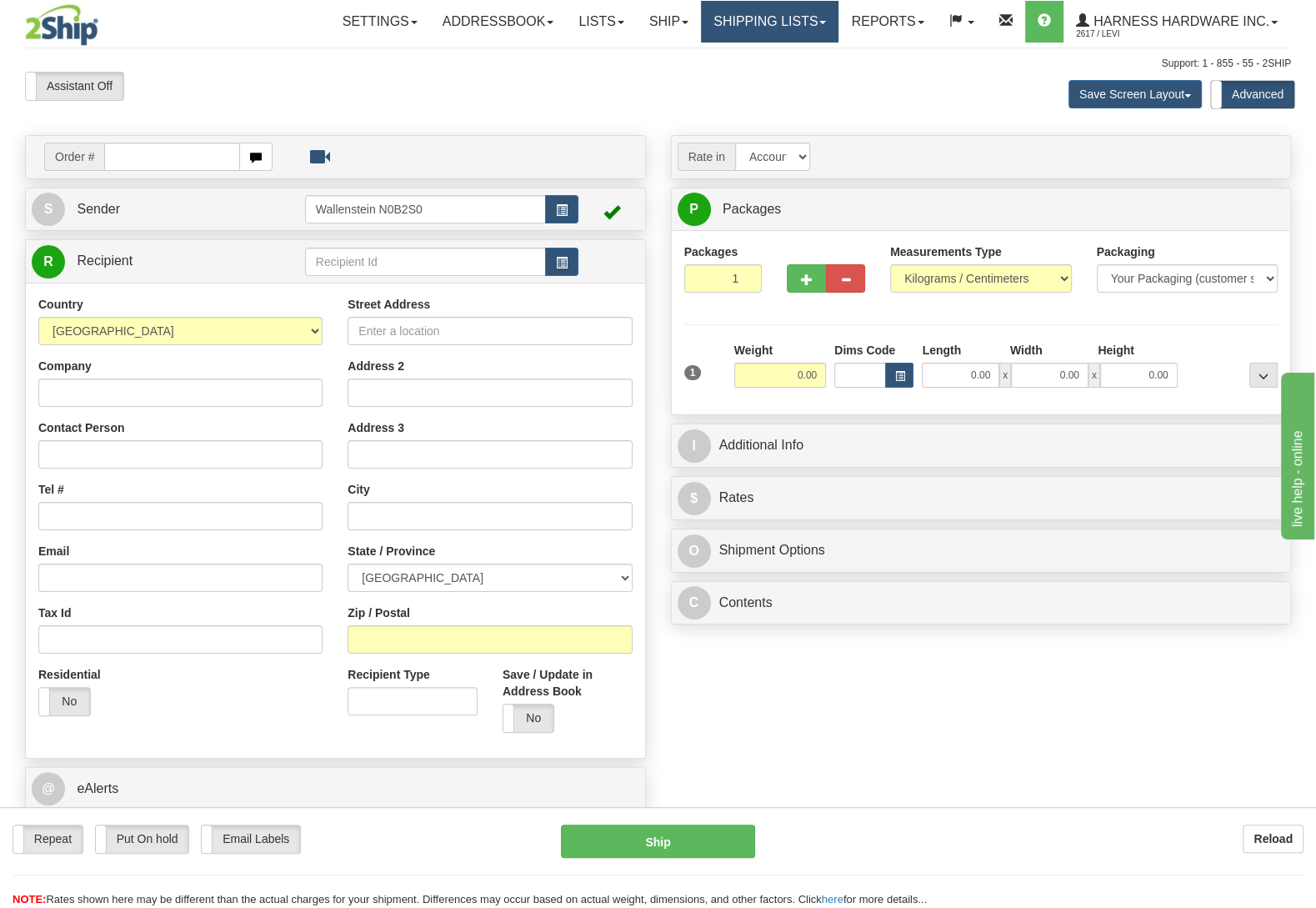
drag, startPoint x: 758, startPoint y: 25, endPoint x: 754, endPoint y: 40, distance: 15.5
click at [758, 24] on link "Shipping lists" at bounding box center [770, 21] width 138 height 42
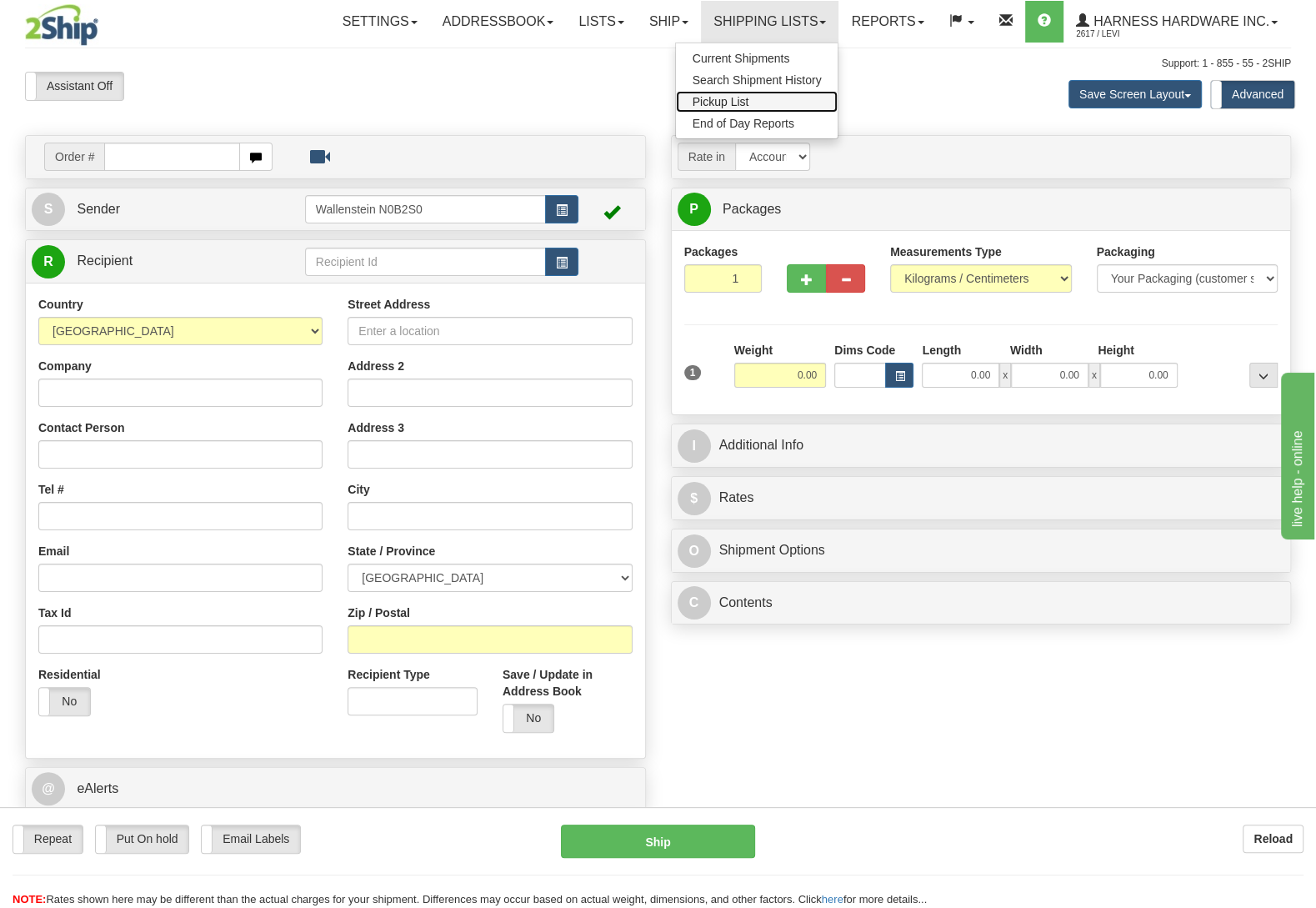
click at [751, 93] on link "Pickup List" at bounding box center [758, 101] width 163 height 21
